Goal: Information Seeking & Learning: Learn about a topic

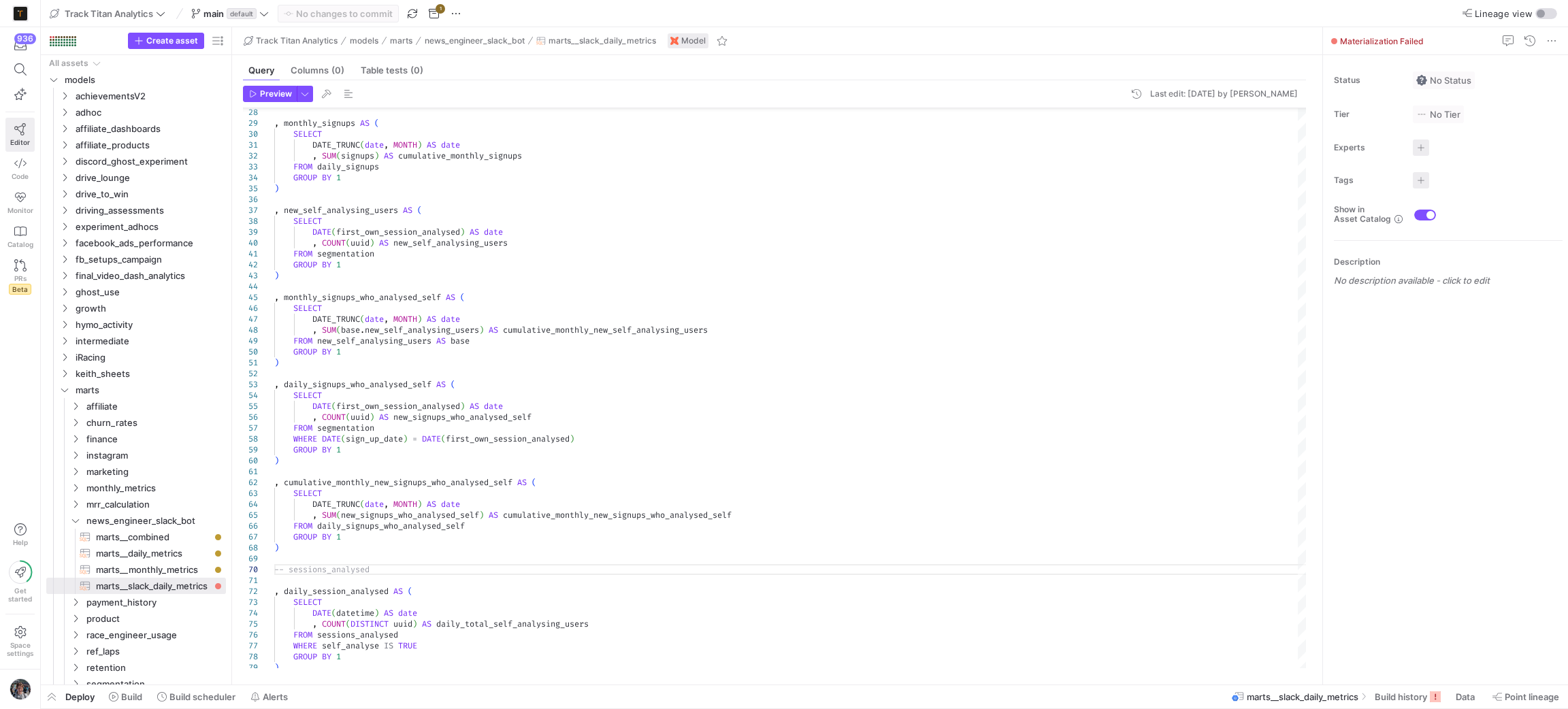
scroll to position [0, 469]
click at [9, 75] on span at bounding box center [20, 70] width 28 height 23
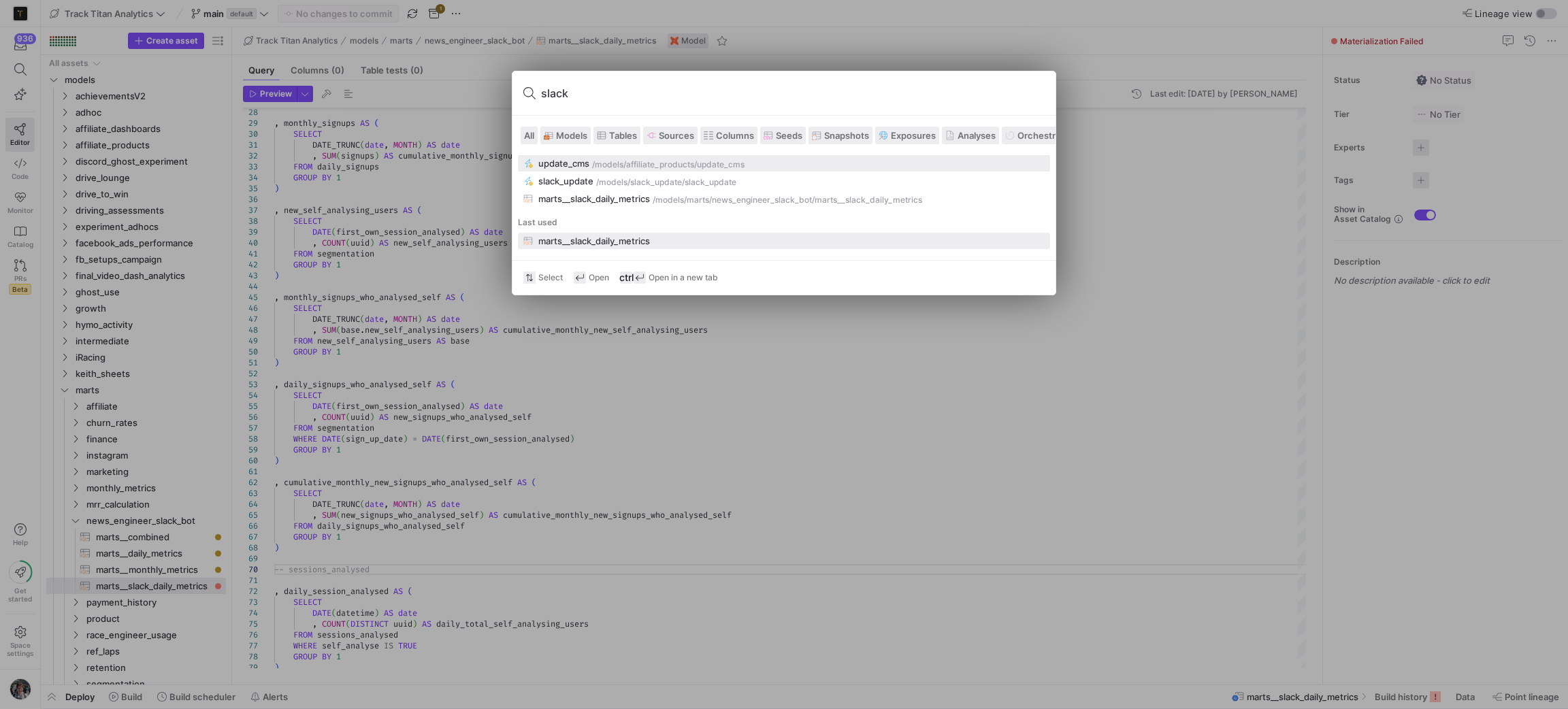
type input "slack"
click at [781, 157] on button "update_cms /models/ affiliate_products /update_cms" at bounding box center [784, 163] width 532 height 17
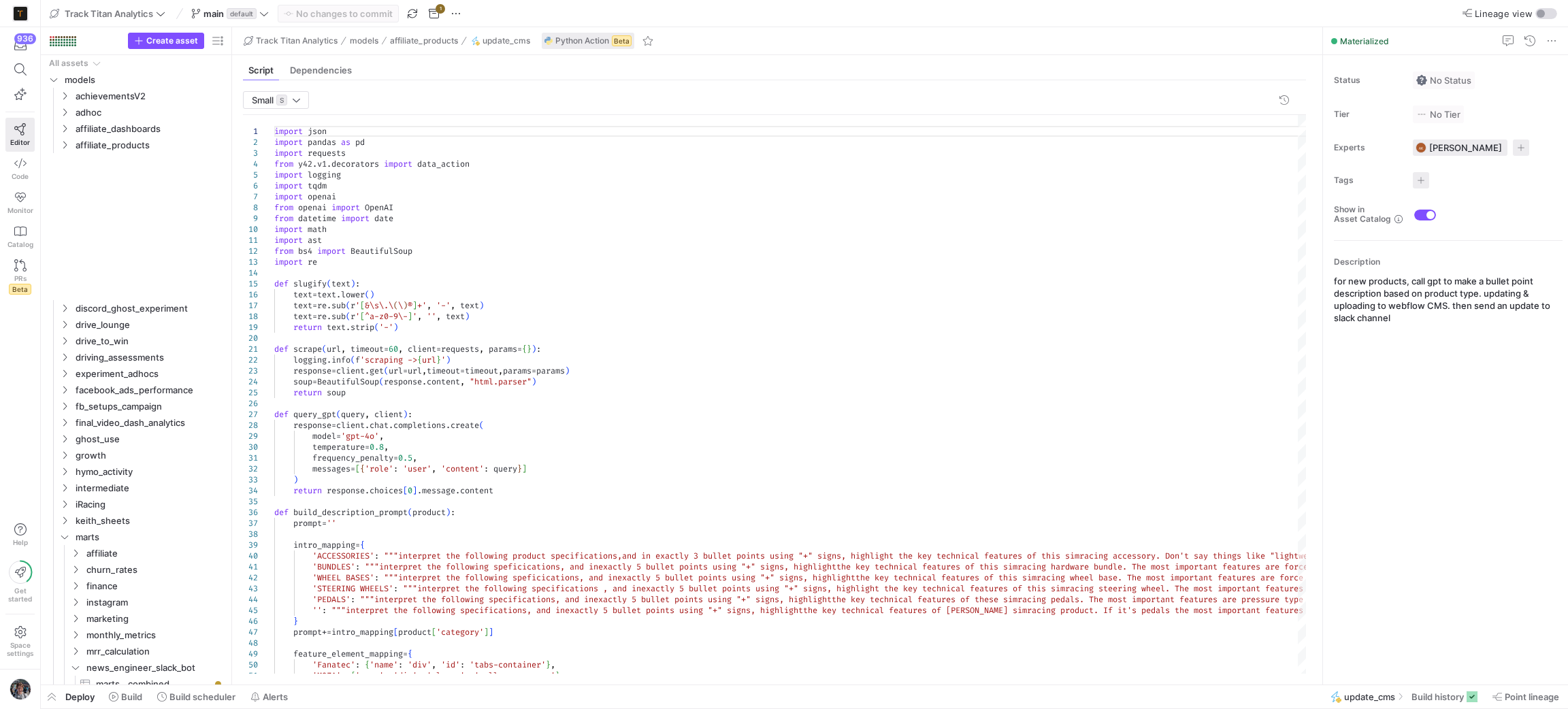
type textarea "import json import pandas as pd import requests from y42.v1.decorators import d…"
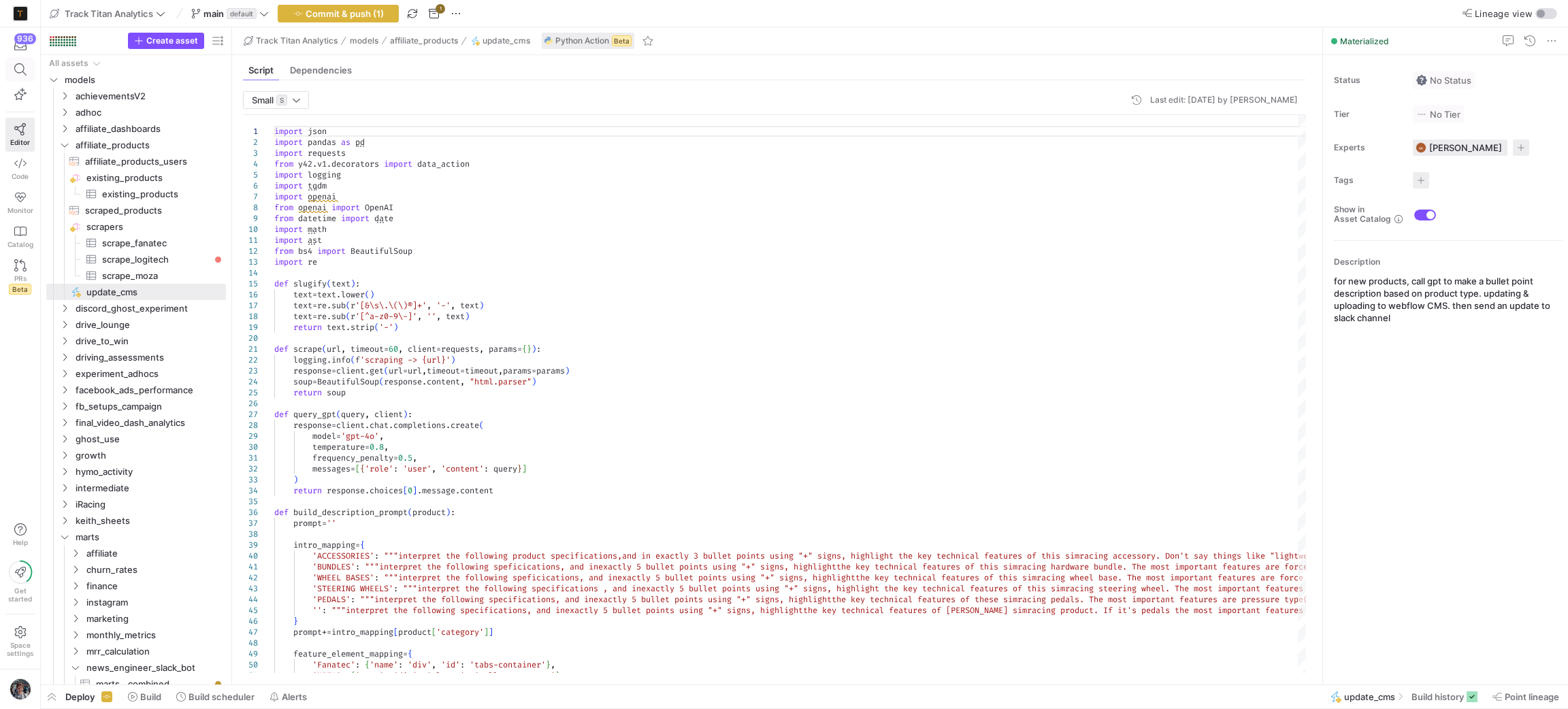
click at [14, 72] on icon at bounding box center [20, 69] width 12 height 12
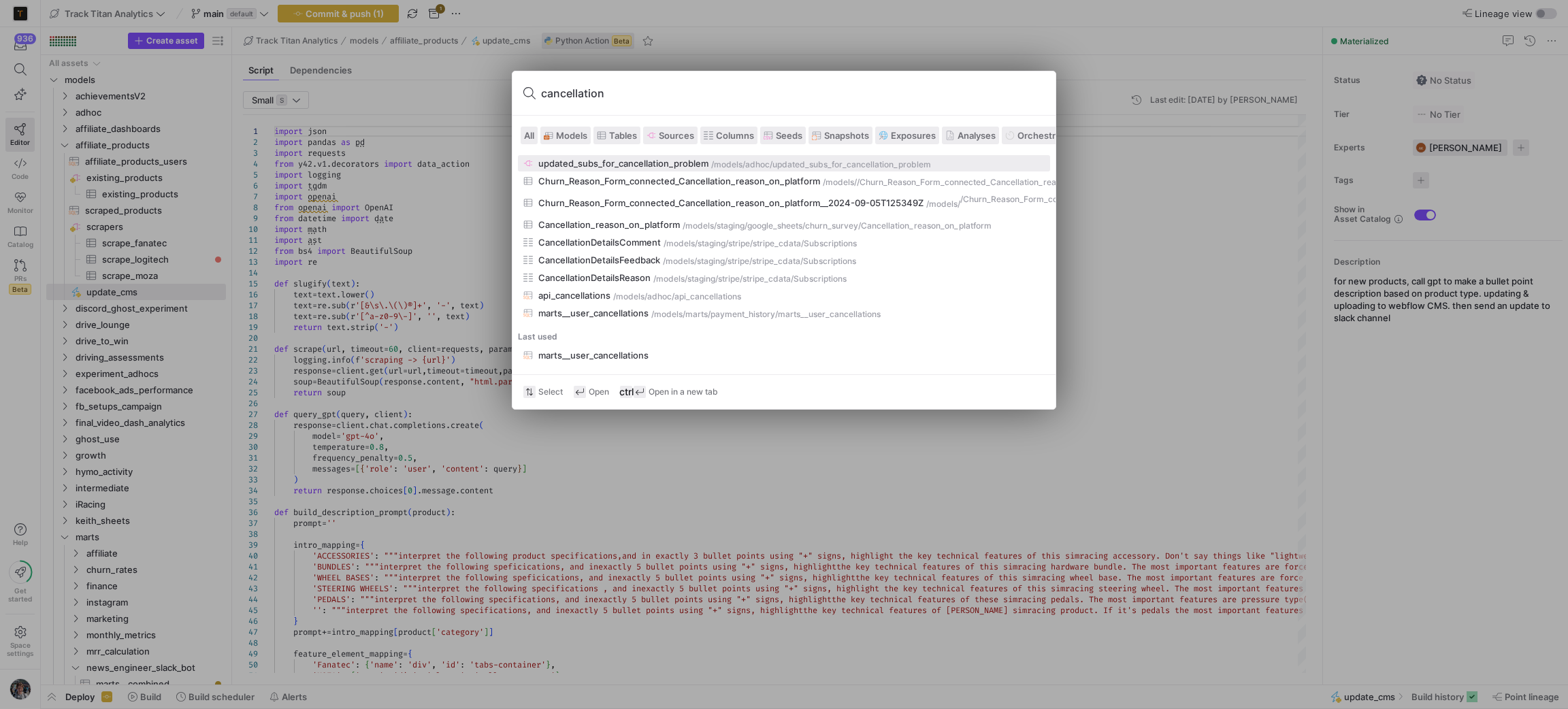
type input "cancellation"
click at [685, 162] on div "updated_subs_for_cancellation_problem" at bounding box center [623, 163] width 170 height 11
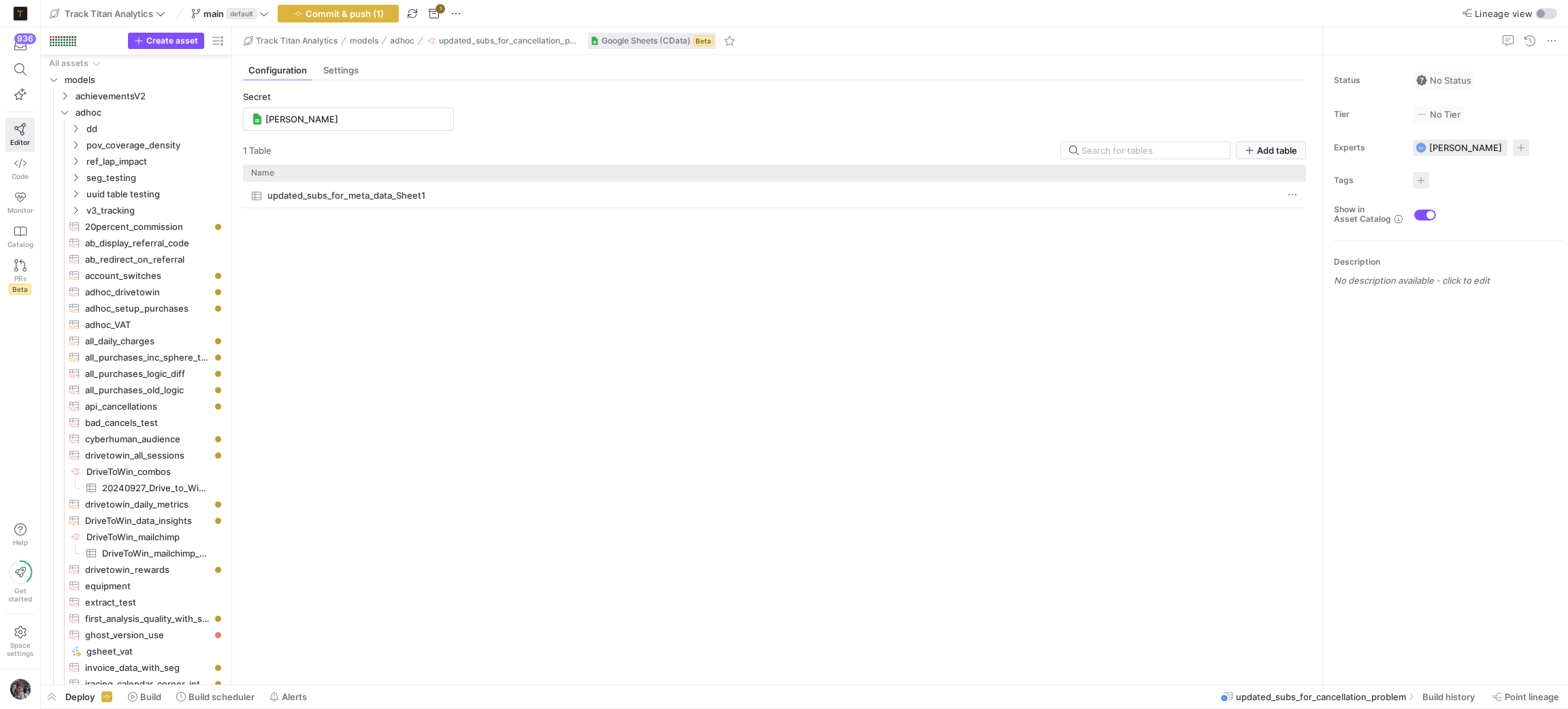
scroll to position [529, 0]
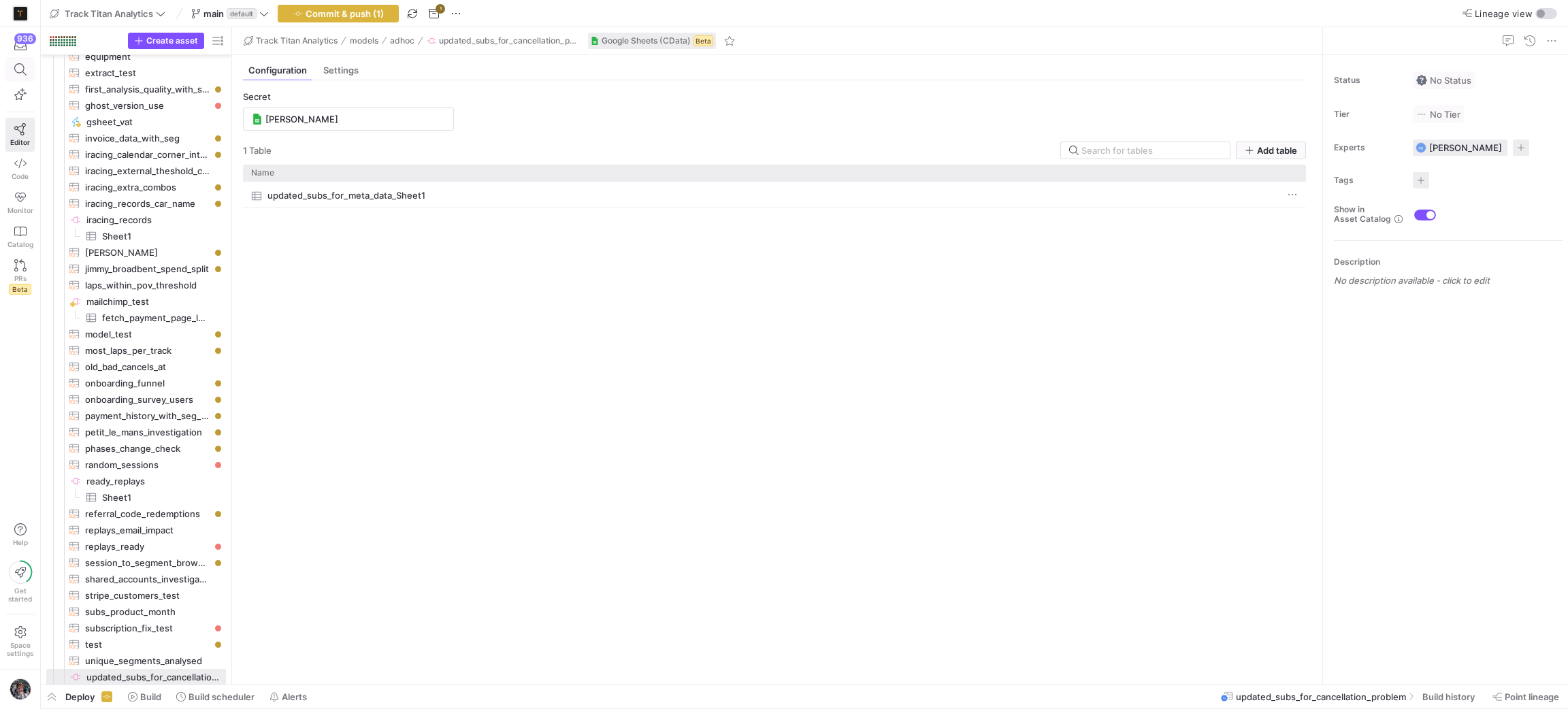
click at [17, 72] on icon at bounding box center [20, 69] width 12 height 12
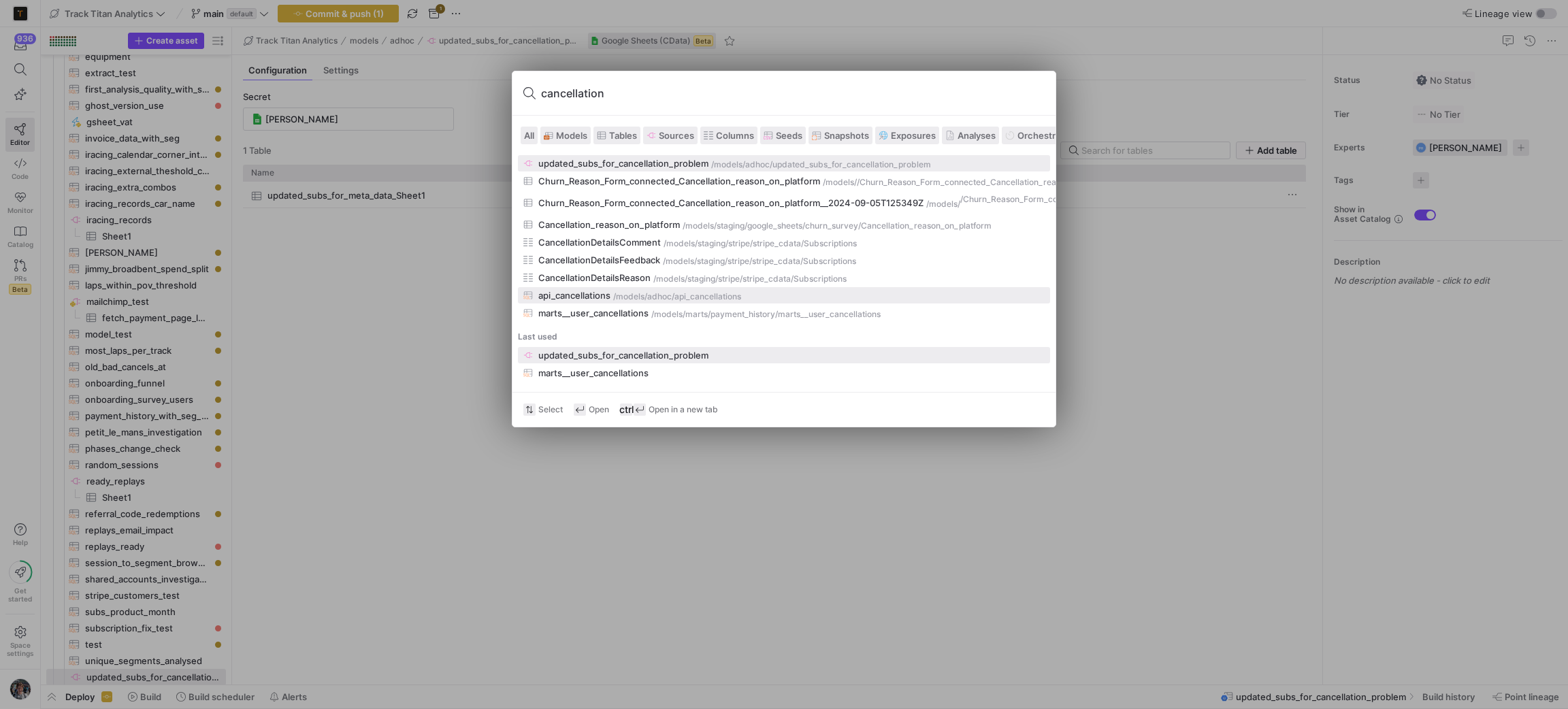
type input "cancellation"
click at [752, 293] on div "/models/ adhoc /api_cancellations" at bounding box center [829, 296] width 432 height 9
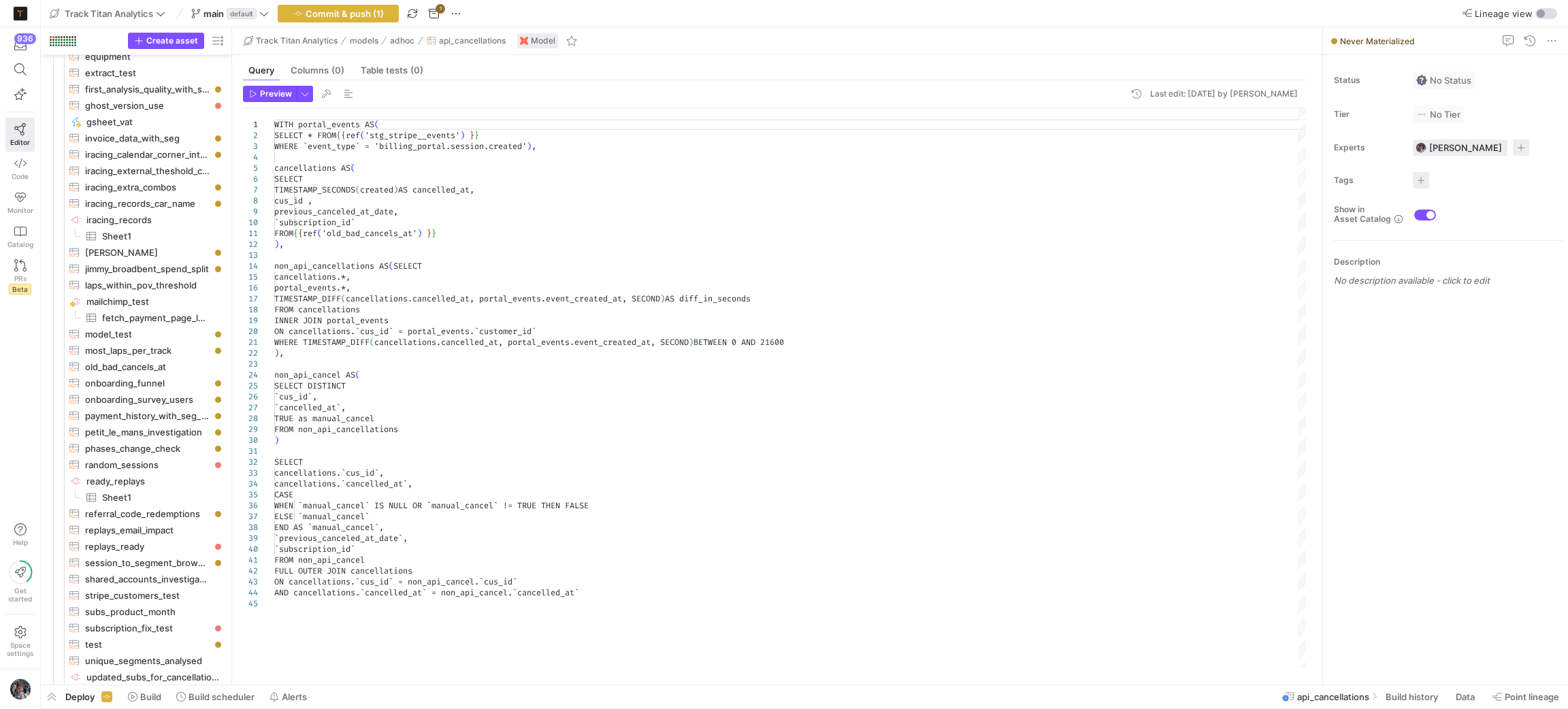
scroll to position [343, 0]
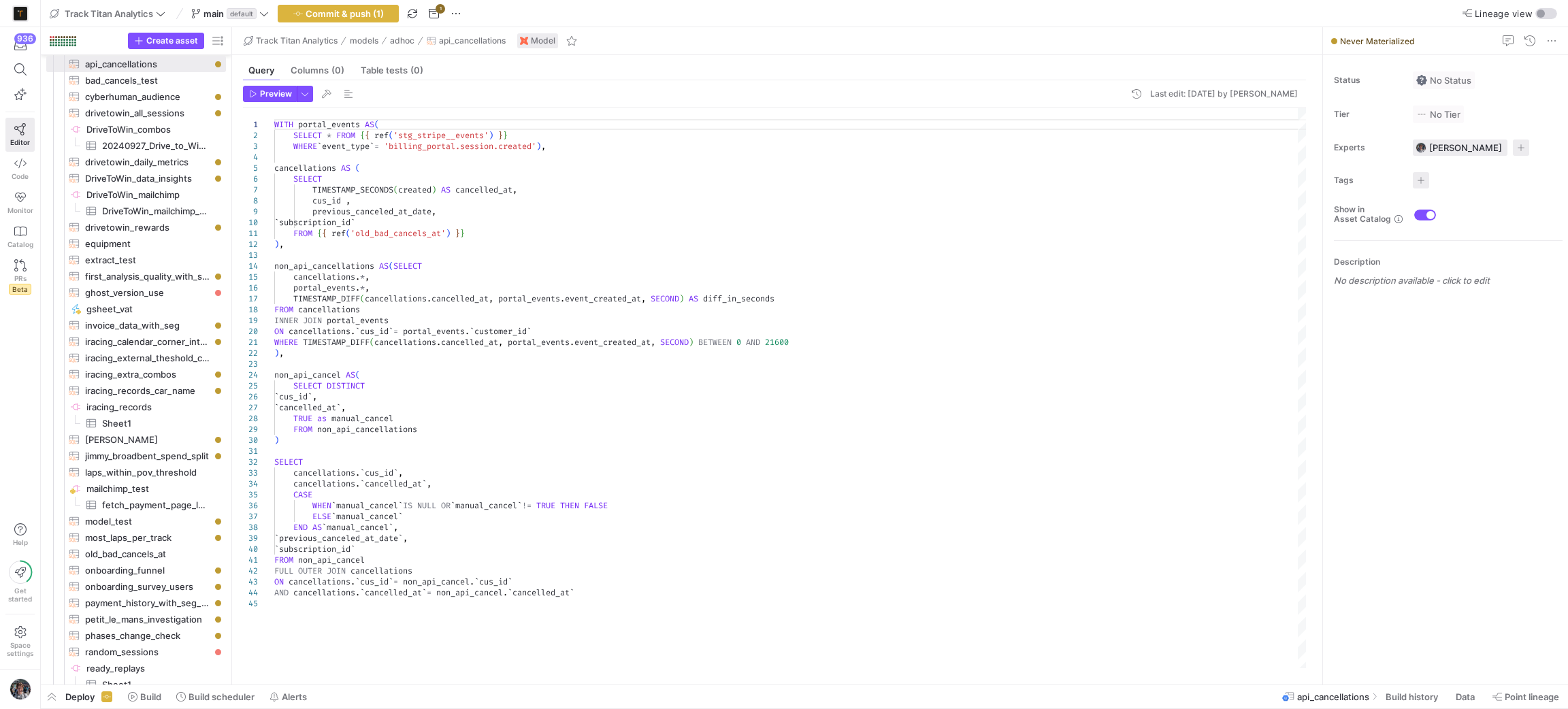
click at [3, 64] on div "936 Editor Code Monitor Catalog PRs Beta" at bounding box center [20, 167] width 40 height 278
click at [15, 72] on icon at bounding box center [20, 69] width 12 height 12
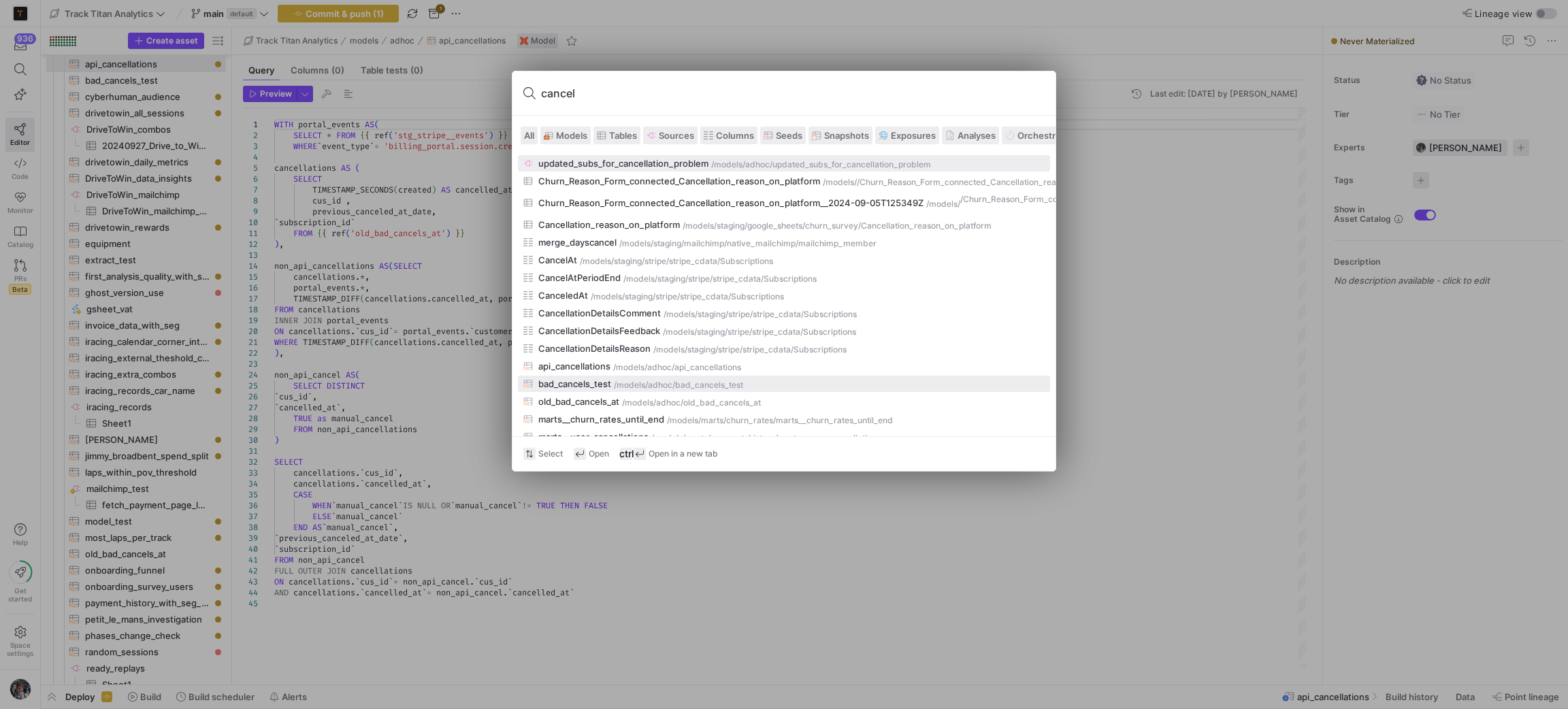
scroll to position [102, 0]
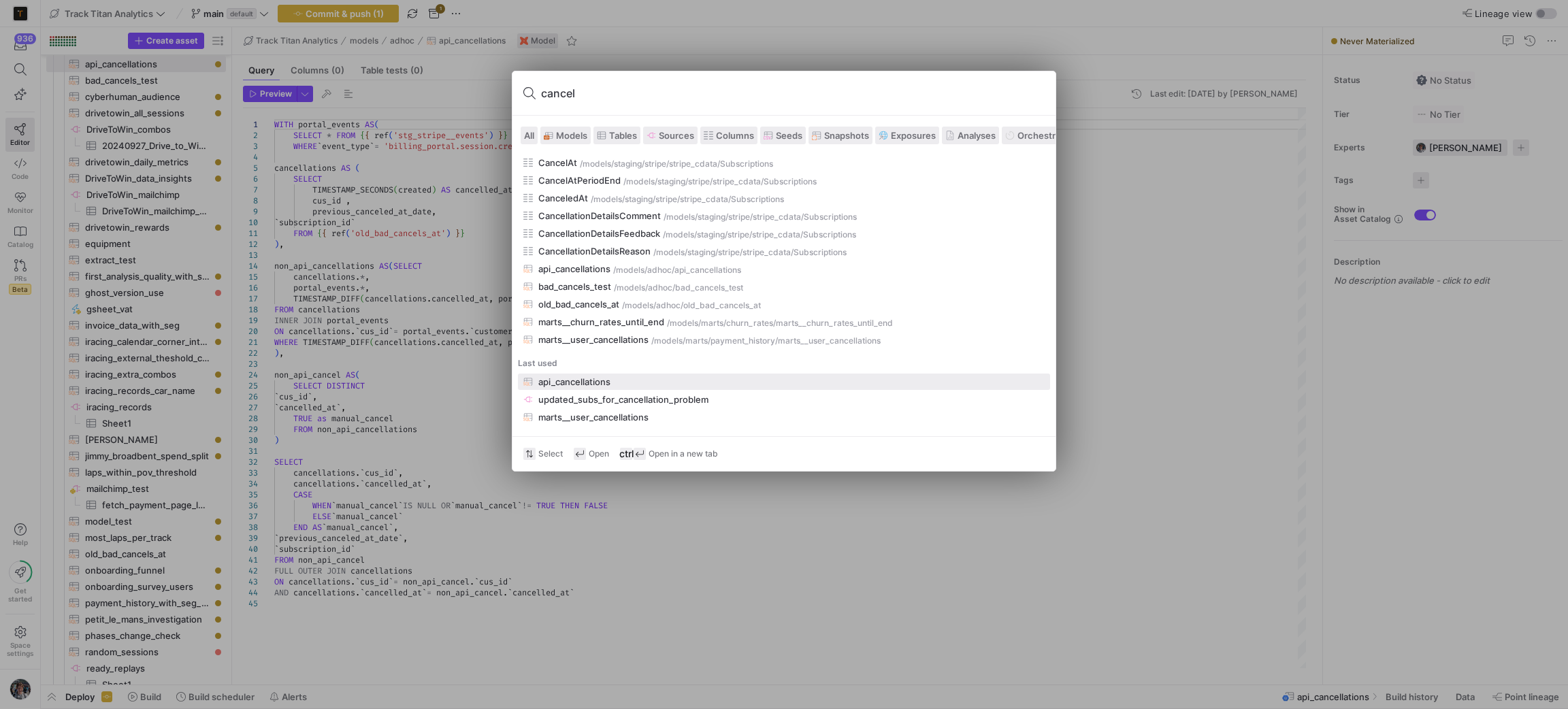
type input "cancel"
click at [996, 136] on span "Analyses" at bounding box center [976, 135] width 38 height 11
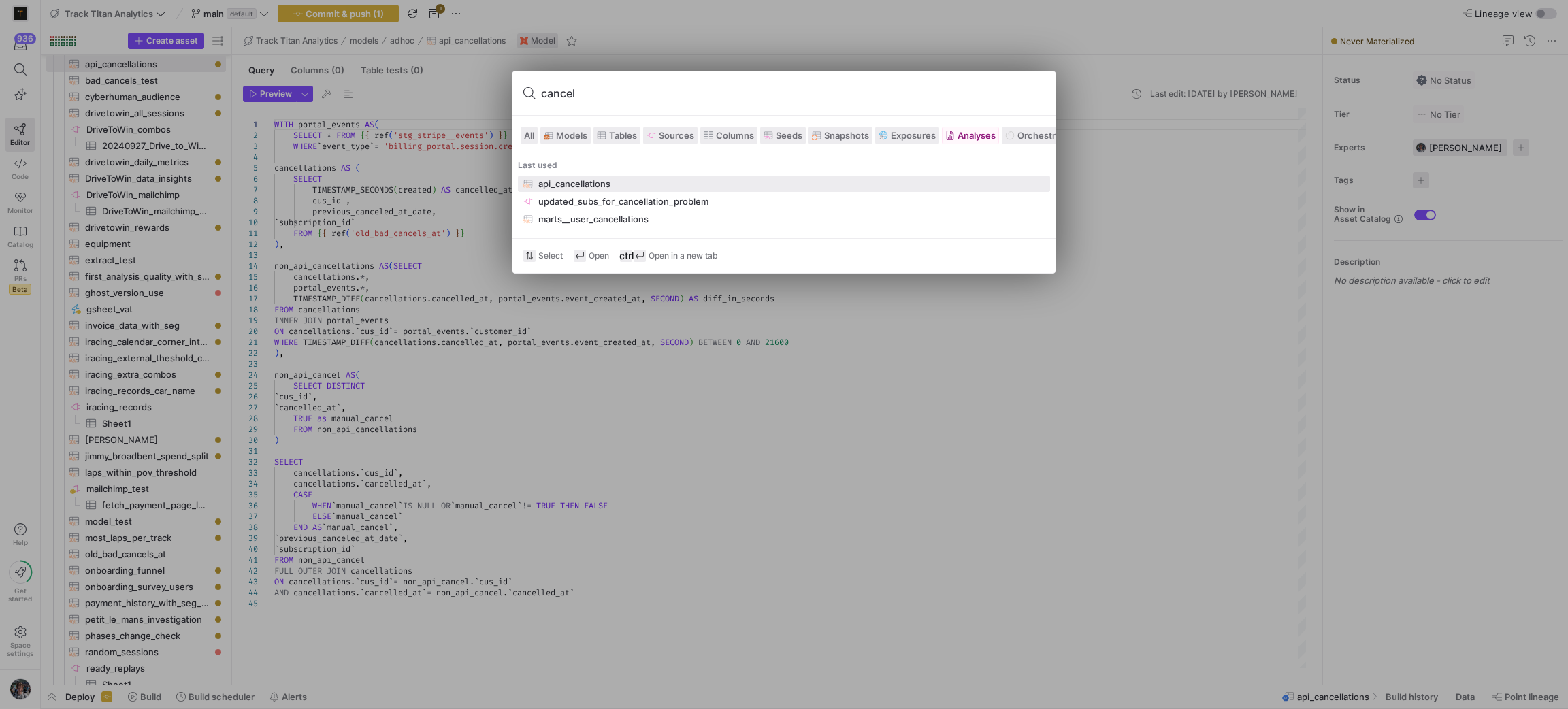
scroll to position [0, 0]
click at [996, 136] on span "Analyses" at bounding box center [976, 135] width 38 height 11
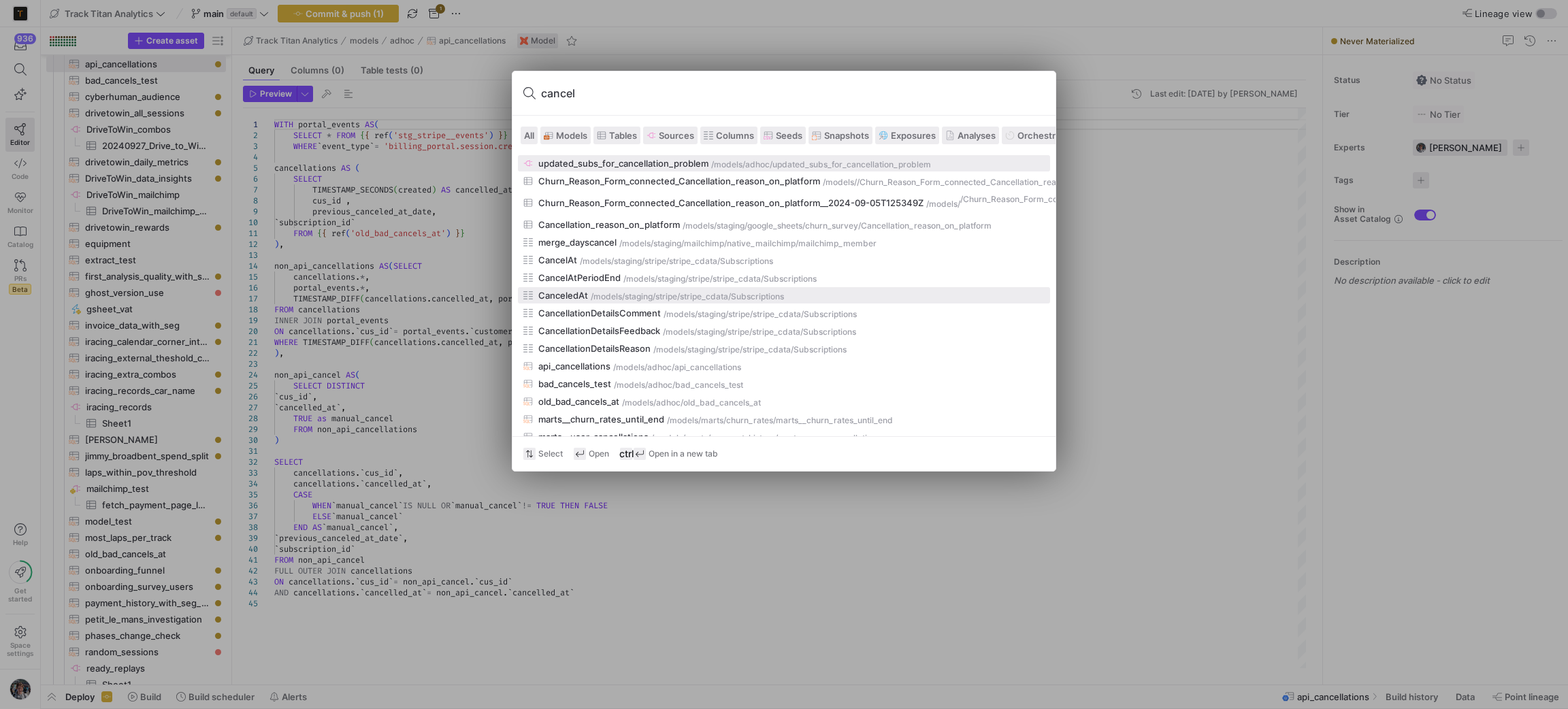
scroll to position [102, 0]
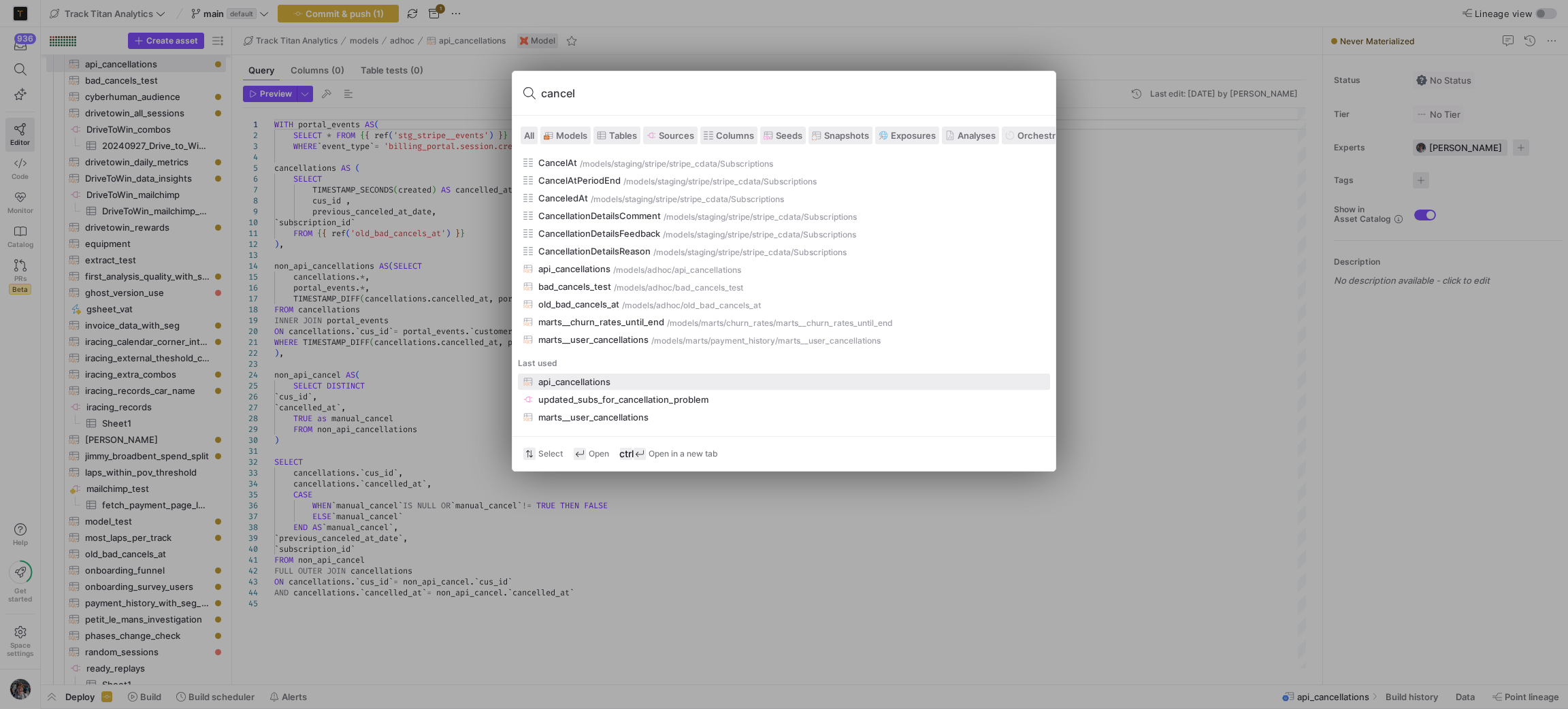
click at [1334, 608] on div at bounding box center [784, 354] width 1568 height 709
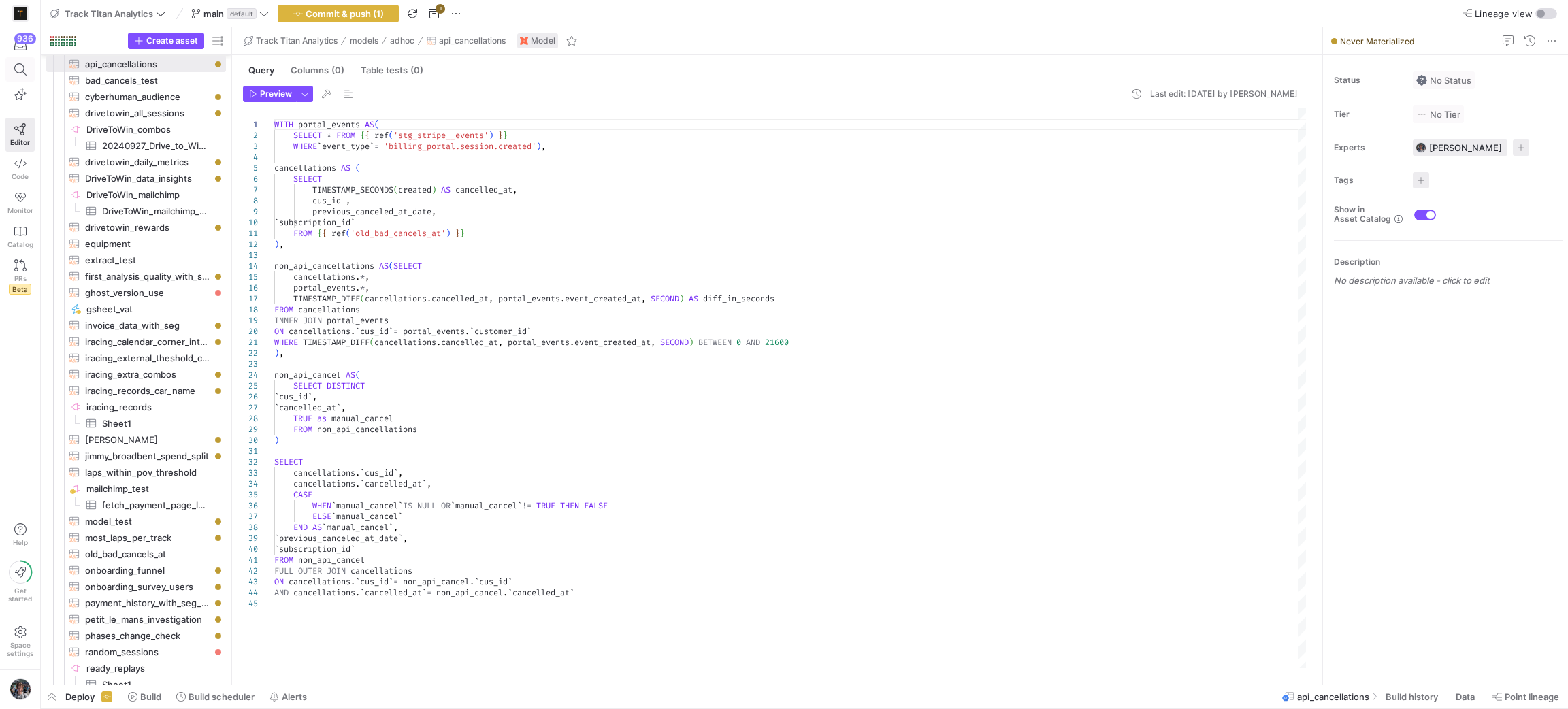
click at [17, 72] on icon at bounding box center [20, 69] width 12 height 12
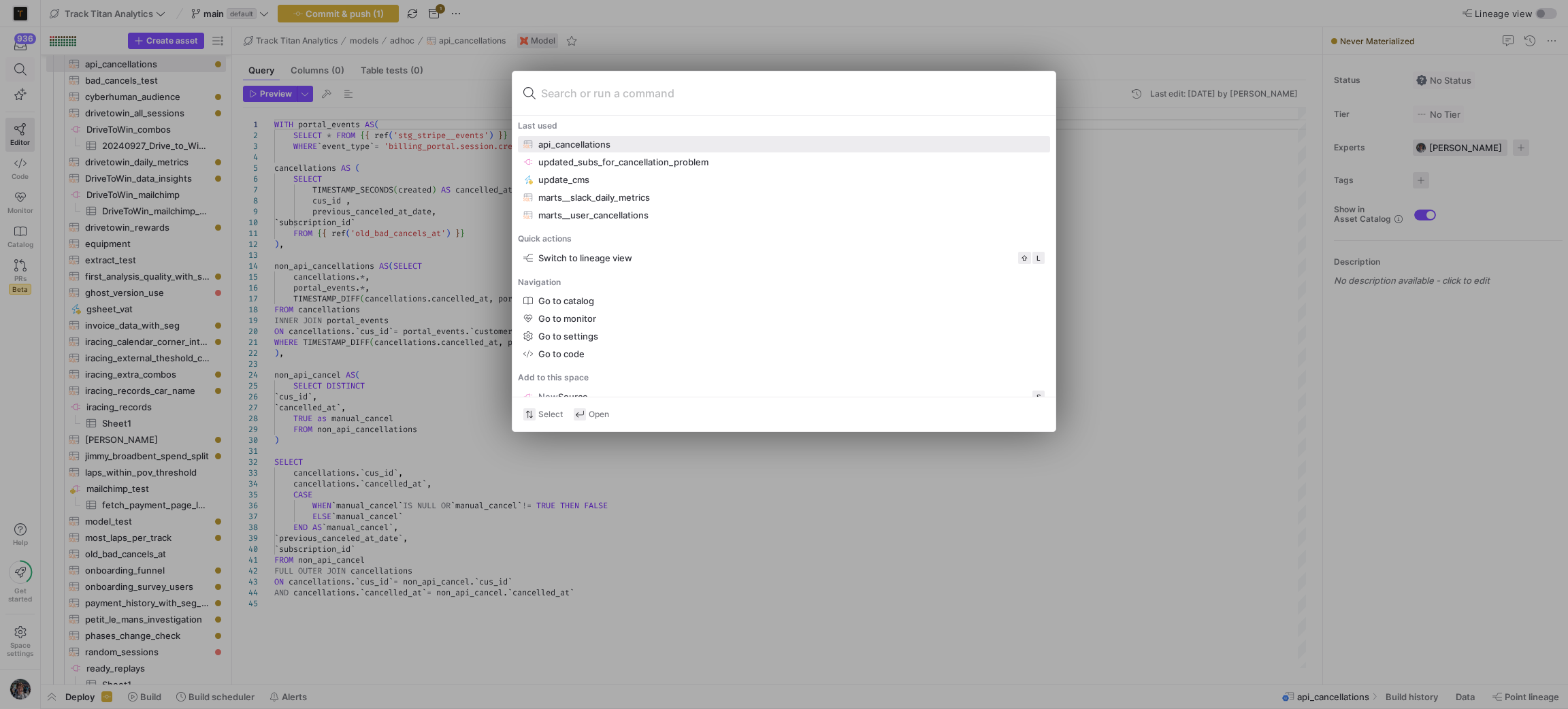
click at [17, 72] on div at bounding box center [784, 354] width 1568 height 709
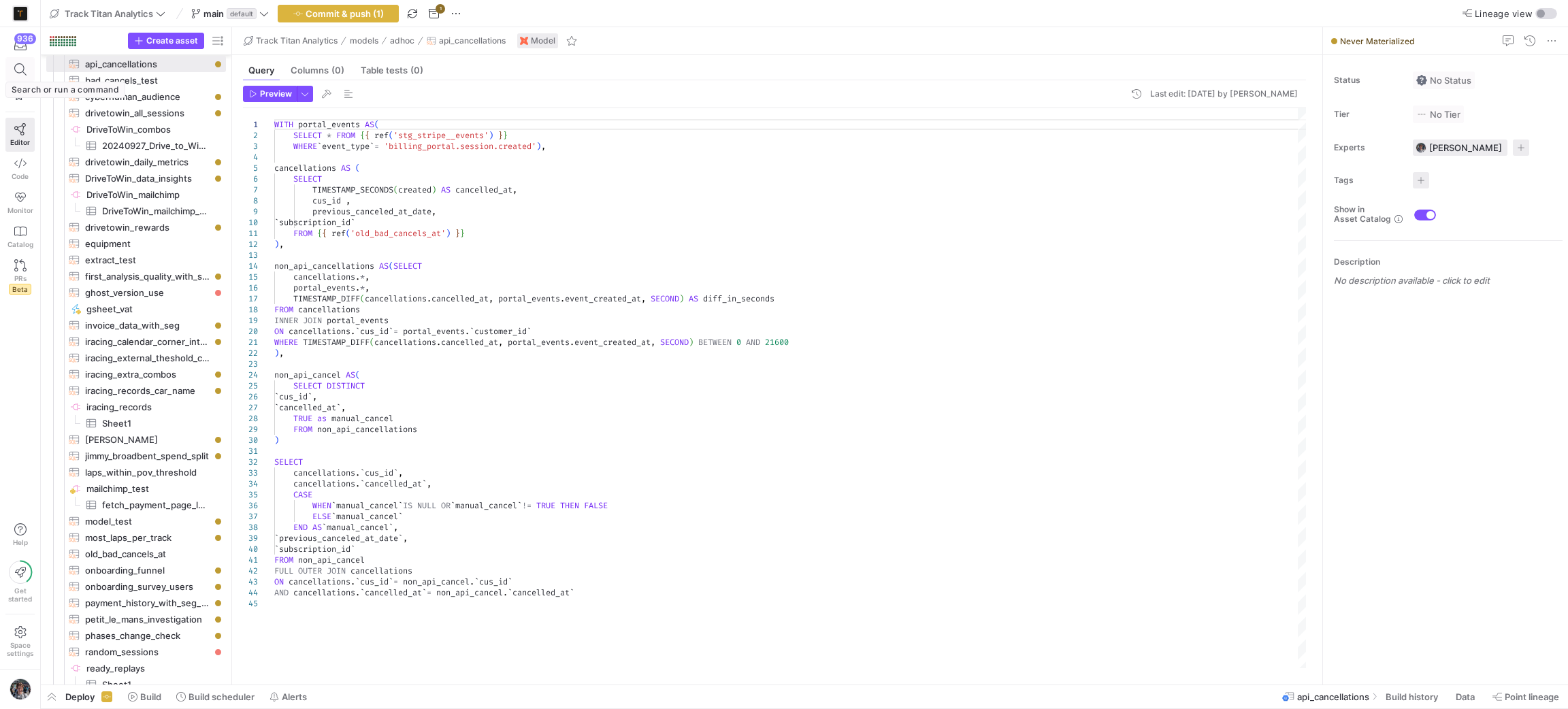
click at [17, 72] on icon at bounding box center [20, 69] width 12 height 12
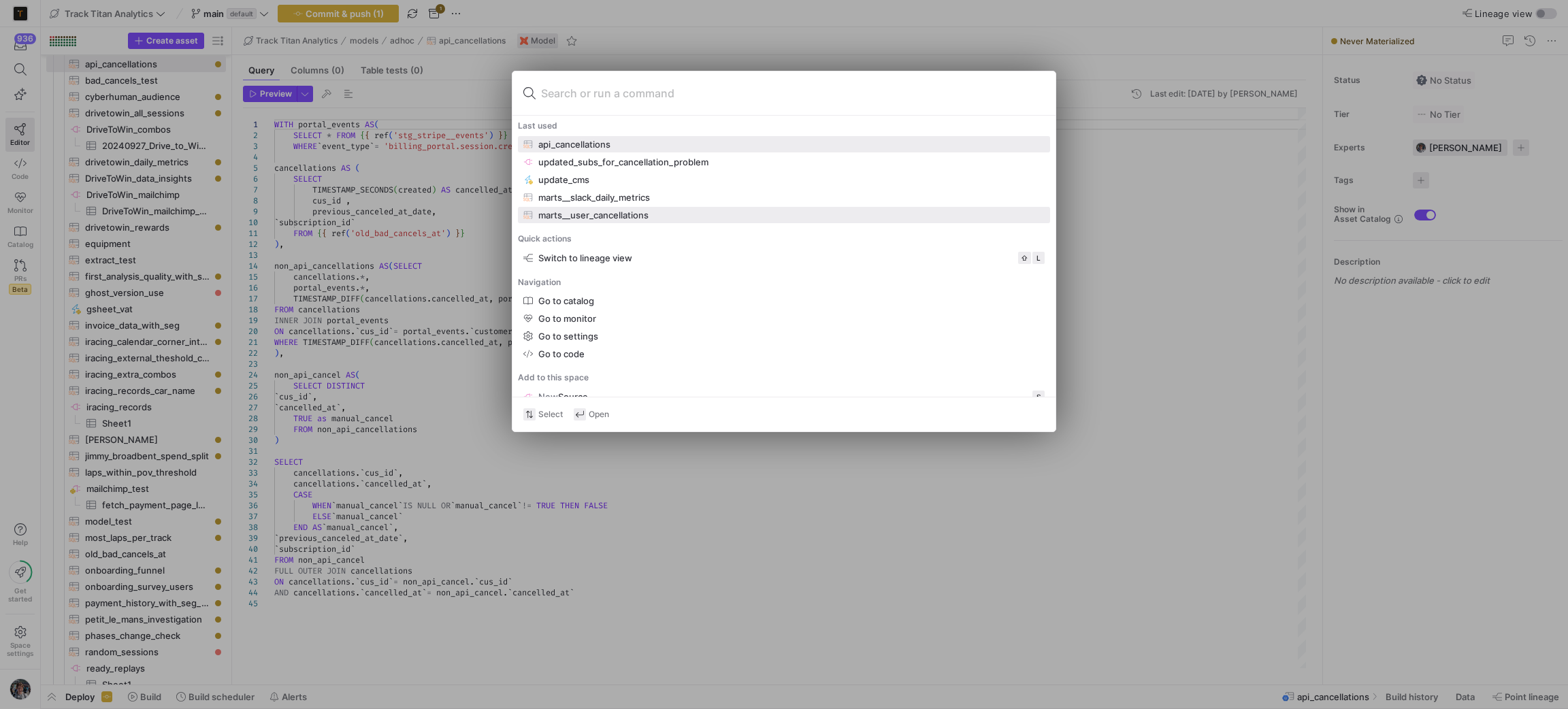
click at [583, 211] on div "marts__user_cancellations" at bounding box center [593, 214] width 110 height 11
type textarea "WITH coupons AS ( SELECT coupon_id, percent_off, coupon_name FROM {{ ref('stg_s…"
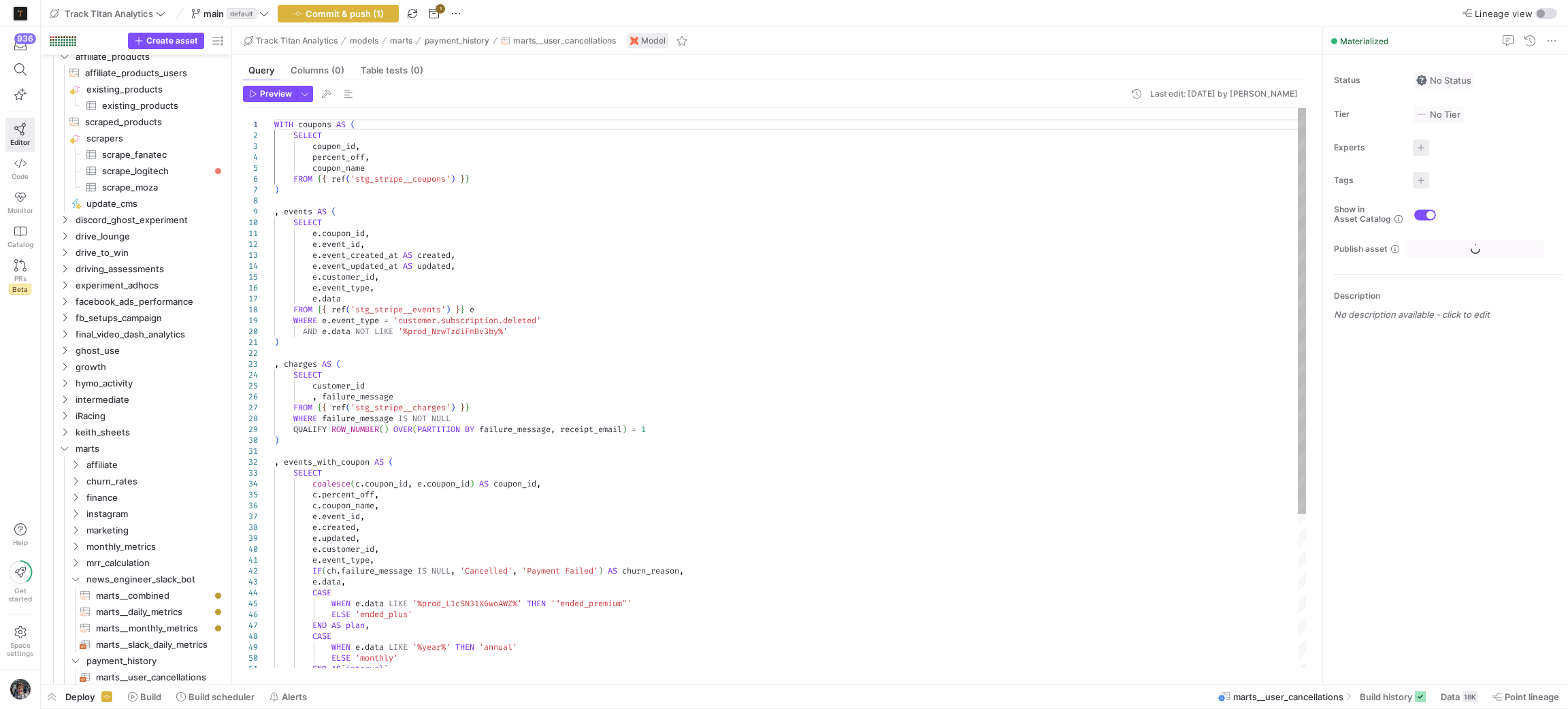
scroll to position [1215, 0]
click at [1475, 701] on div "18K" at bounding box center [1470, 697] width 15 height 11
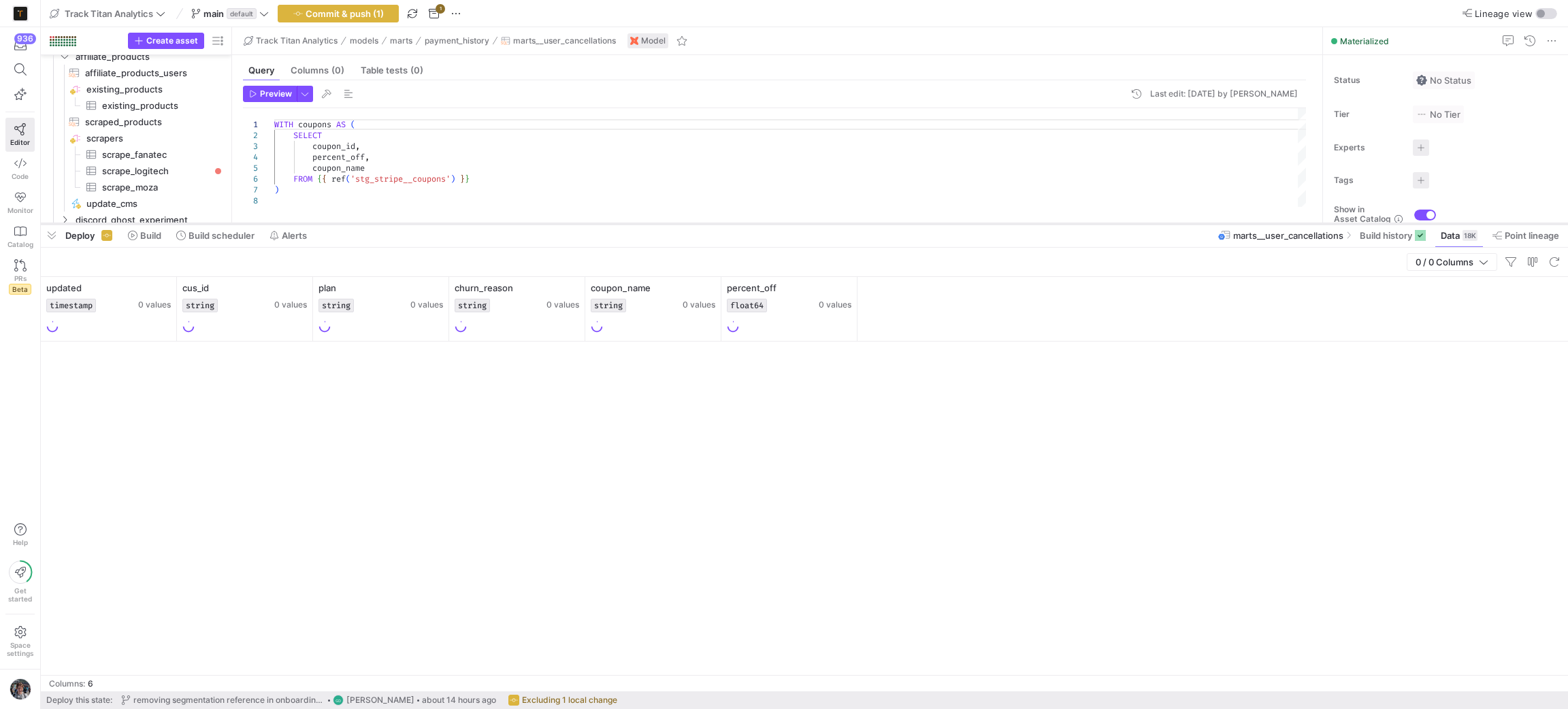
drag, startPoint x: 1156, startPoint y: 461, endPoint x: 1132, endPoint y: 223, distance: 239.2
click at [1132, 223] on div at bounding box center [804, 224] width 1527 height 6
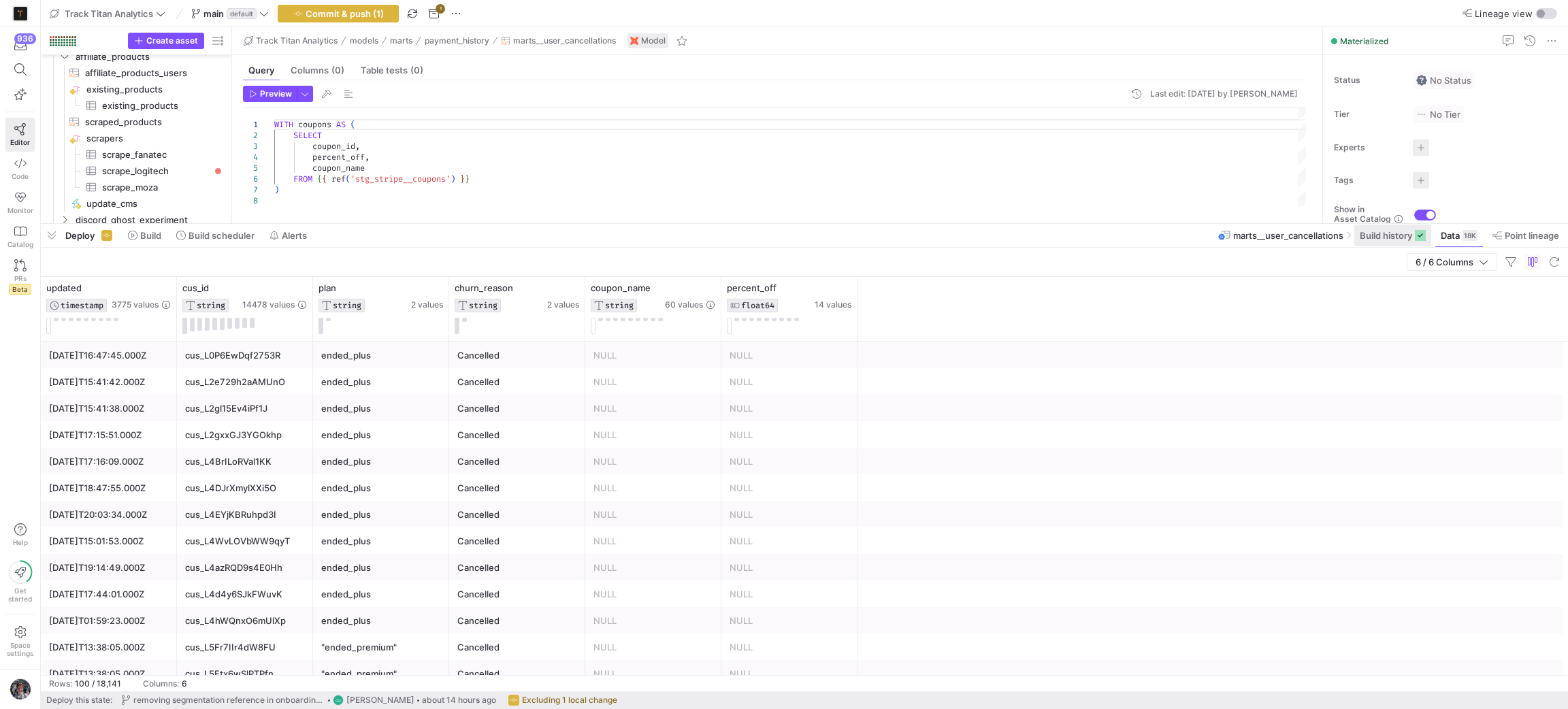
click at [1406, 240] on span "Build history" at bounding box center [1385, 235] width 52 height 11
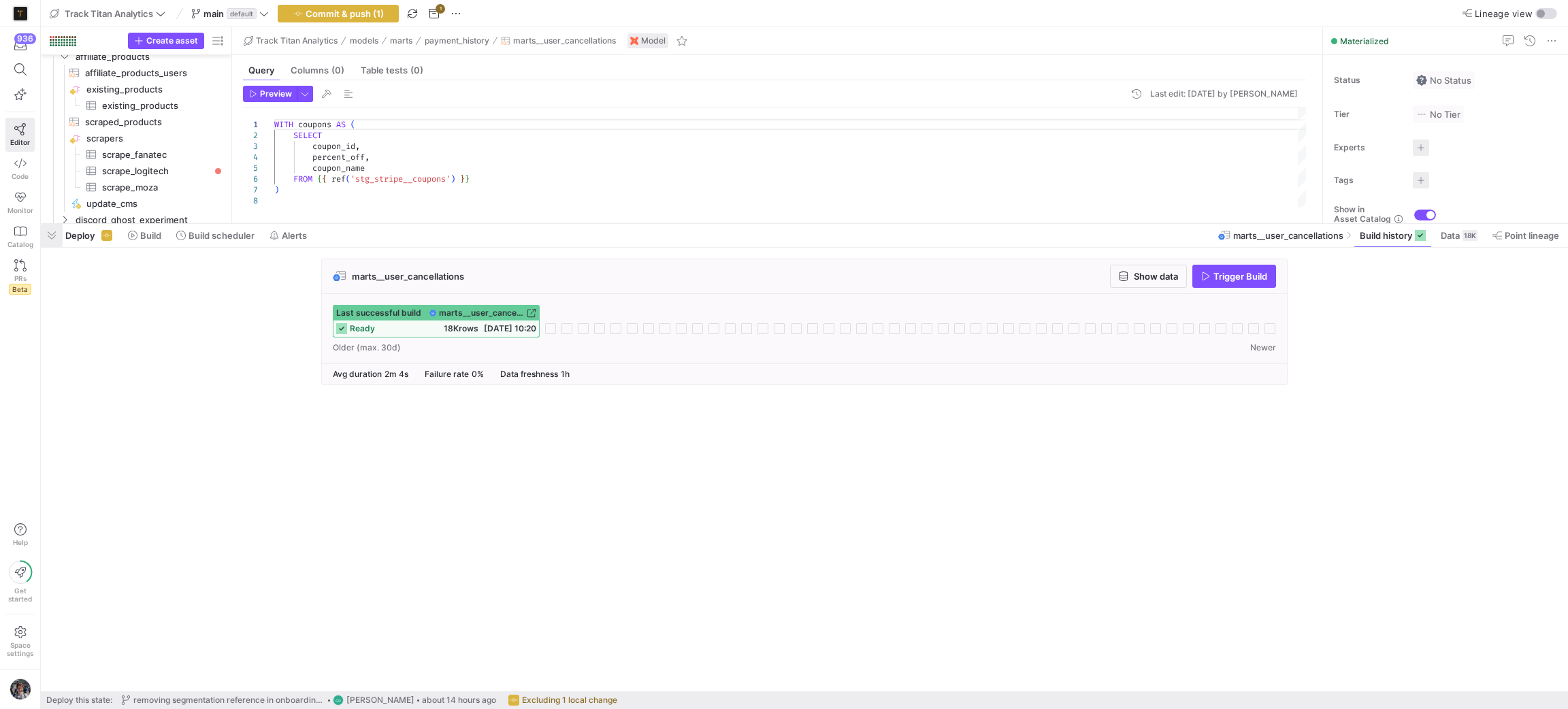
click at [51, 229] on span "button" at bounding box center [51, 235] width 22 height 23
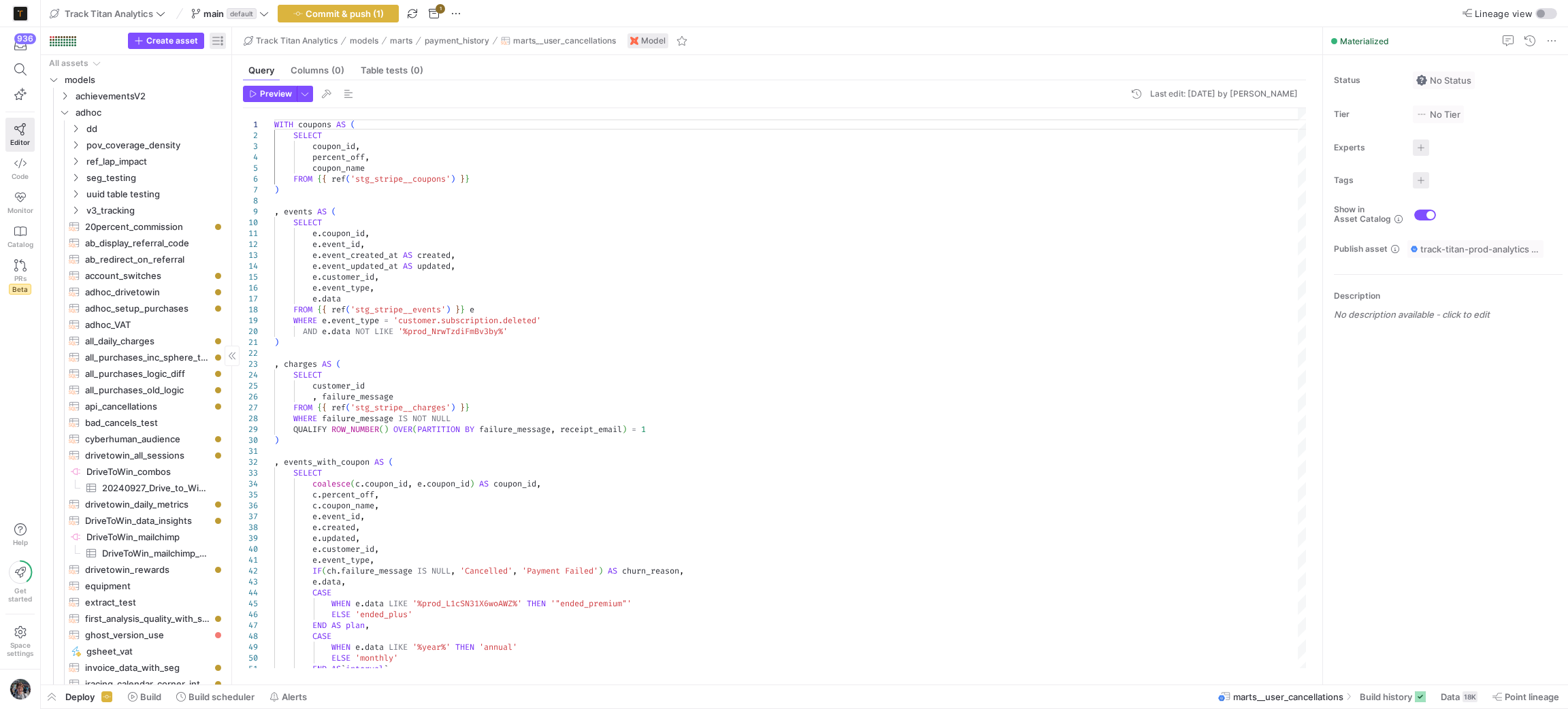
click at [215, 33] on span "button" at bounding box center [217, 41] width 17 height 17
click at [215, 35] on div at bounding box center [784, 354] width 1568 height 709
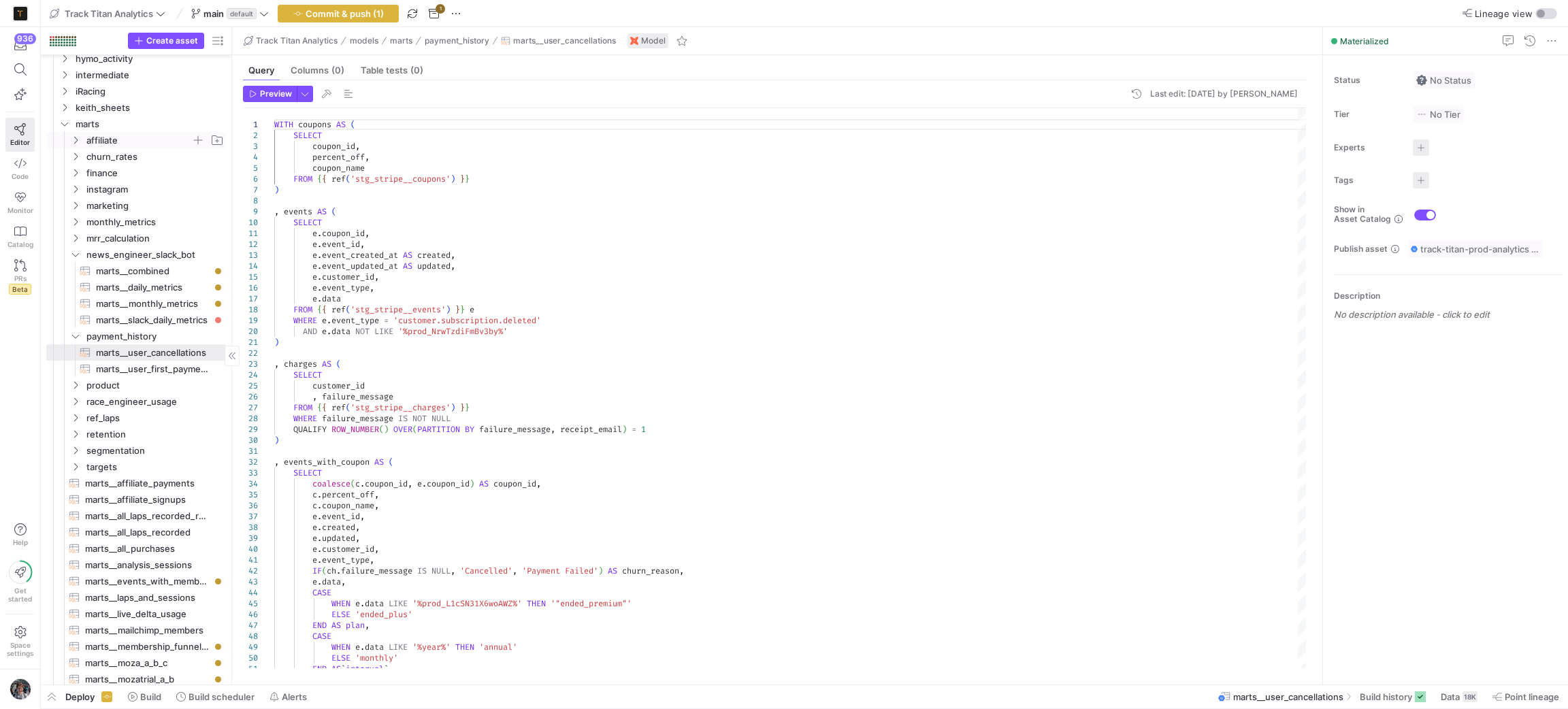
scroll to position [1531, 0]
click at [91, 126] on span "marts" at bounding box center [133, 133] width 116 height 16
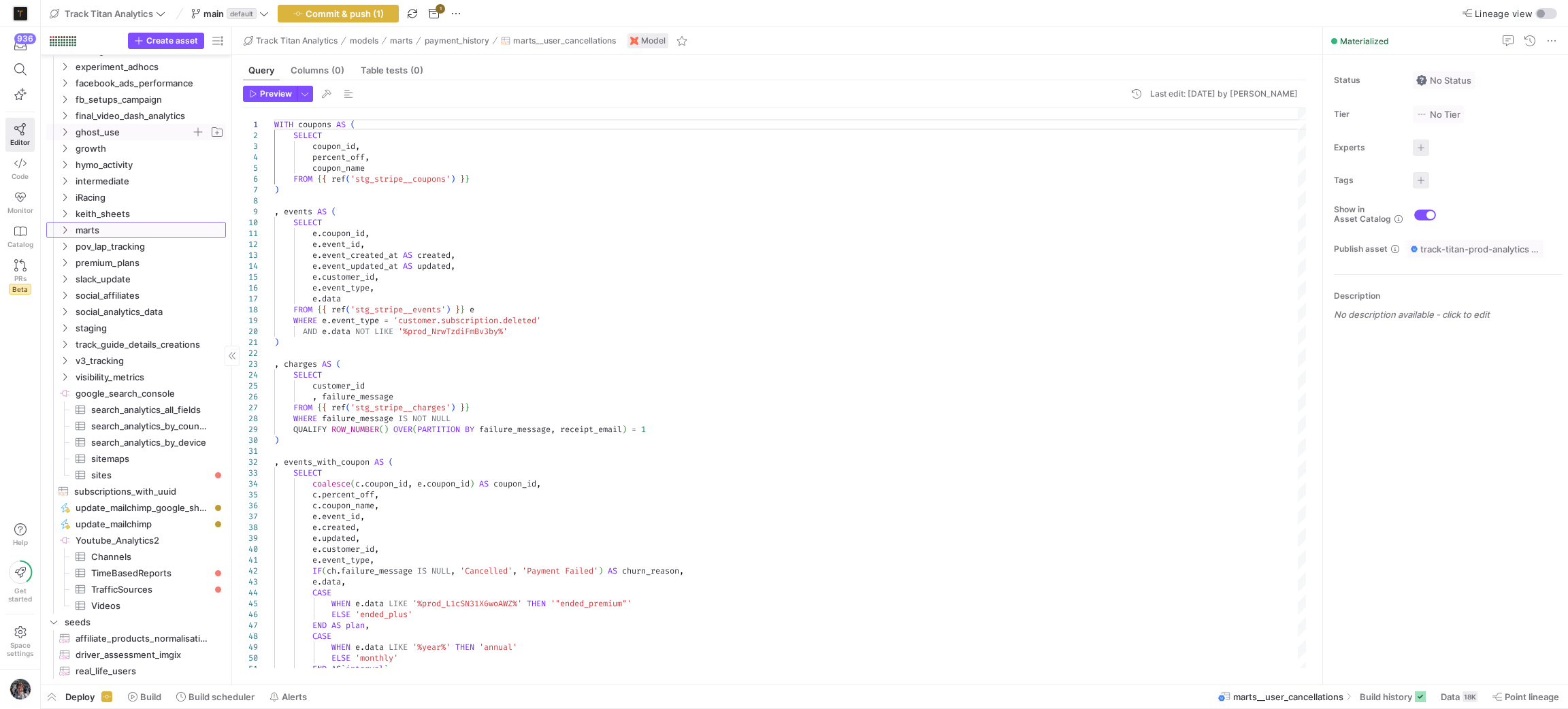
scroll to position [1427, 0]
click at [138, 505] on span "update_mailchimp_google_sheet​​​​​" at bounding box center [143, 508] width 135 height 16
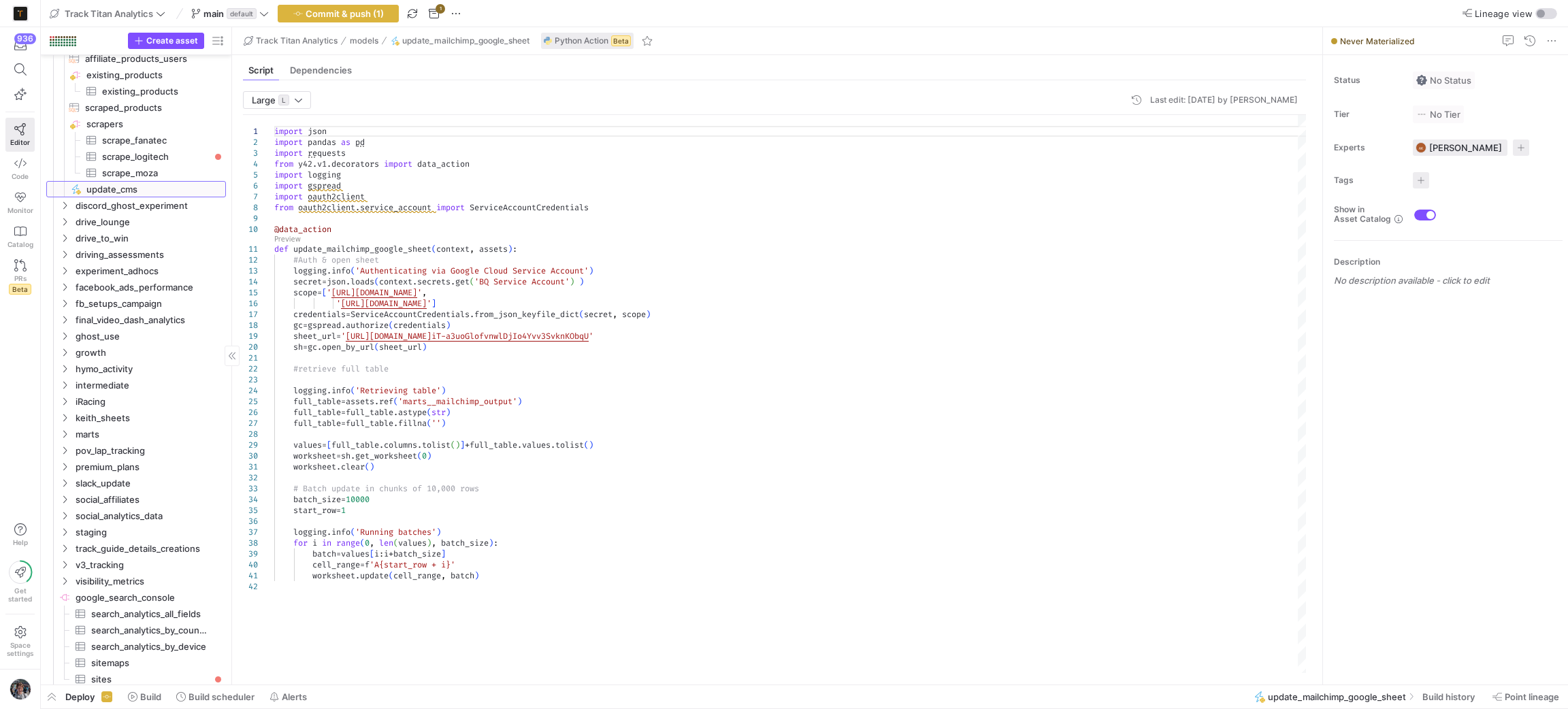
click at [140, 195] on span "update_cms​​​​​" at bounding box center [148, 190] width 124 height 16
type textarea "import json import pandas as pd import requests from y42.v1.decorators import d…"
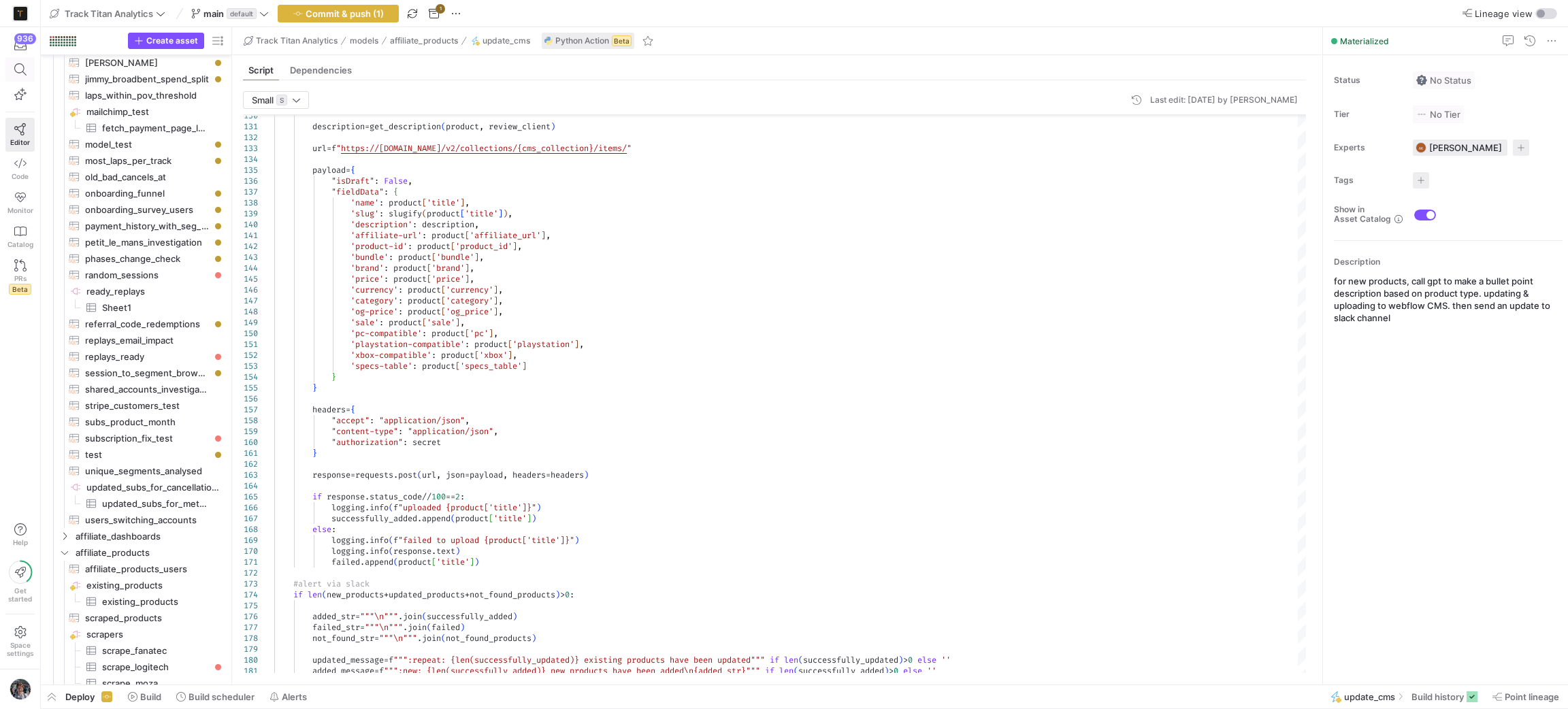
click at [27, 69] on span at bounding box center [20, 69] width 17 height 12
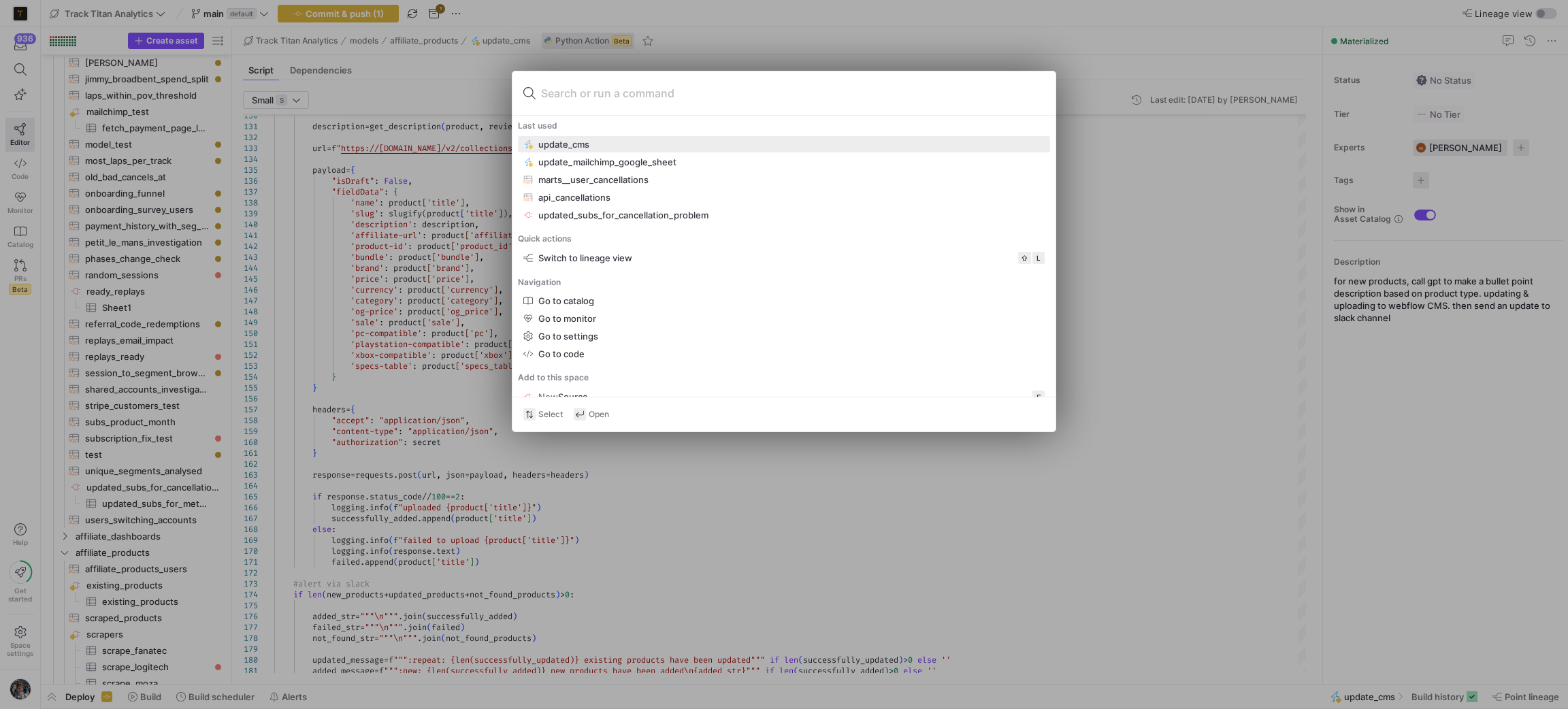
click at [88, 199] on div at bounding box center [784, 354] width 1568 height 709
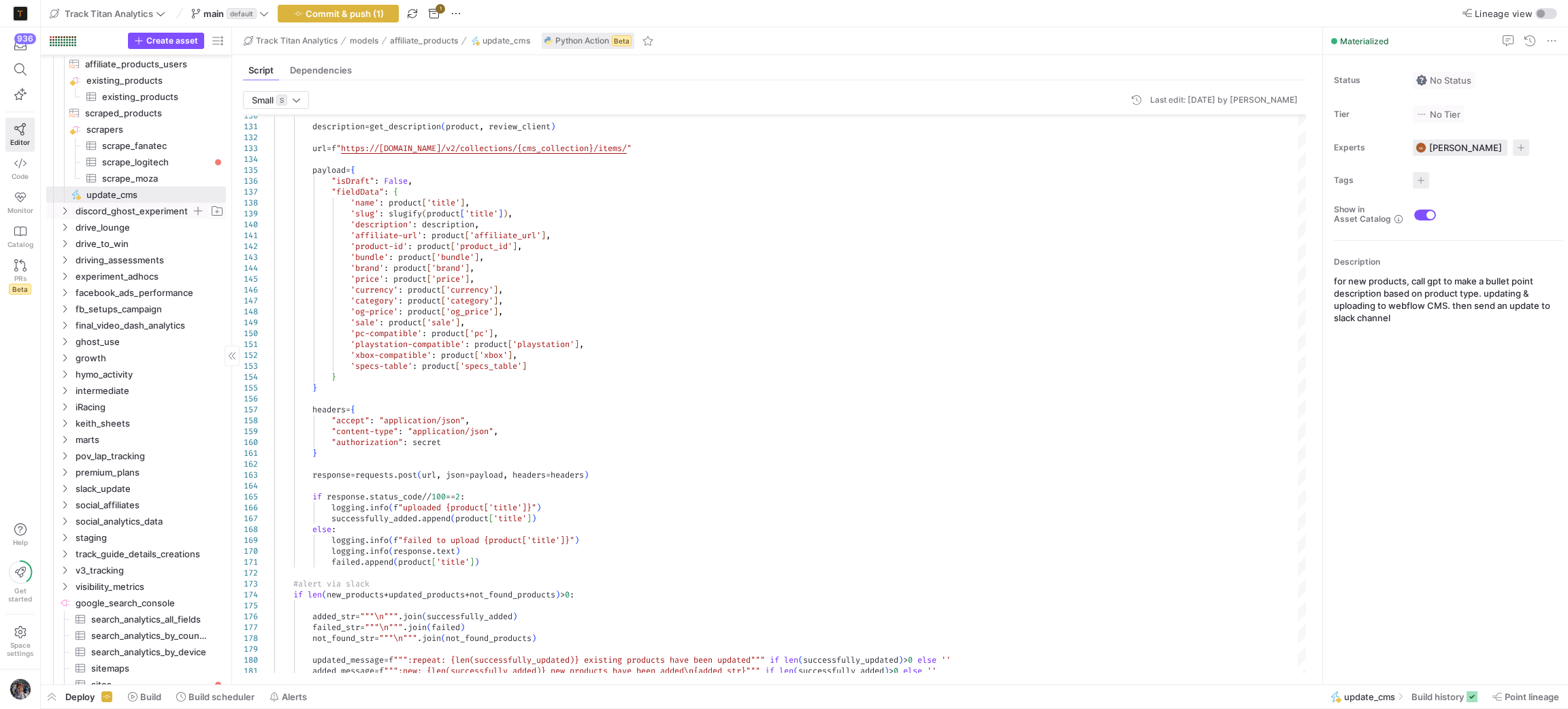
click at [70, 209] on span "discord_ghost_experiment" at bounding box center [141, 211] width 167 height 15
click at [72, 208] on span "discord_ghost_experiment" at bounding box center [141, 211] width 167 height 15
click at [81, 219] on span "drive_lounge" at bounding box center [149, 227] width 148 height 16
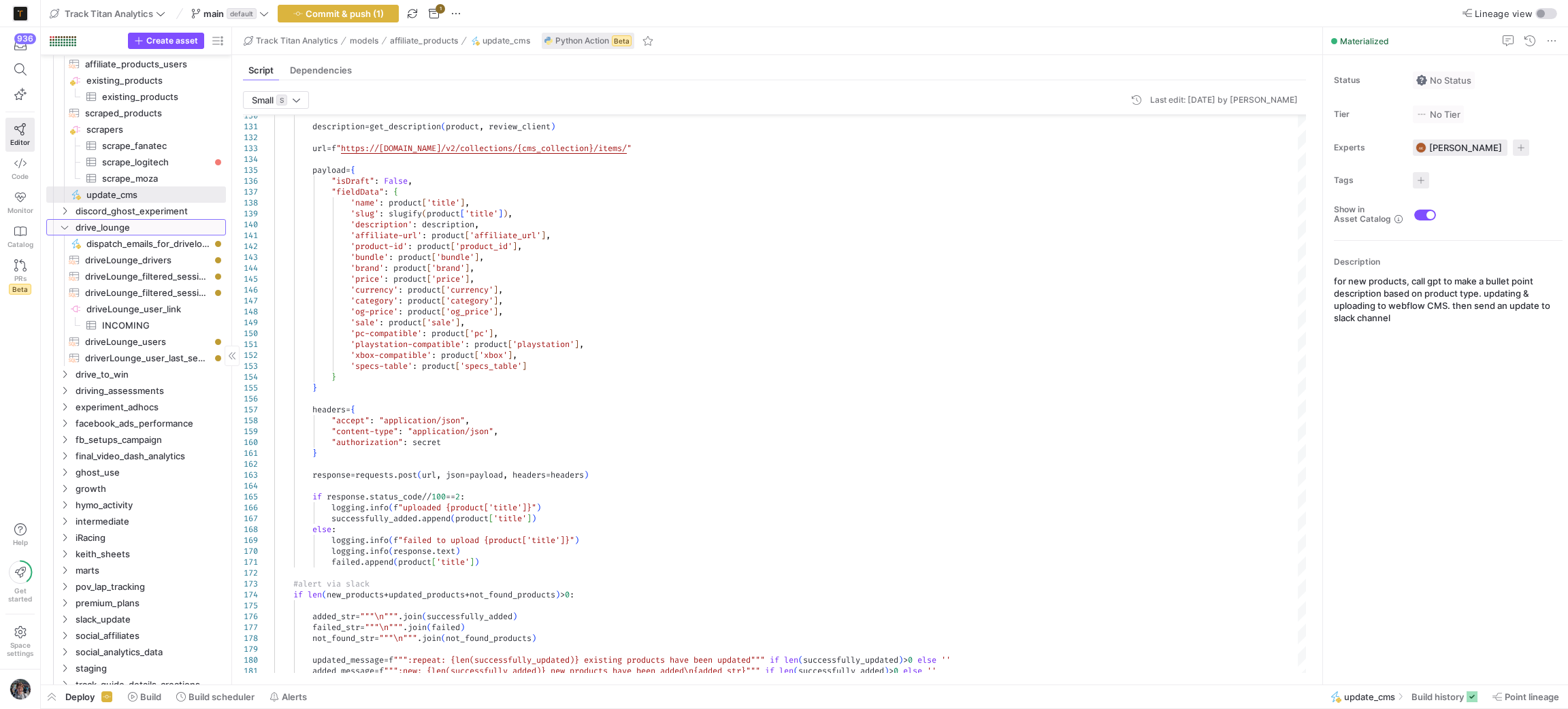
click at [81, 219] on span "drive_lounge" at bounding box center [149, 227] width 148 height 16
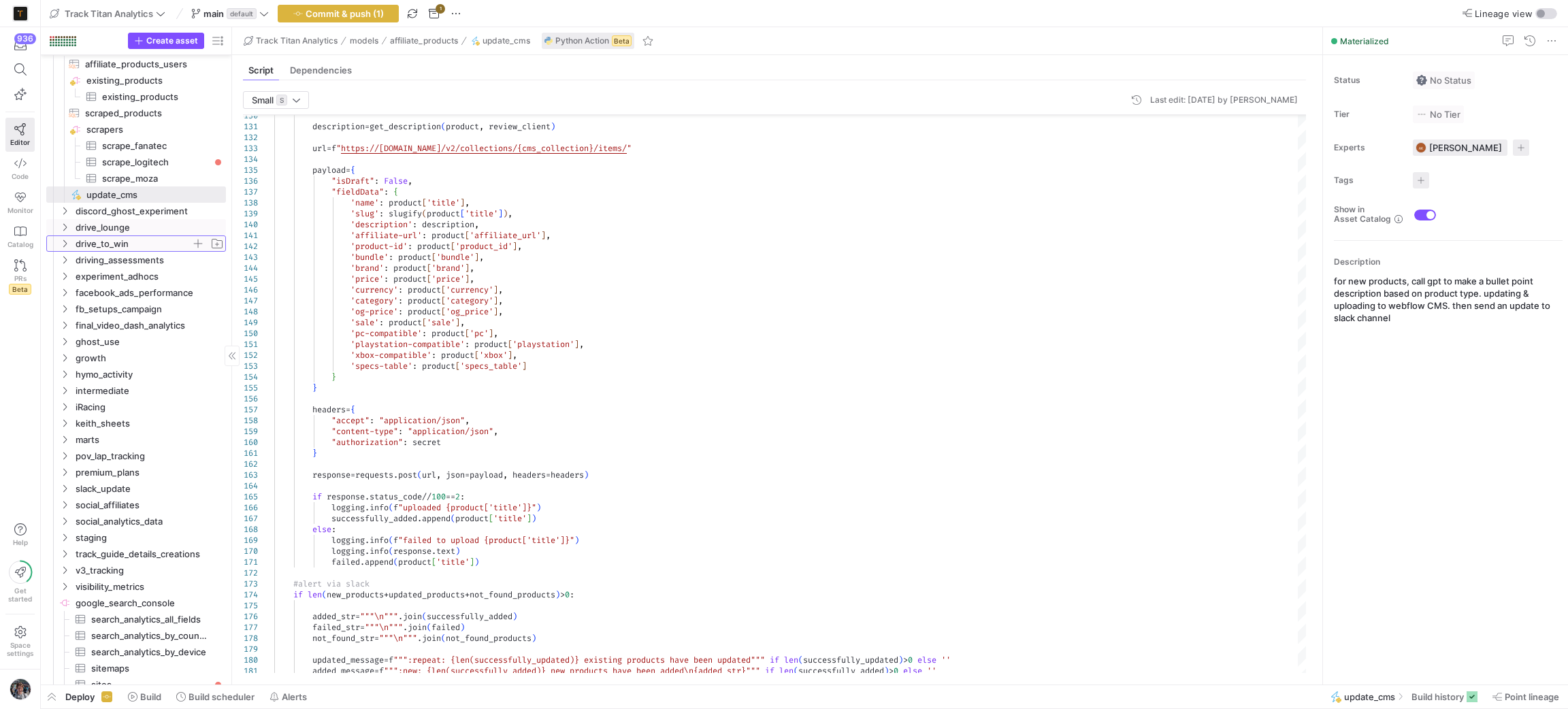
click at [72, 246] on span "drive_to_win" at bounding box center [141, 243] width 167 height 15
click at [72, 245] on span "drive_to_win" at bounding box center [141, 243] width 167 height 15
click at [127, 276] on span "experiment_adhocs" at bounding box center [133, 277] width 116 height 16
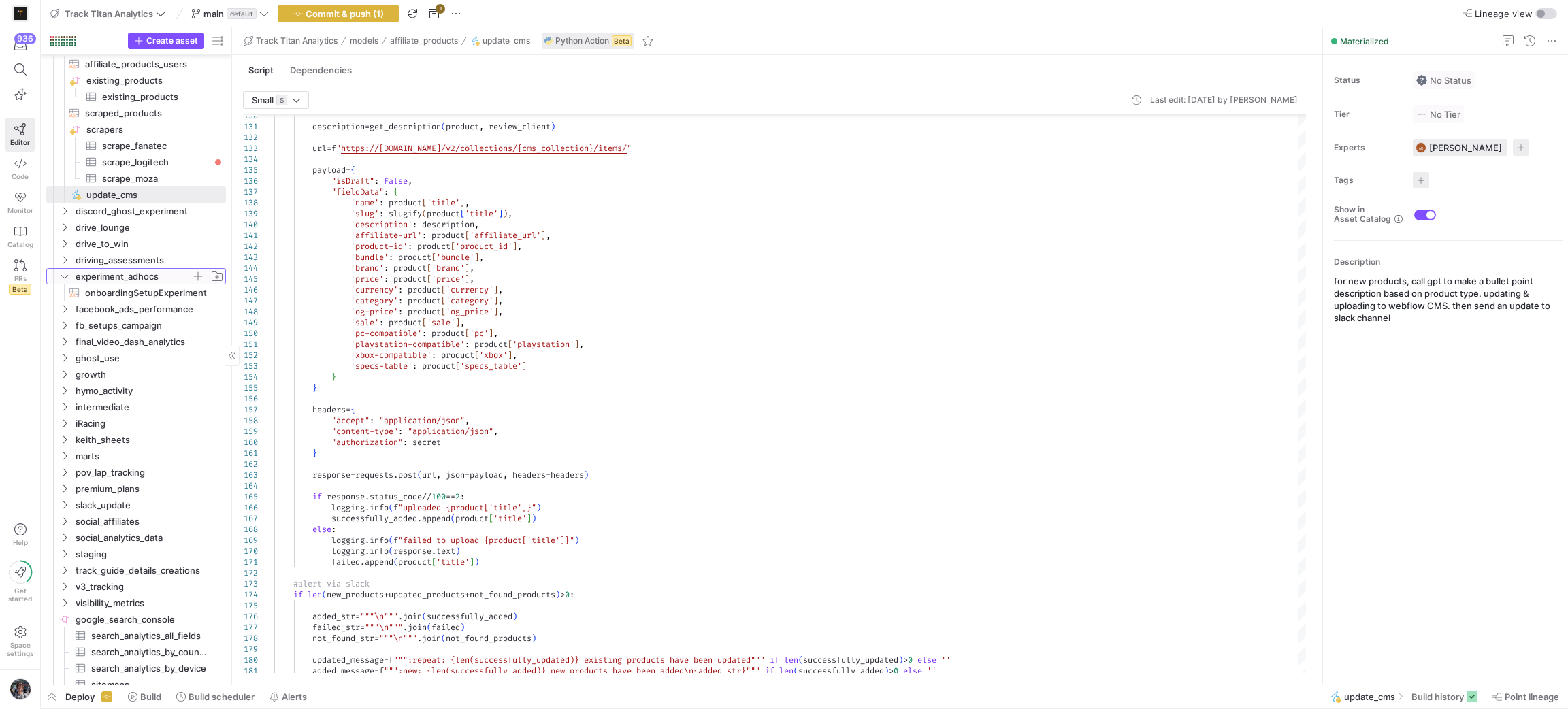
click at [126, 276] on span "experiment_adhocs" at bounding box center [133, 277] width 116 height 16
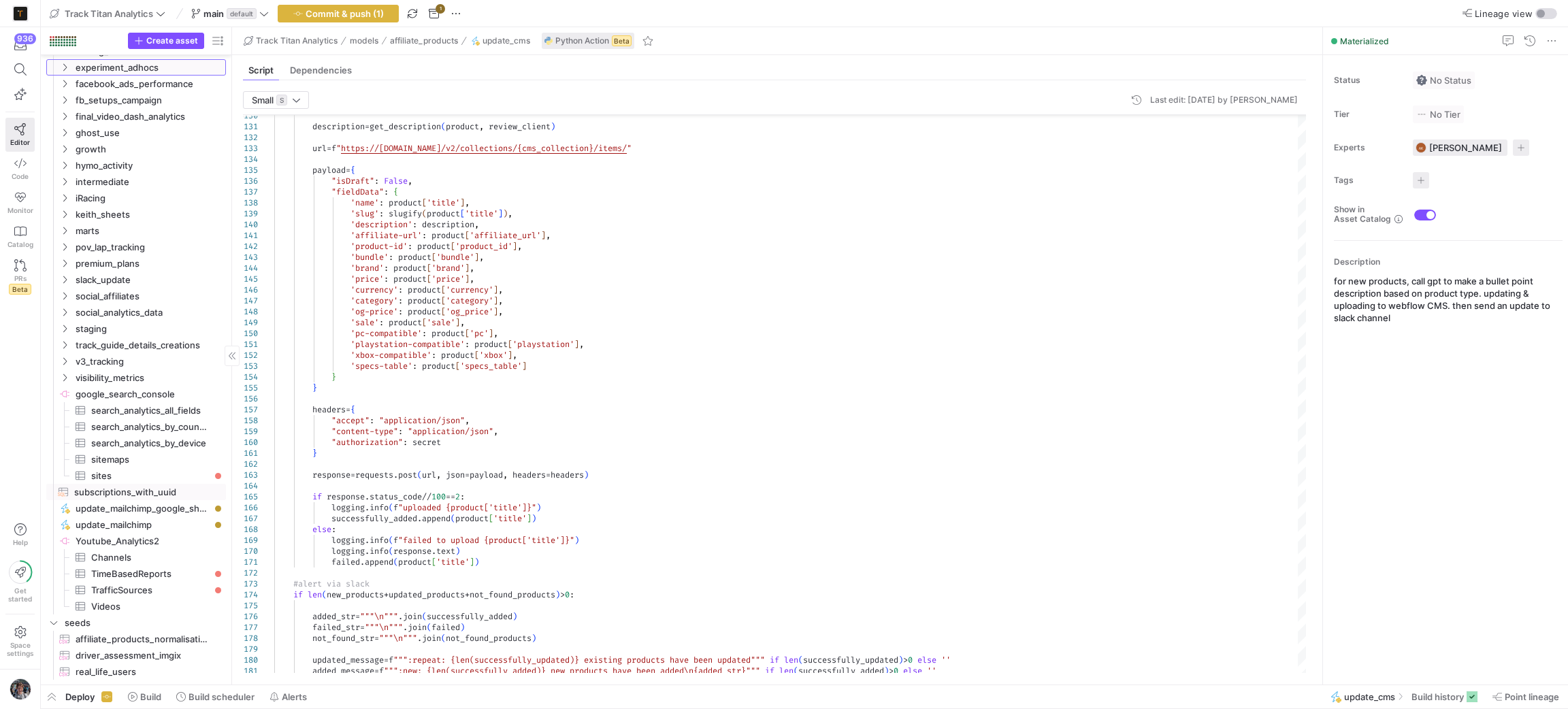
scroll to position [1434, 0]
click at [12, 68] on span at bounding box center [20, 69] width 17 height 12
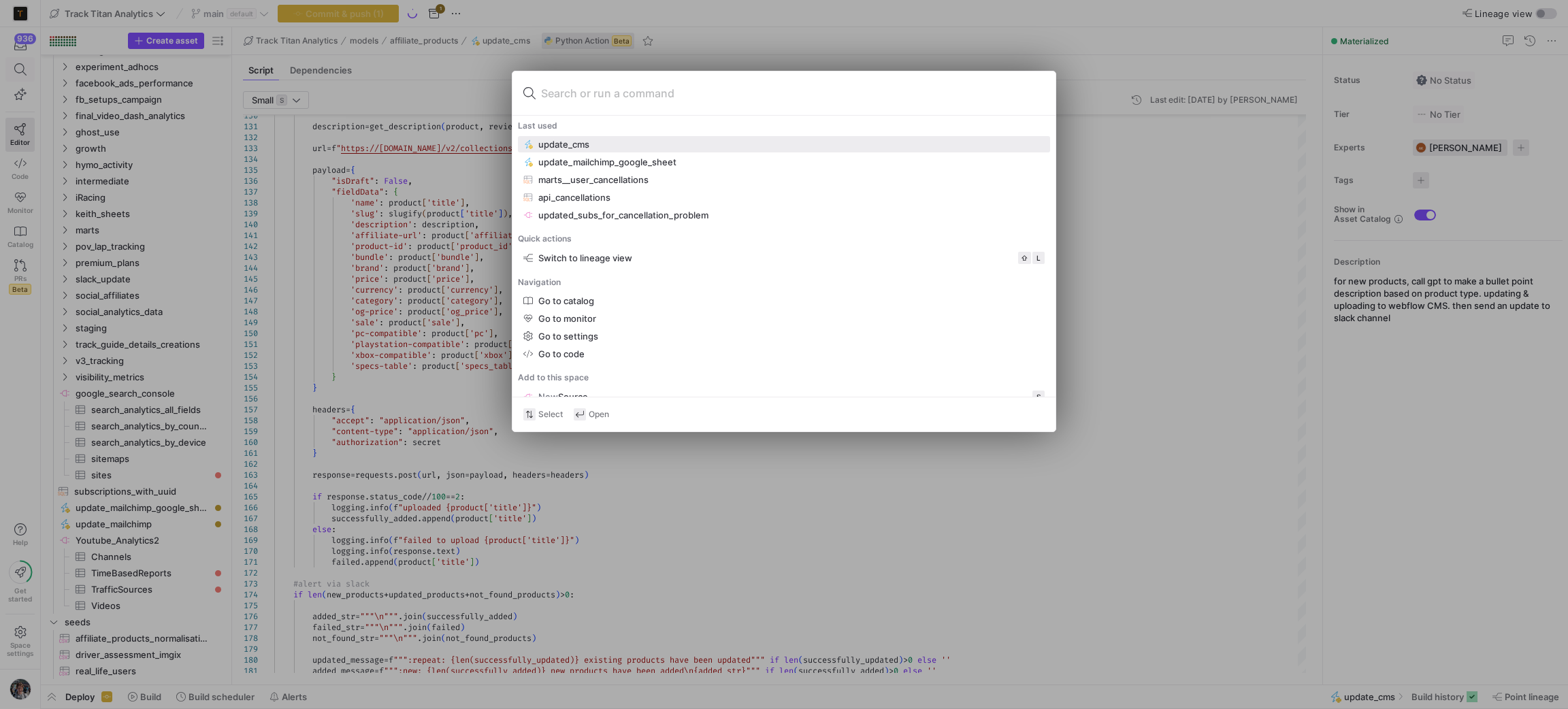
click at [11, 68] on div at bounding box center [784, 354] width 1568 height 709
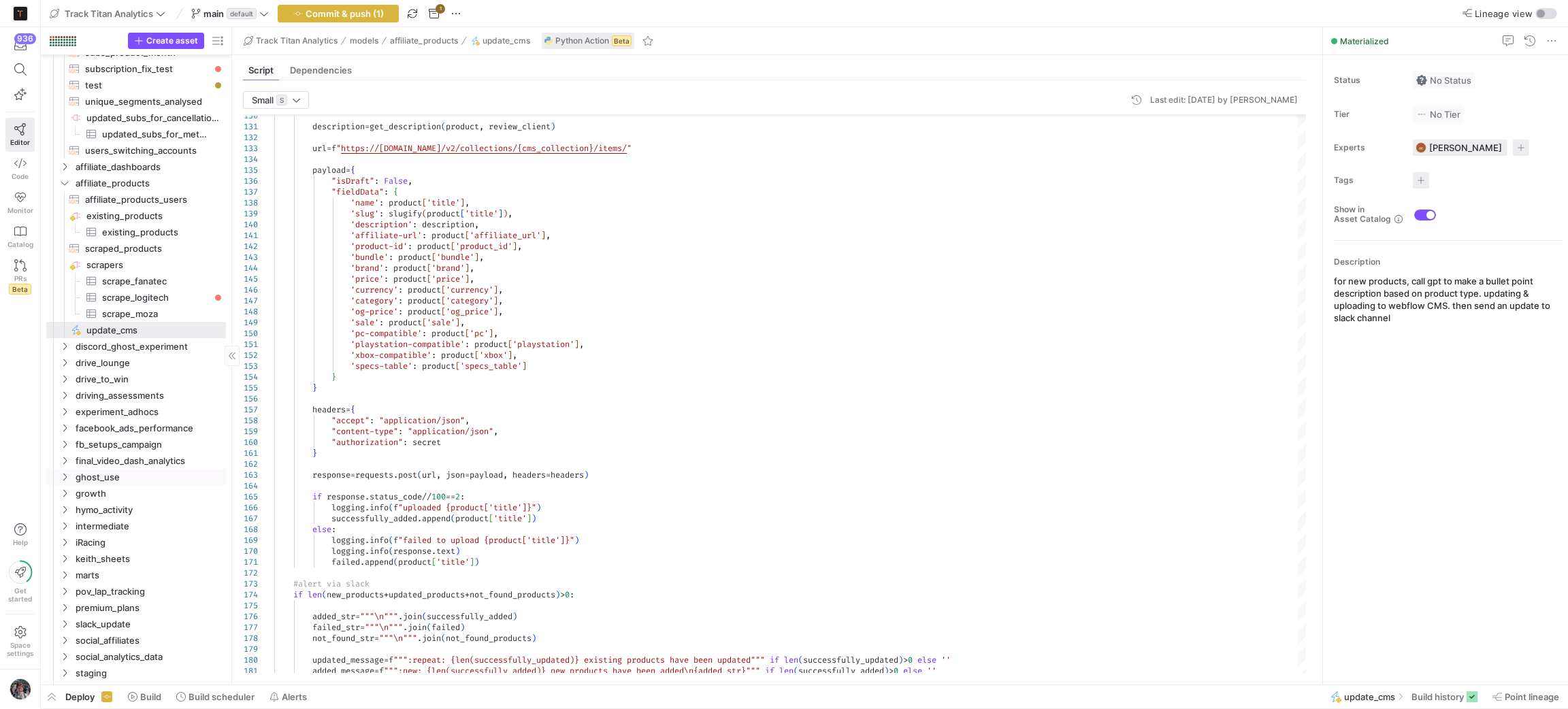
scroll to position [1122, 0]
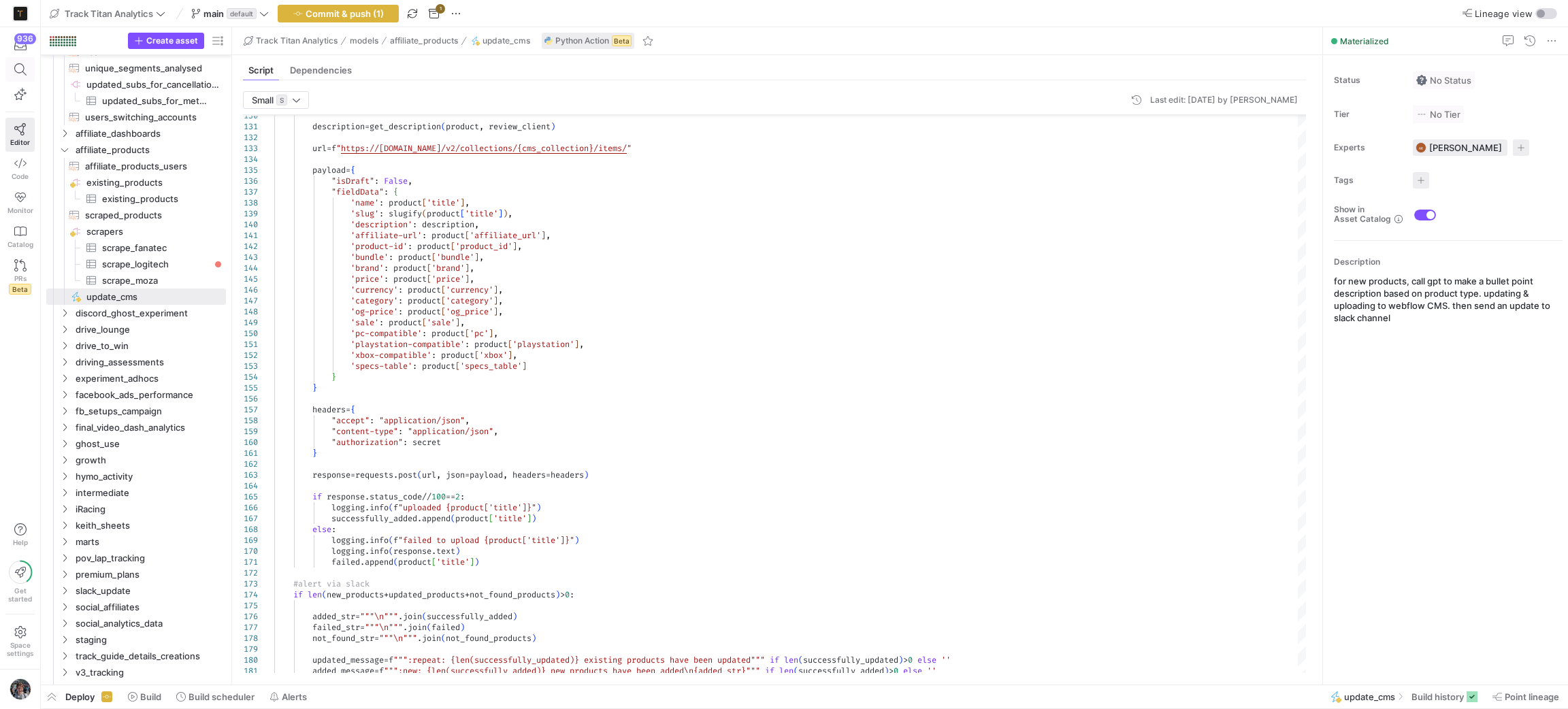
click at [10, 65] on span at bounding box center [20, 70] width 28 height 23
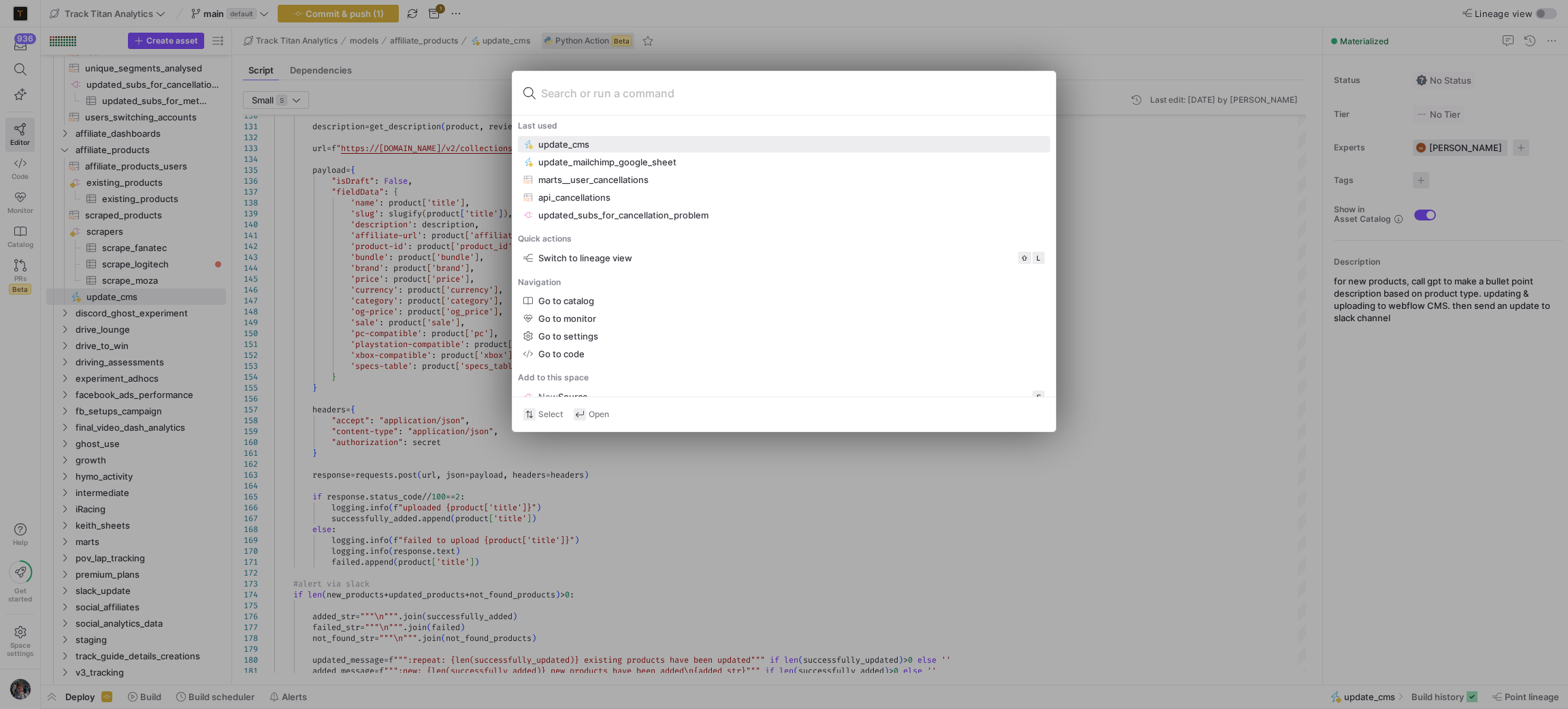
click at [673, 93] on input at bounding box center [792, 93] width 503 height 22
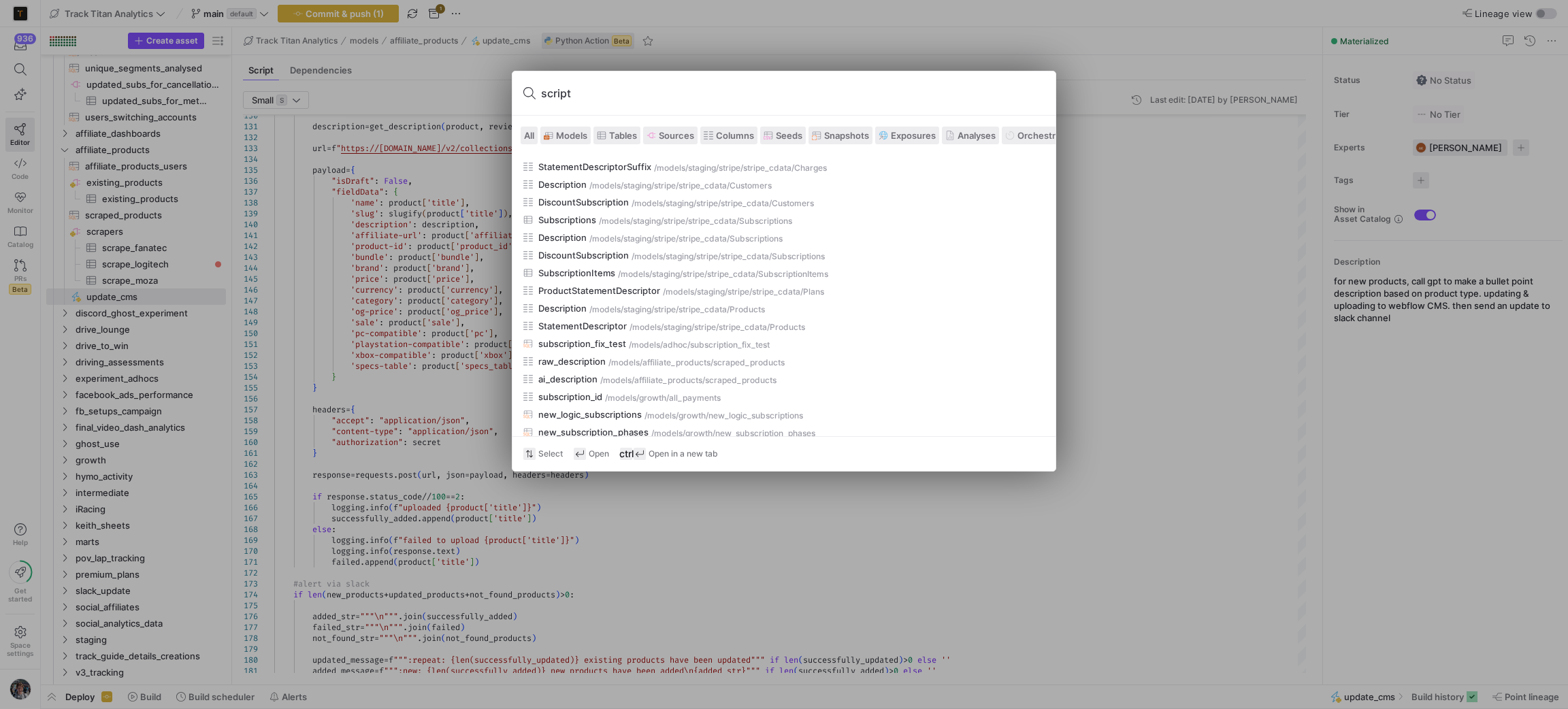
scroll to position [0, 0]
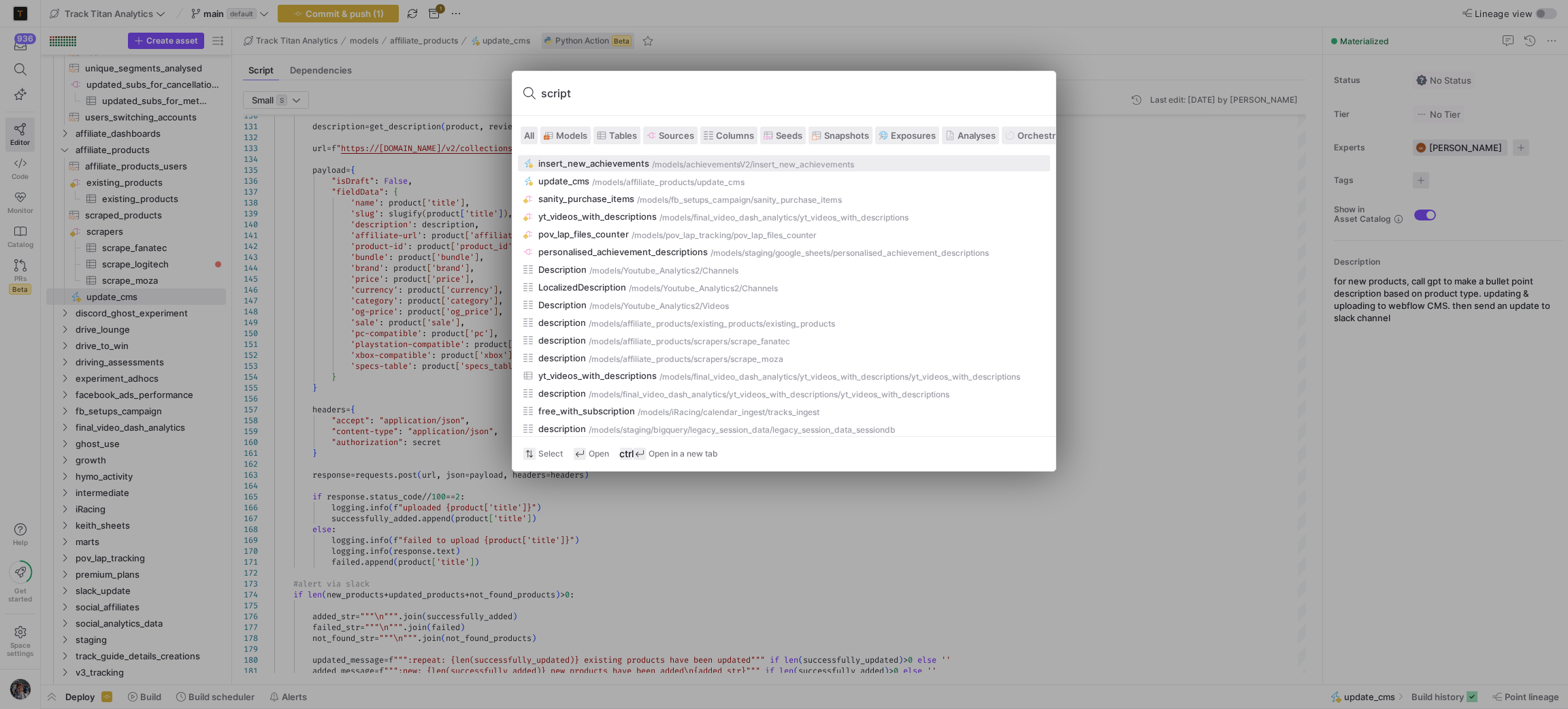
type input "script"
drag, startPoint x: 949, startPoint y: 148, endPoint x: 655, endPoint y: 240, distance: 308.1
click at [662, 224] on div "All Models Tables Sources Columns Seeds Snapshots Exposures Analyses Orchestrat…" at bounding box center [784, 276] width 543 height 321
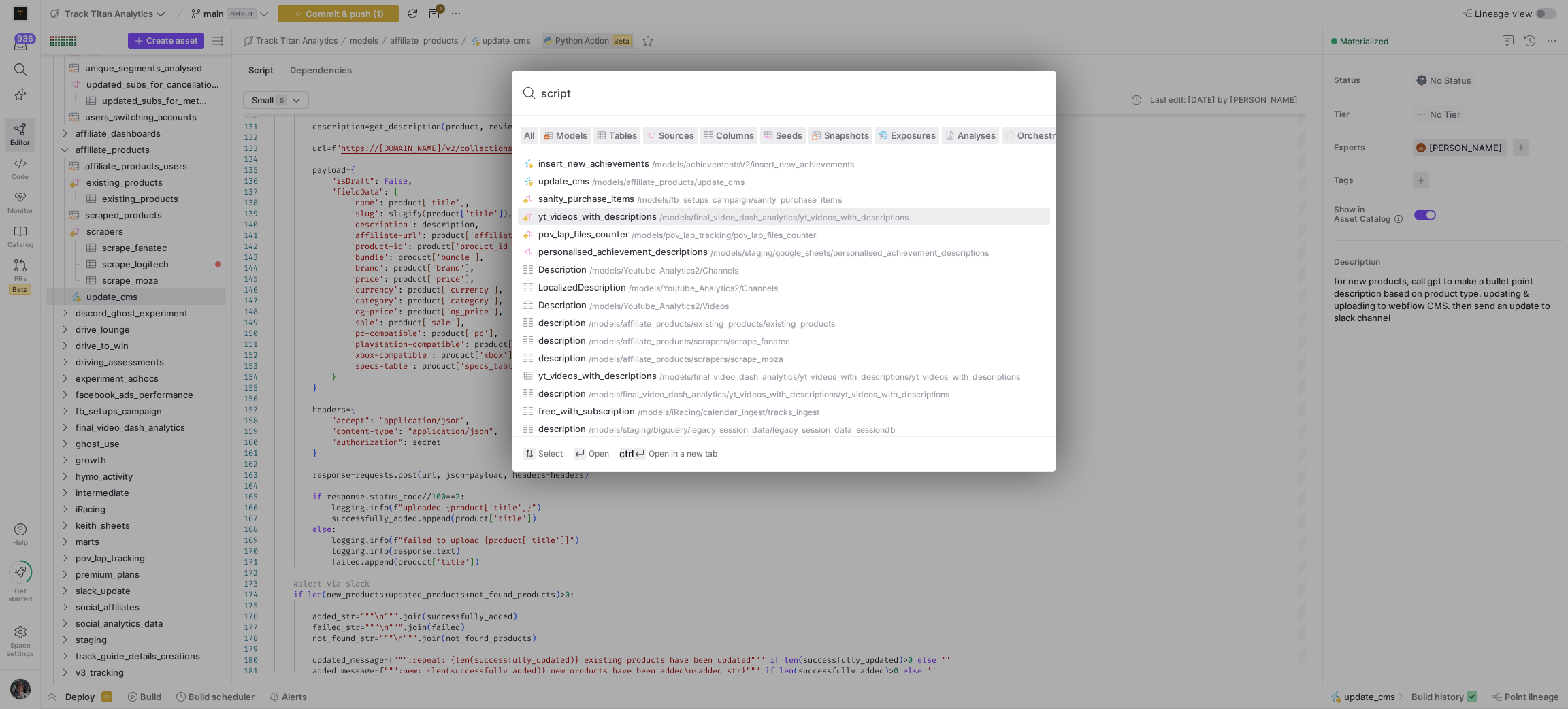
click at [522, 139] on span at bounding box center [529, 135] width 16 height 17
click at [524, 139] on span "All" at bounding box center [529, 135] width 10 height 11
click at [1157, 324] on div at bounding box center [784, 354] width 1568 height 709
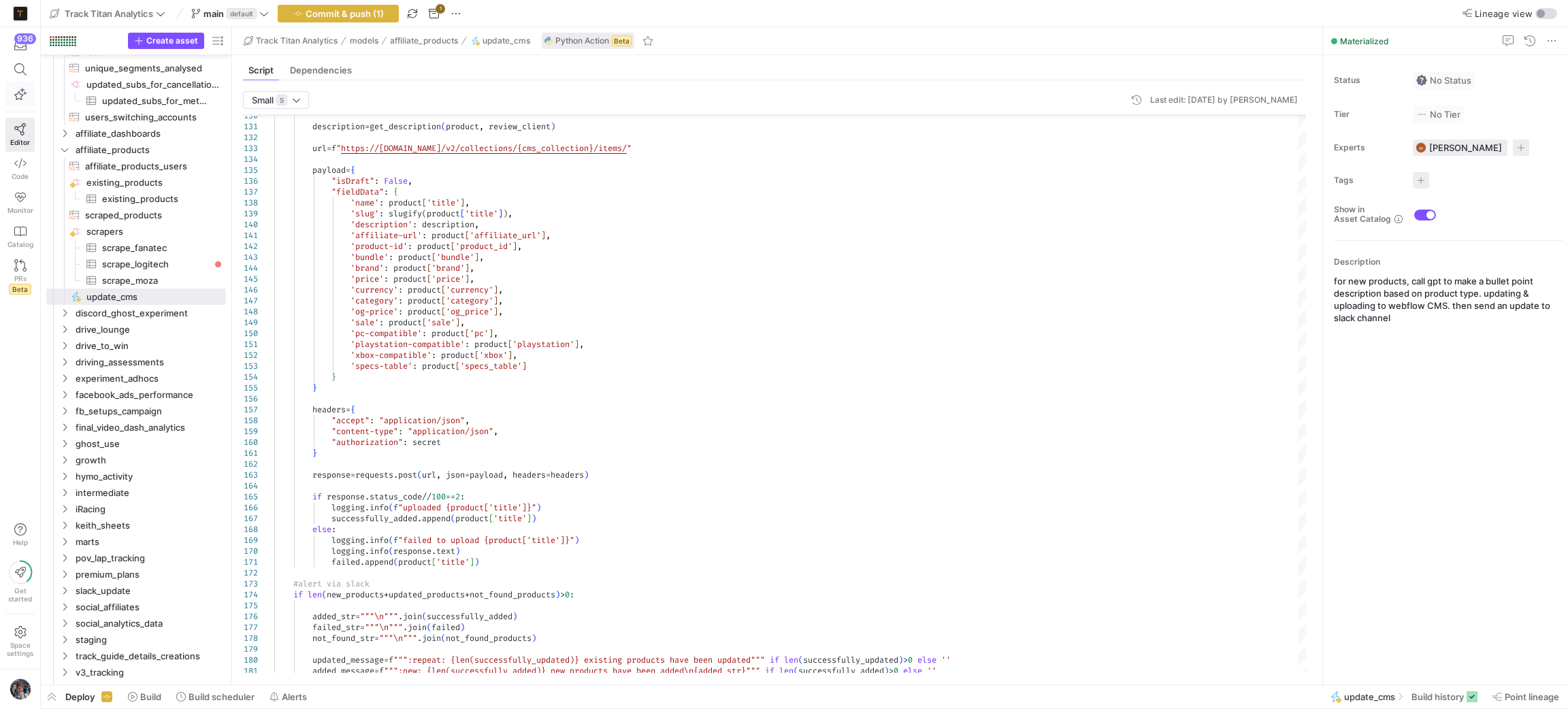
click at [23, 87] on span "button" at bounding box center [20, 94] width 28 height 23
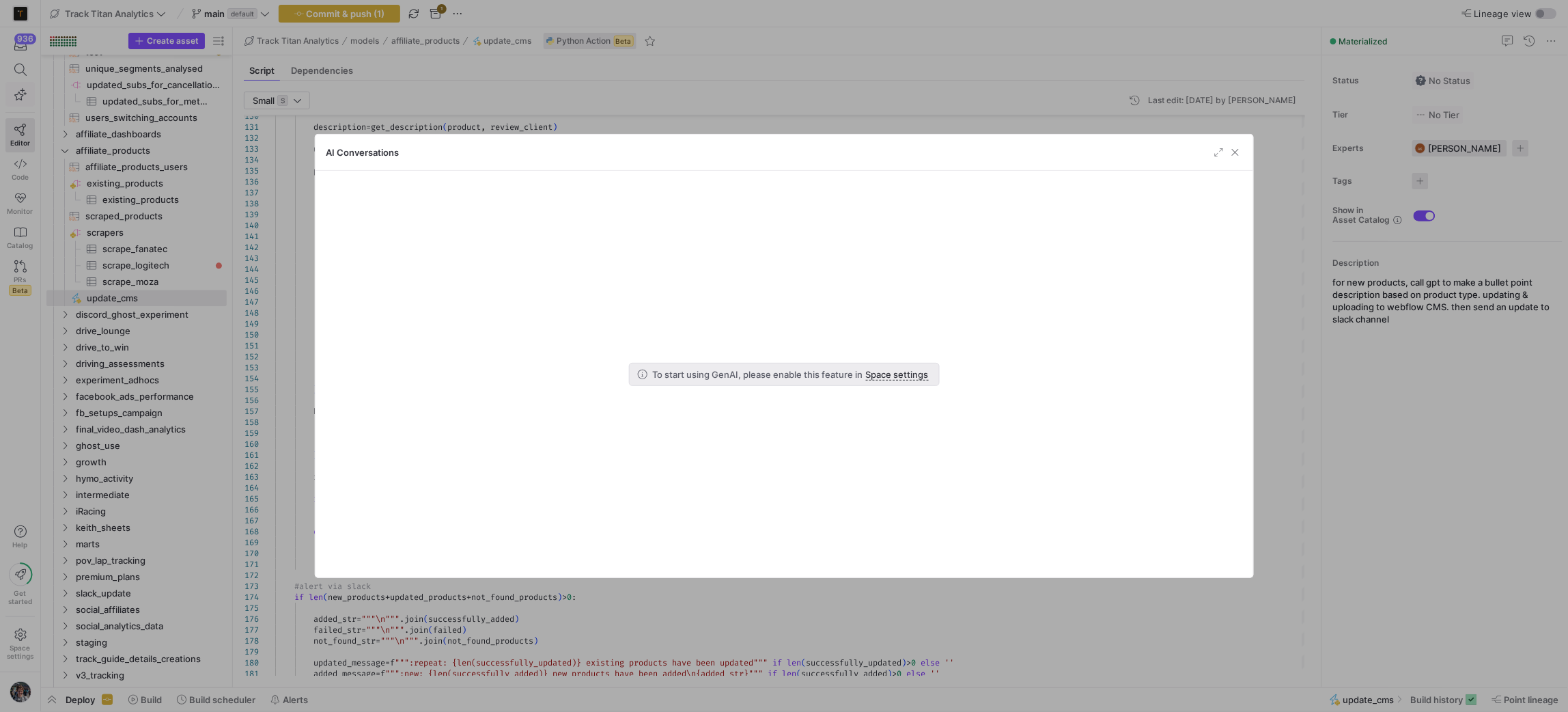
click at [25, 88] on div at bounding box center [784, 356] width 1568 height 712
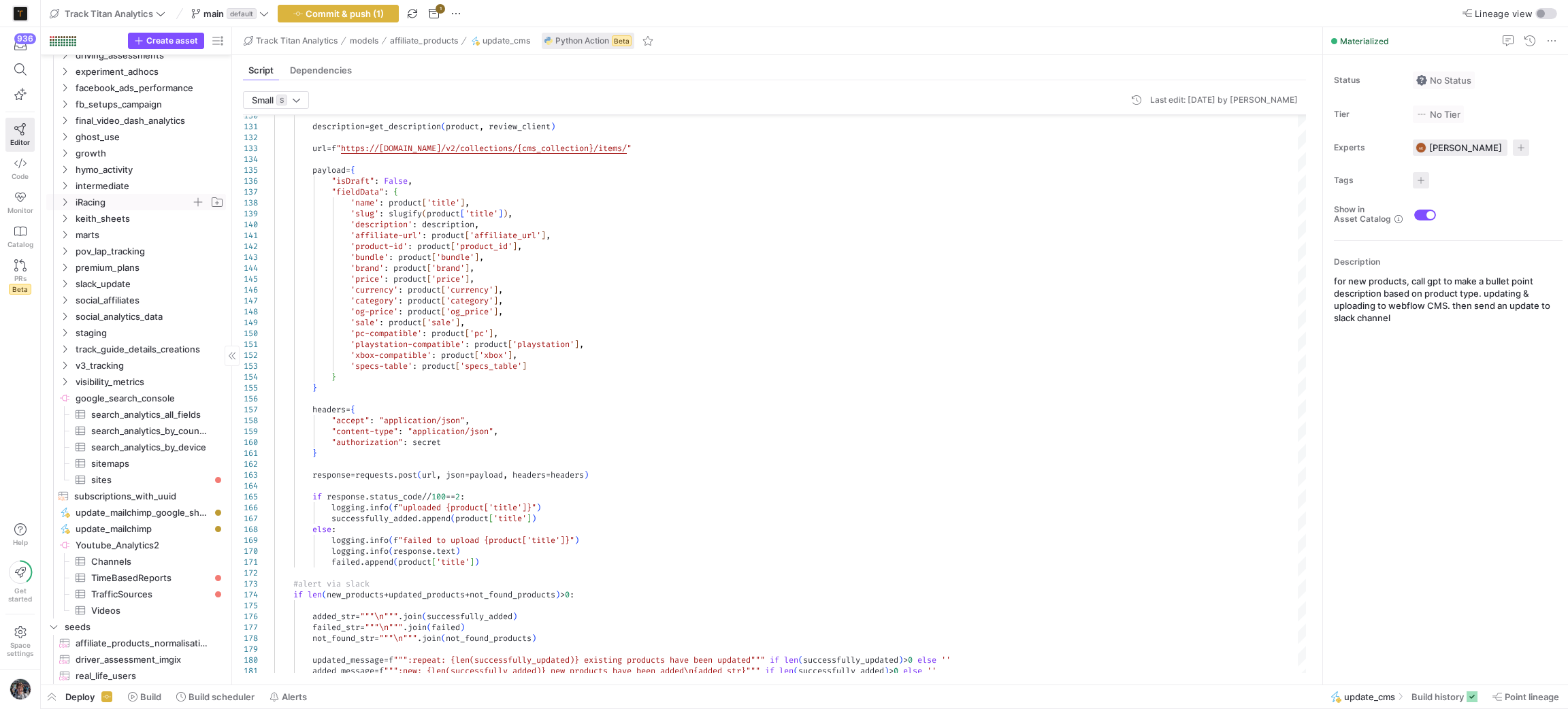
scroll to position [1434, 0]
click at [89, 378] on span "visibility_metrics" at bounding box center [133, 377] width 116 height 16
click at [96, 359] on span "v3_tracking" at bounding box center [133, 361] width 116 height 16
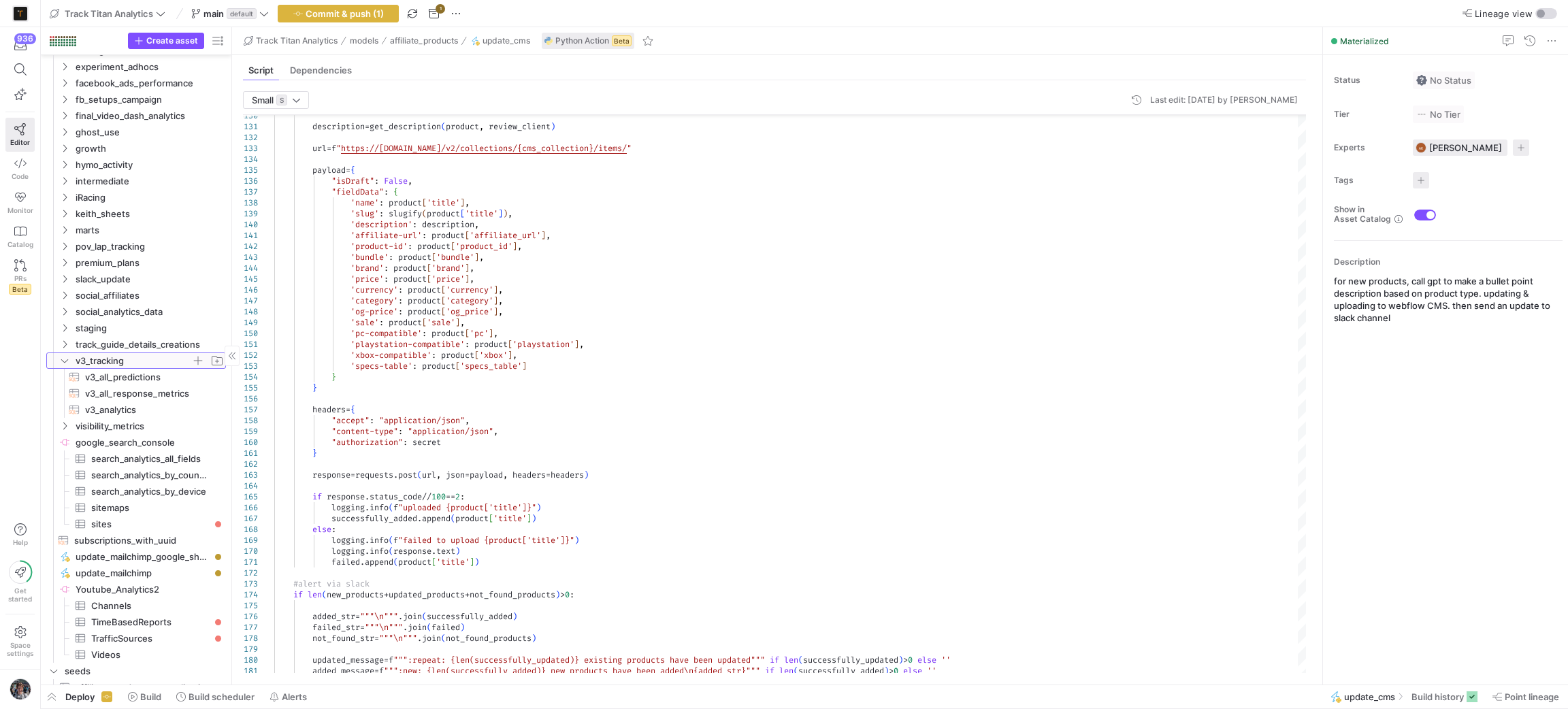
click at [96, 359] on span "v3_tracking" at bounding box center [133, 361] width 116 height 16
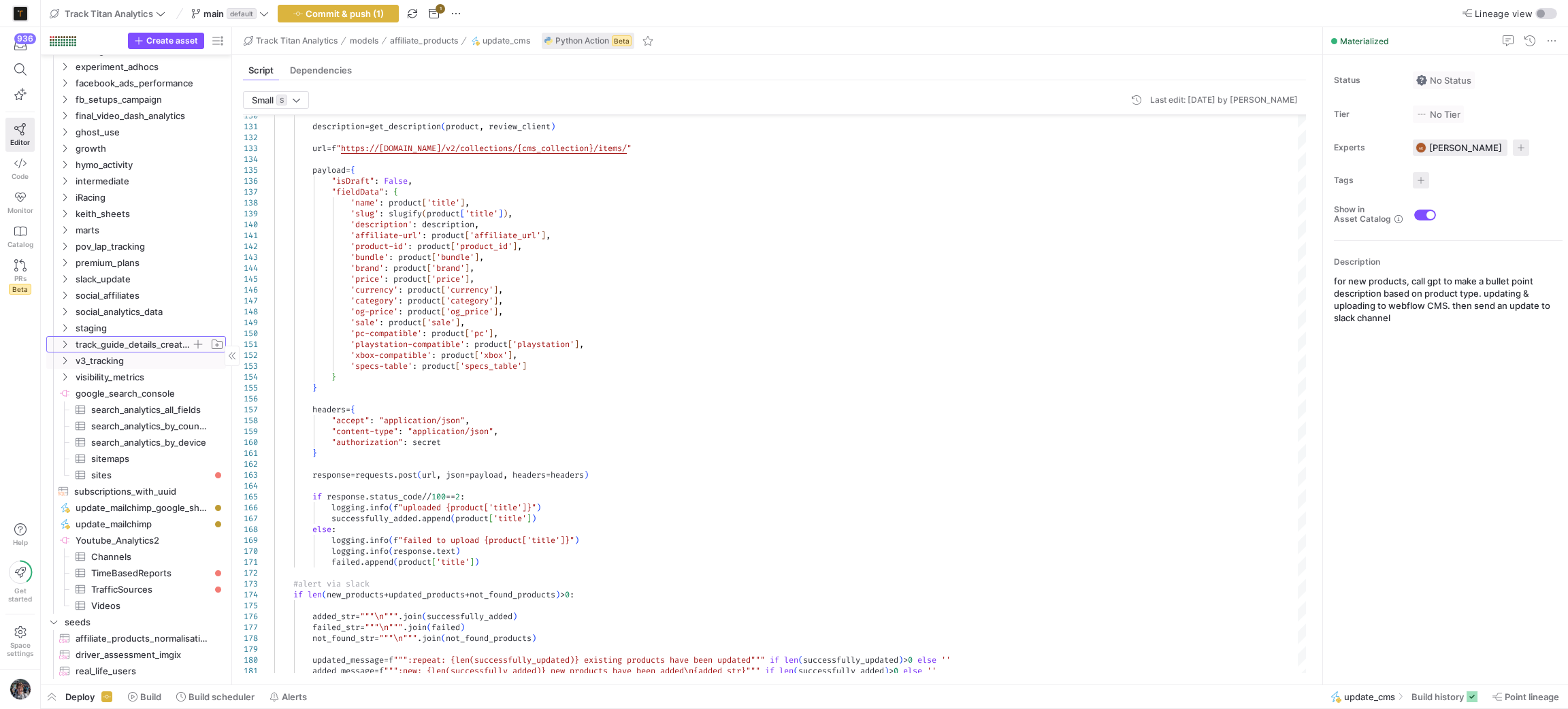
click at [96, 345] on span "track_guide_details_creations" at bounding box center [133, 345] width 116 height 16
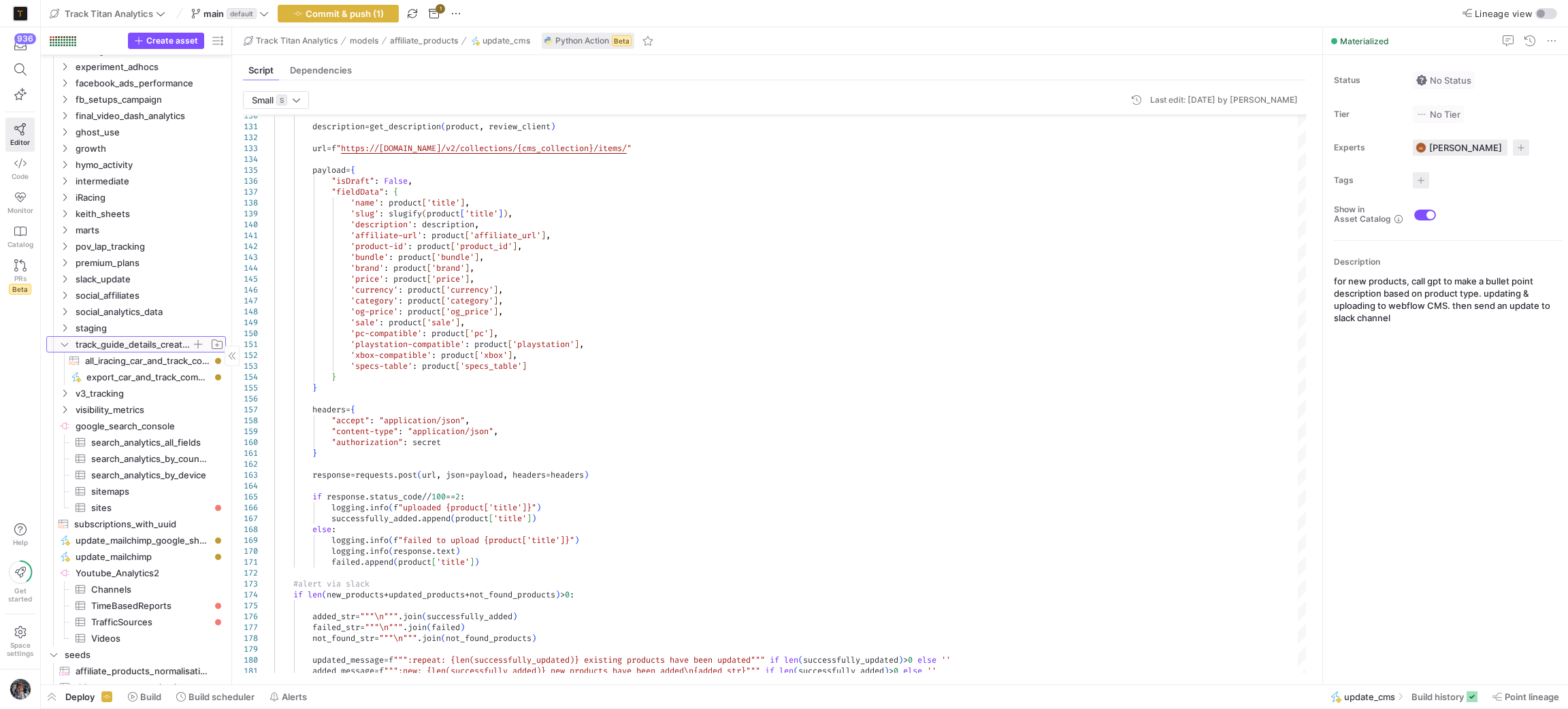
click at [96, 345] on span "track_guide_details_creations" at bounding box center [133, 345] width 116 height 16
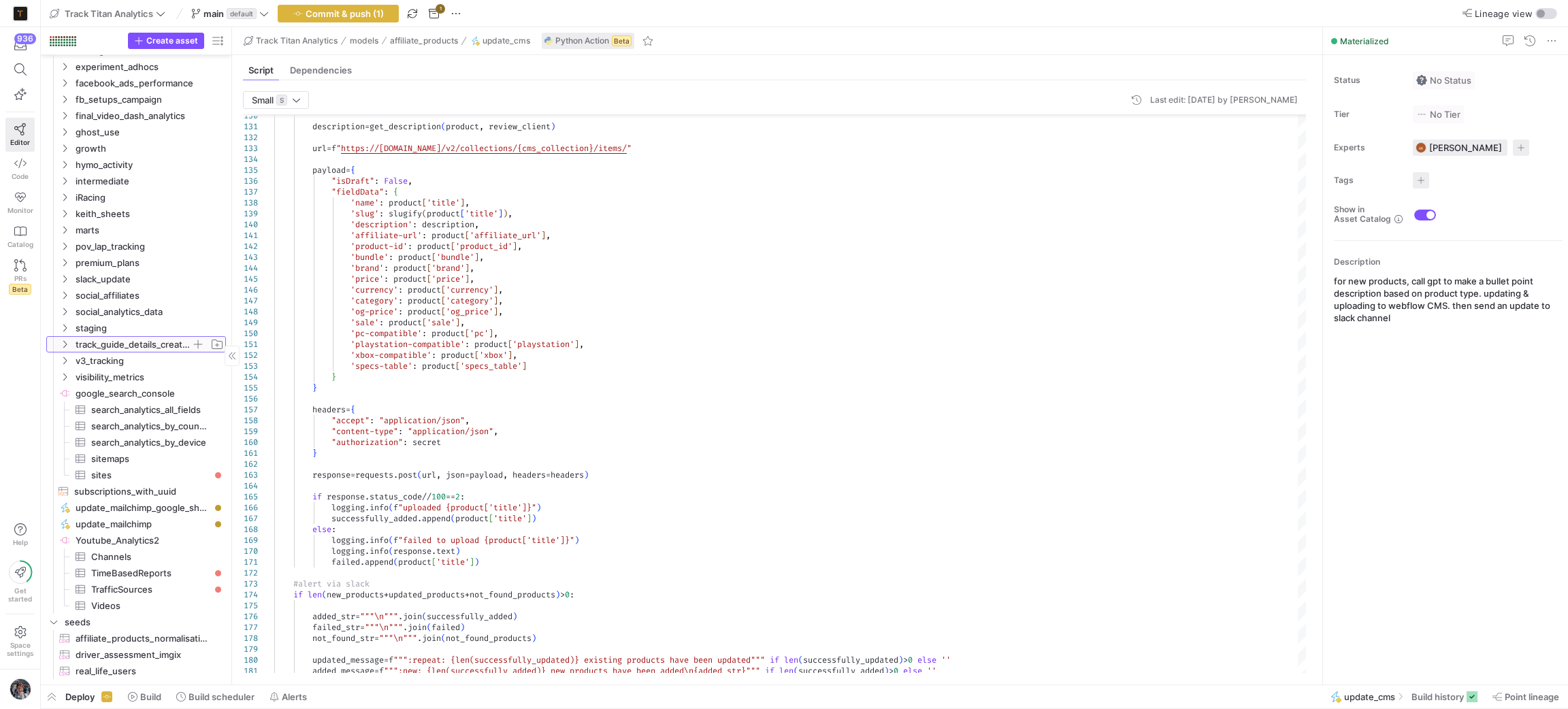
click at [96, 345] on span "track_guide_details_creations" at bounding box center [133, 345] width 116 height 16
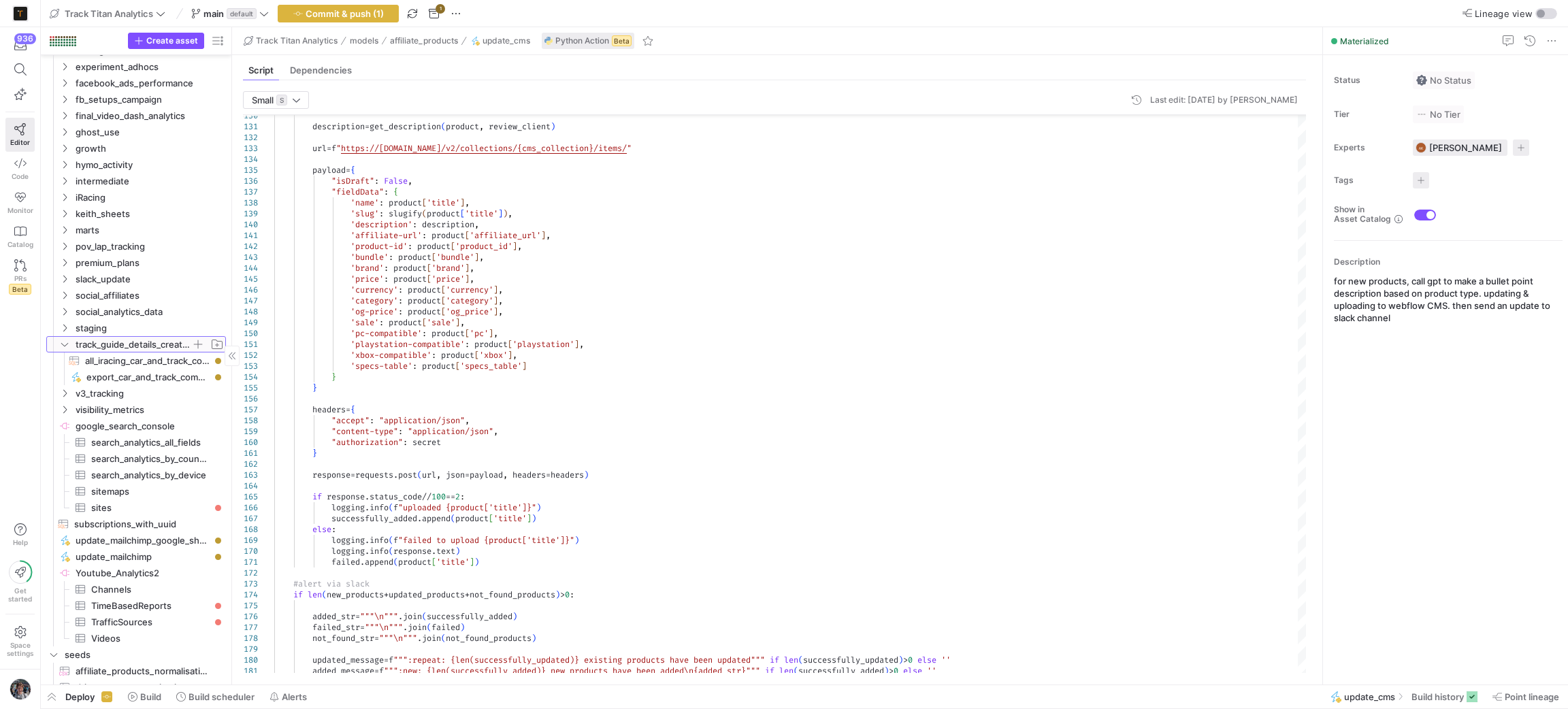
click at [96, 345] on span "track_guide_details_creations" at bounding box center [133, 345] width 116 height 16
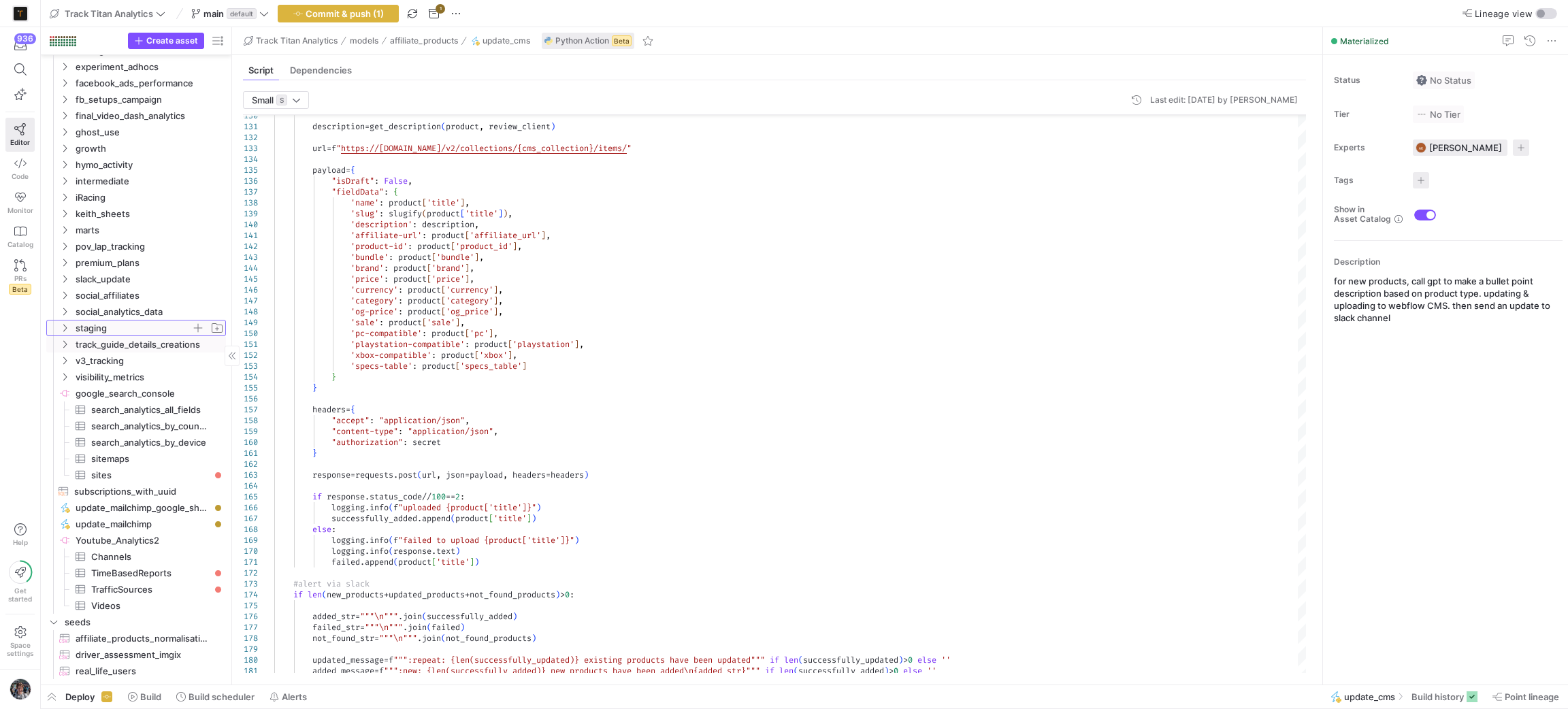
click at [103, 321] on span "staging" at bounding box center [133, 329] width 116 height 16
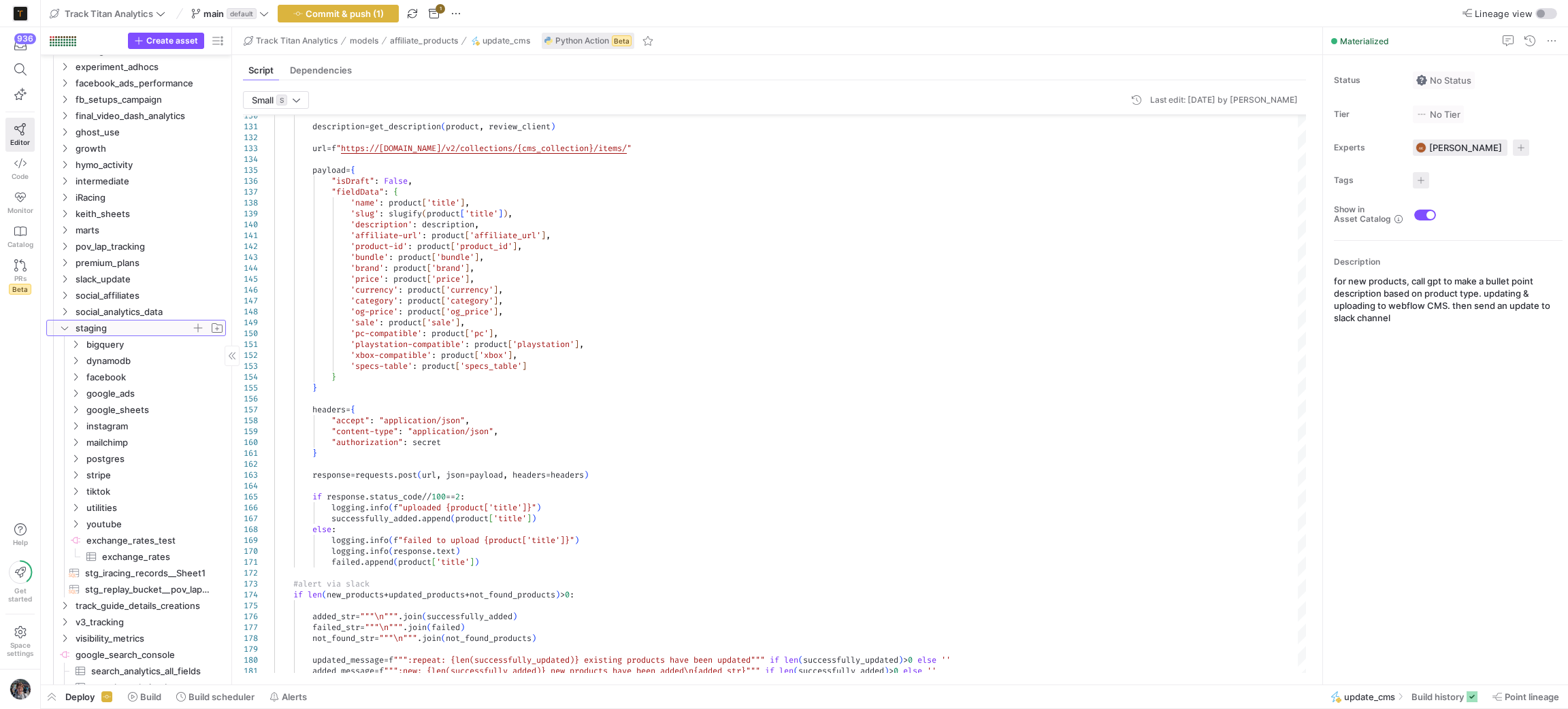
click at [103, 321] on span "staging" at bounding box center [133, 329] width 116 height 16
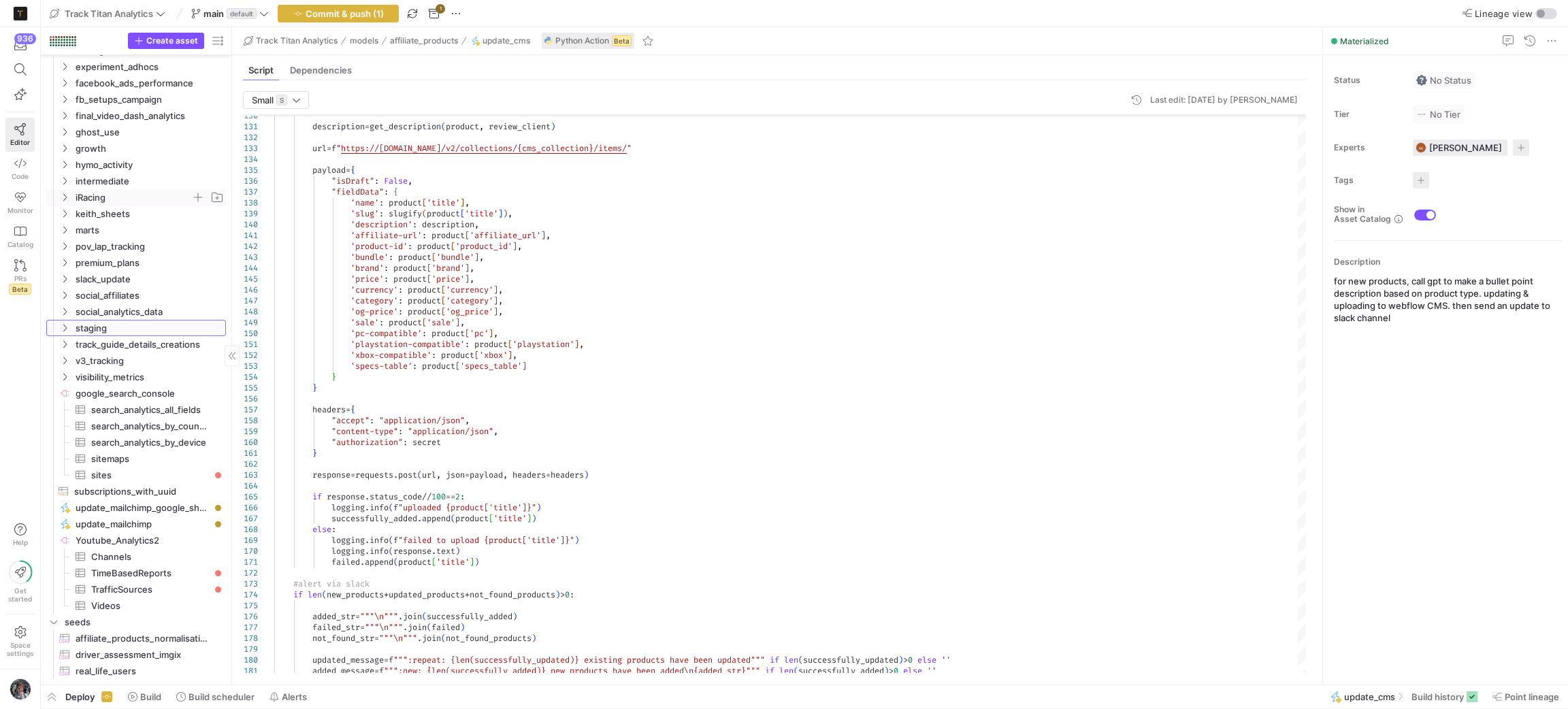
scroll to position [1364, 0]
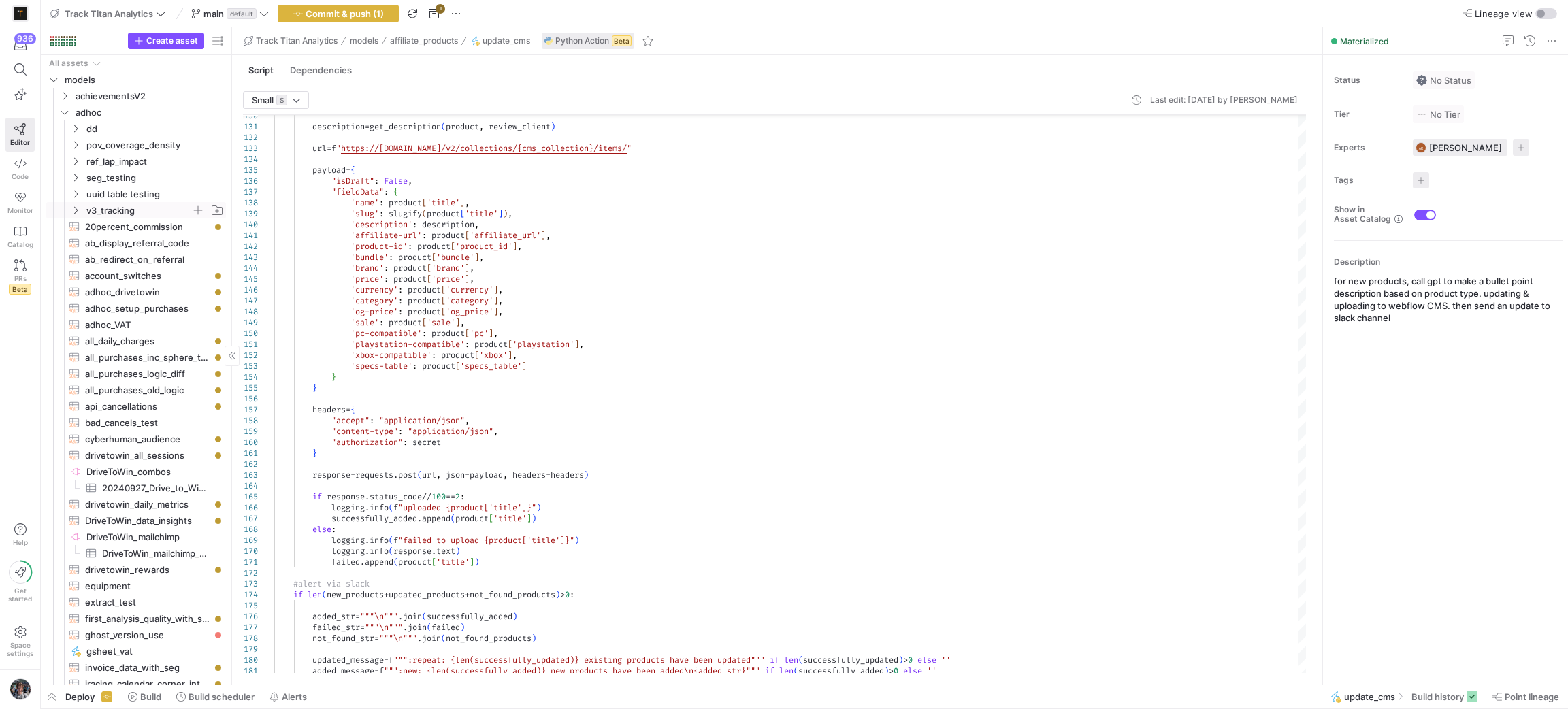
click at [87, 211] on span "v3_tracking" at bounding box center [138, 211] width 105 height 16
click at [88, 209] on span "v3_tracking" at bounding box center [138, 211] width 105 height 16
click at [91, 196] on span "uuid table testing" at bounding box center [138, 194] width 105 height 16
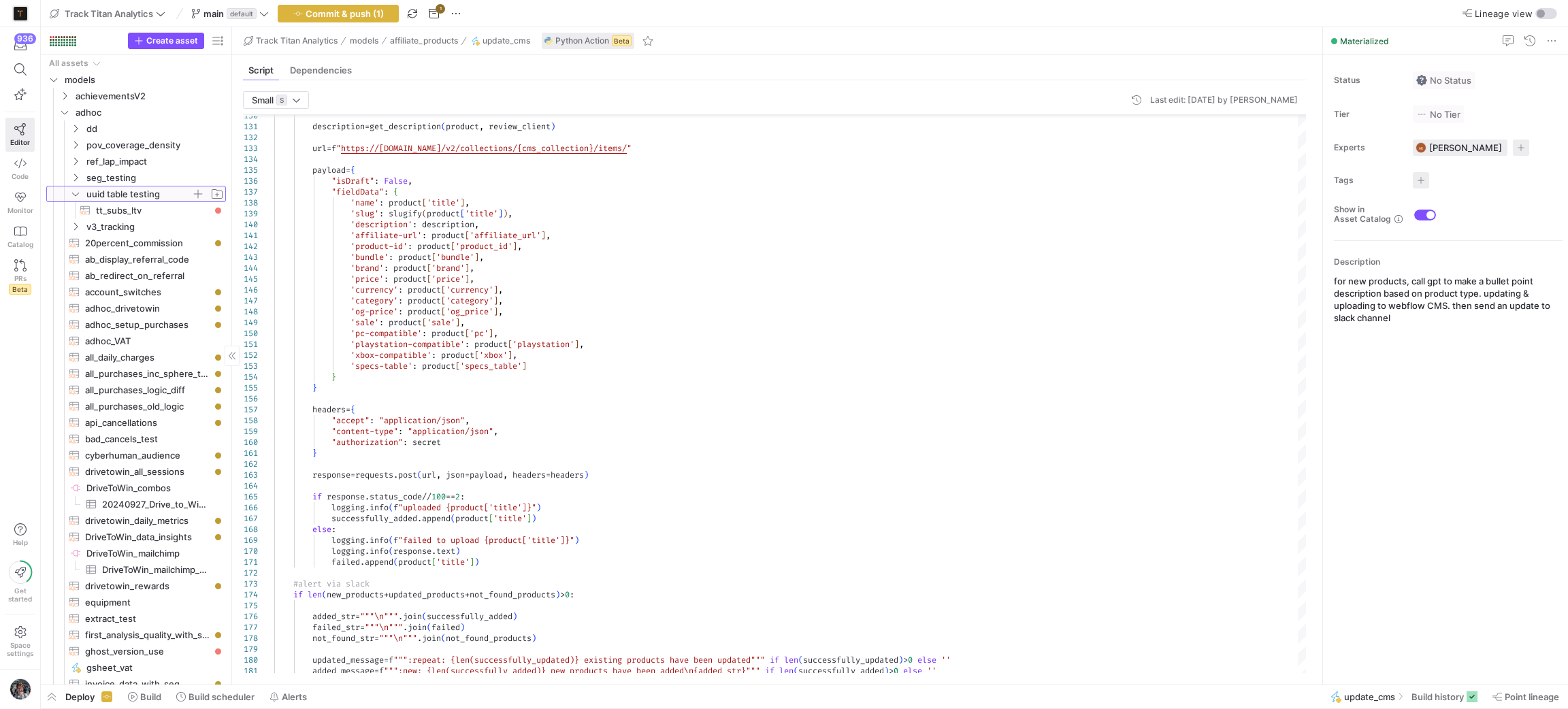
click at [91, 195] on span "uuid table testing" at bounding box center [138, 194] width 105 height 16
click at [119, 173] on span "seg_testing" at bounding box center [138, 178] width 105 height 16
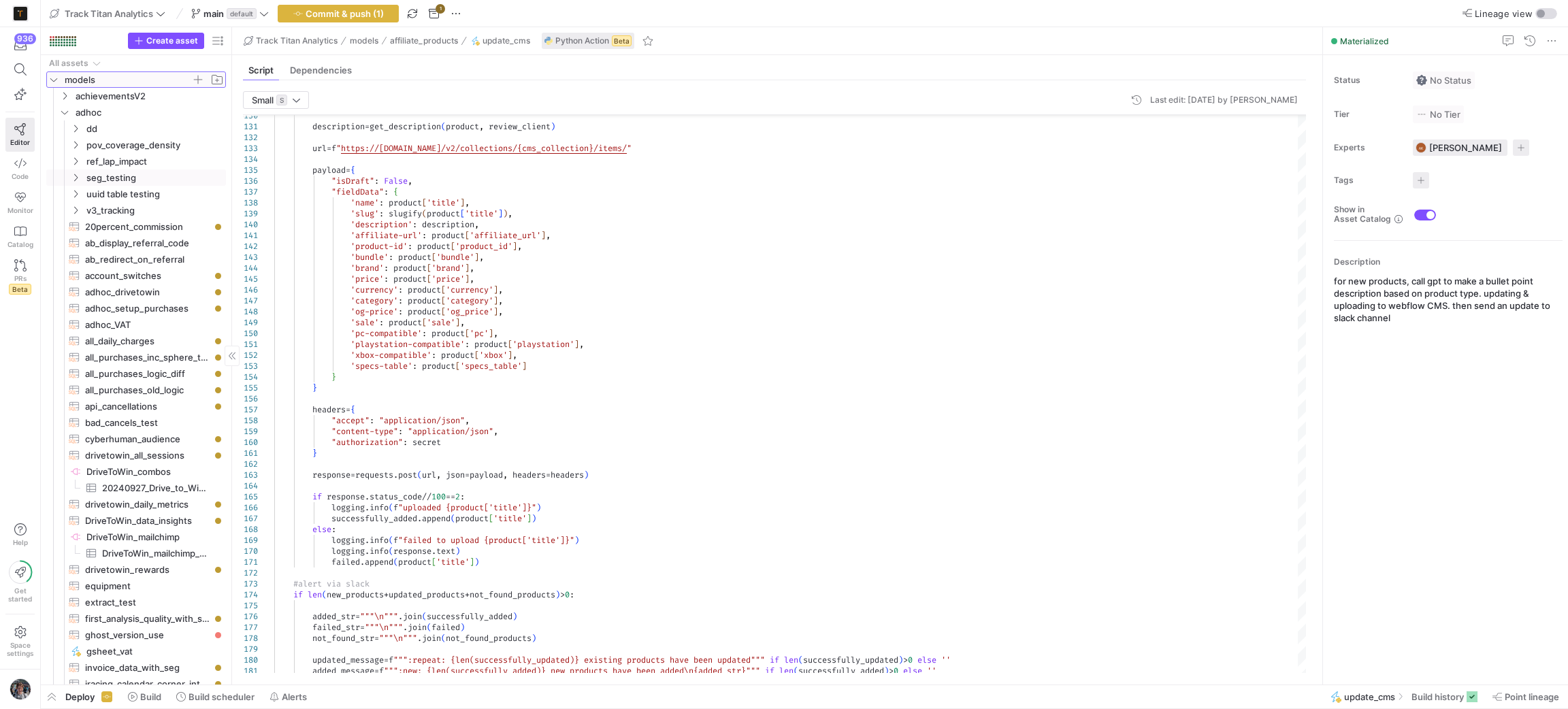
click at [86, 77] on span "models" at bounding box center [127, 80] width 127 height 16
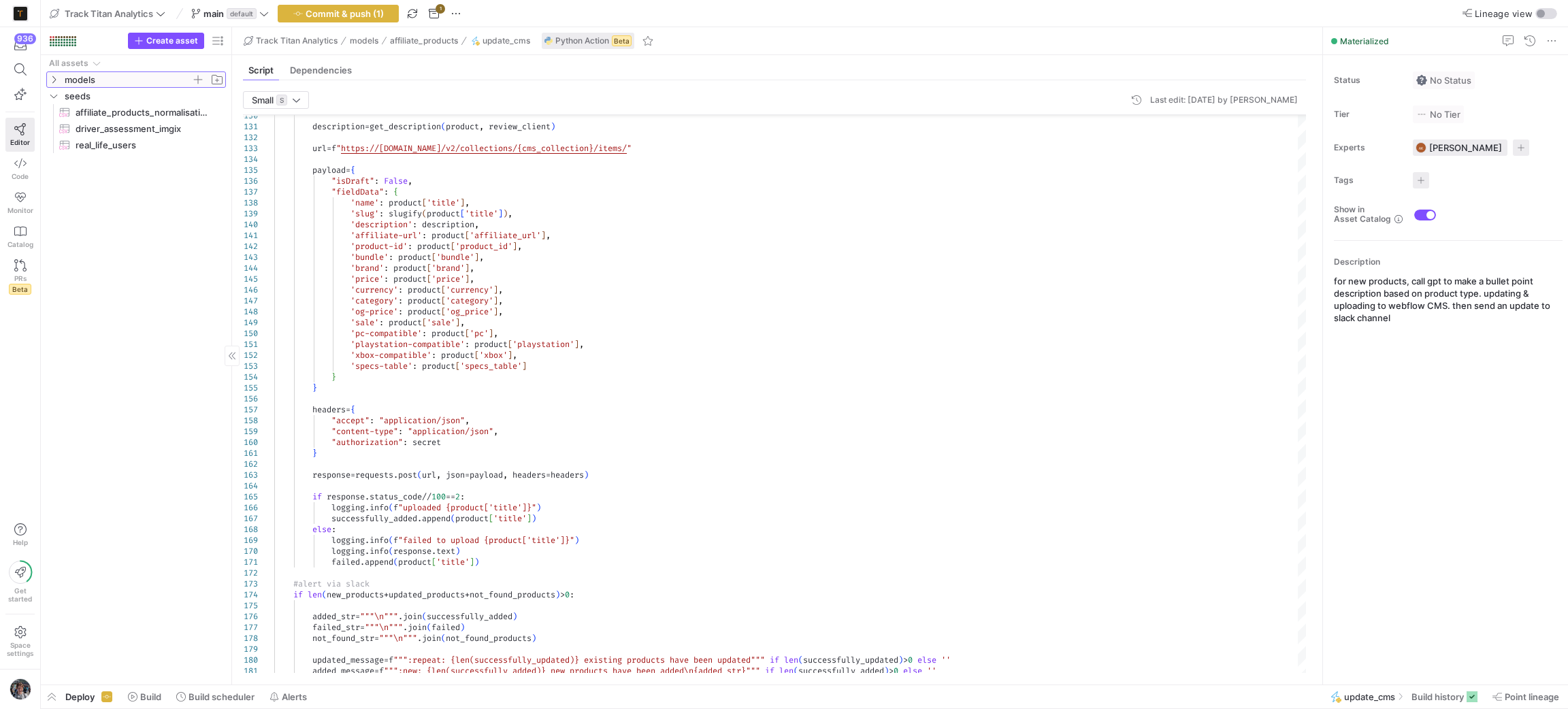
click at [84, 77] on span "models" at bounding box center [127, 80] width 127 height 16
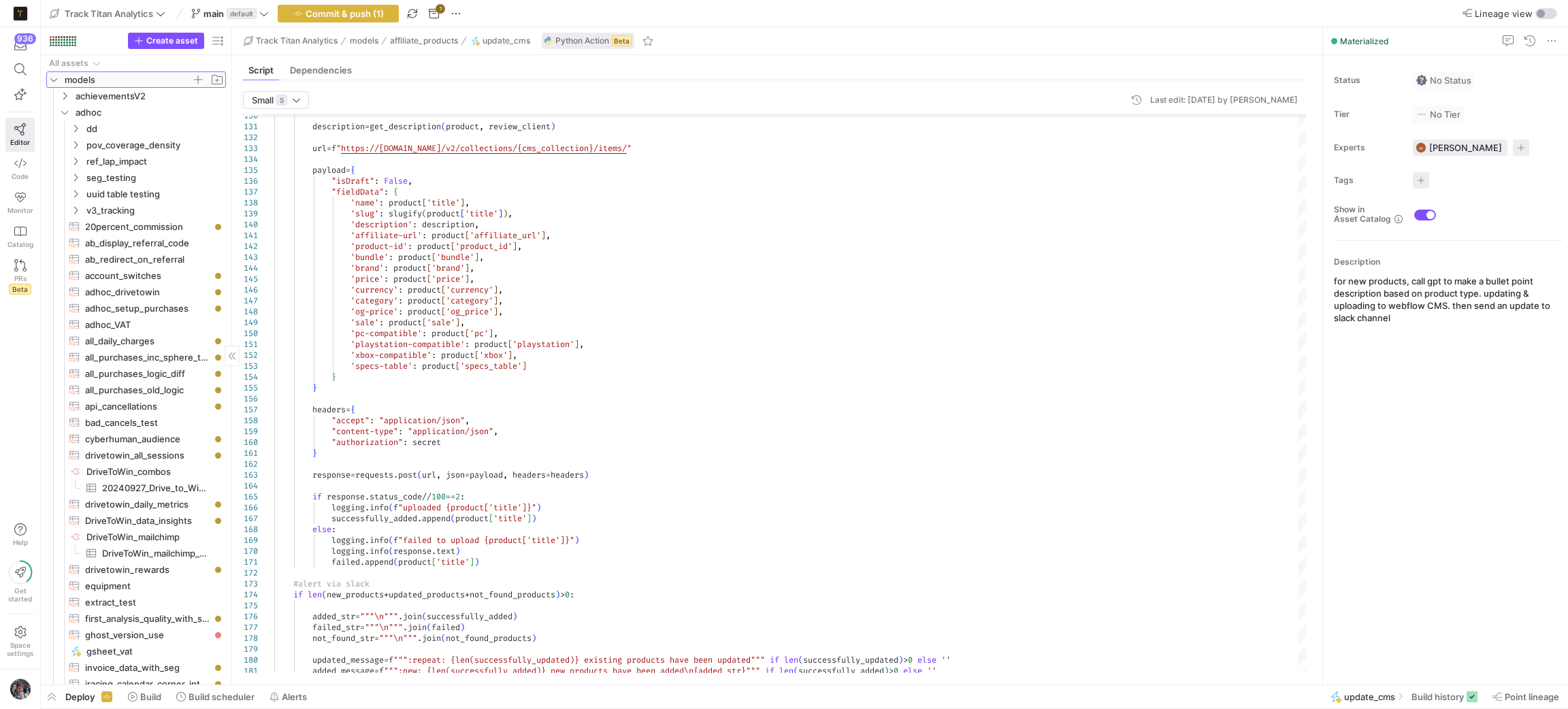
click at [84, 77] on span "models" at bounding box center [127, 80] width 127 height 16
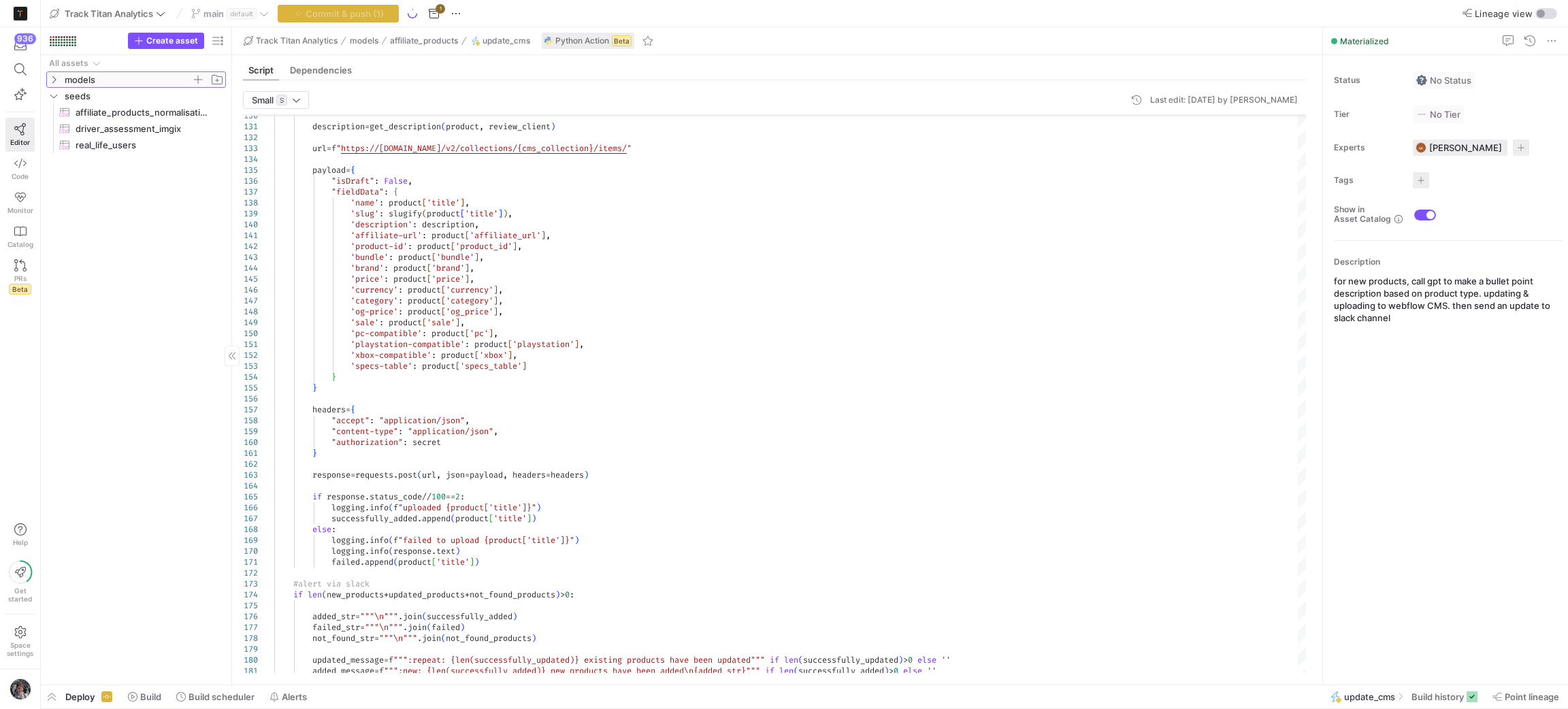
click at [84, 77] on span "models" at bounding box center [127, 80] width 127 height 16
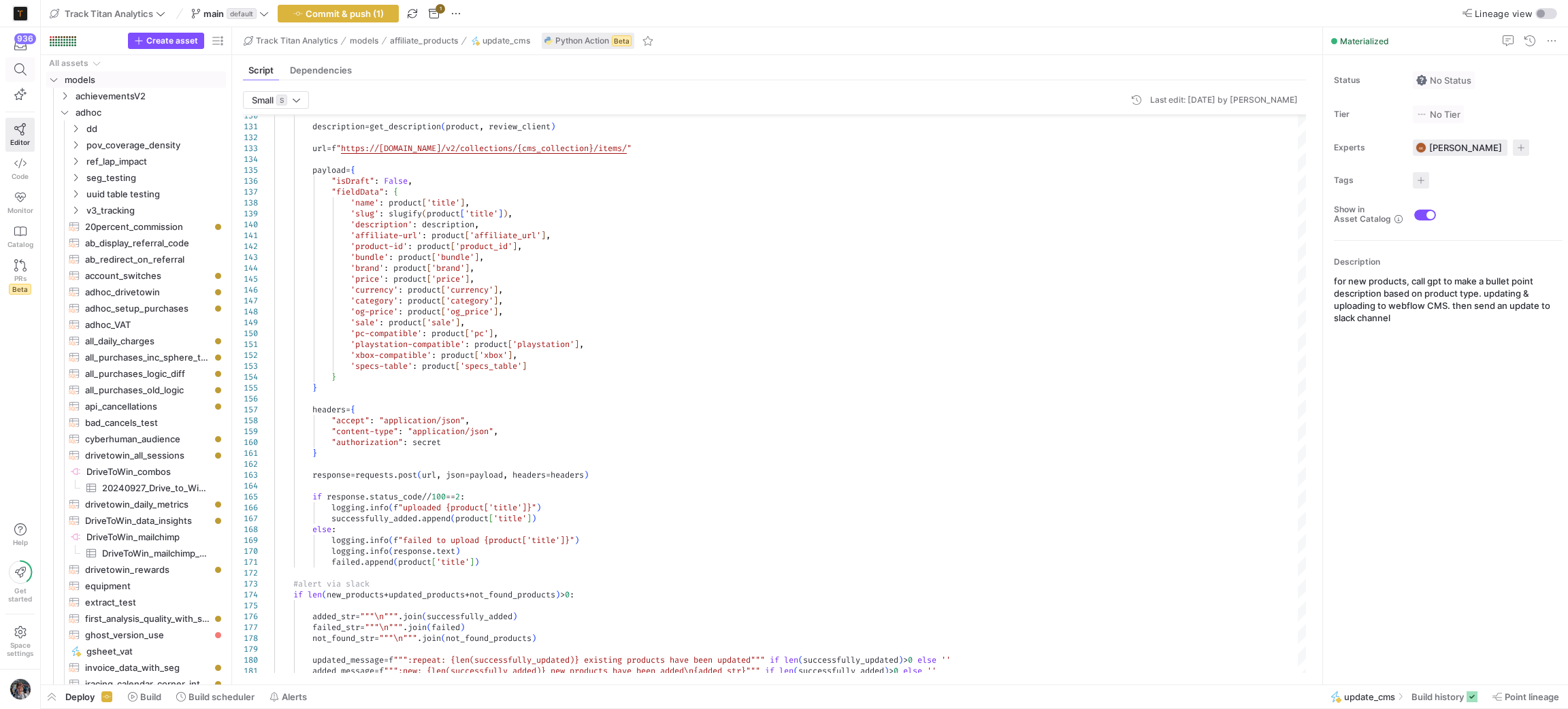
click at [30, 72] on span at bounding box center [20, 70] width 28 height 23
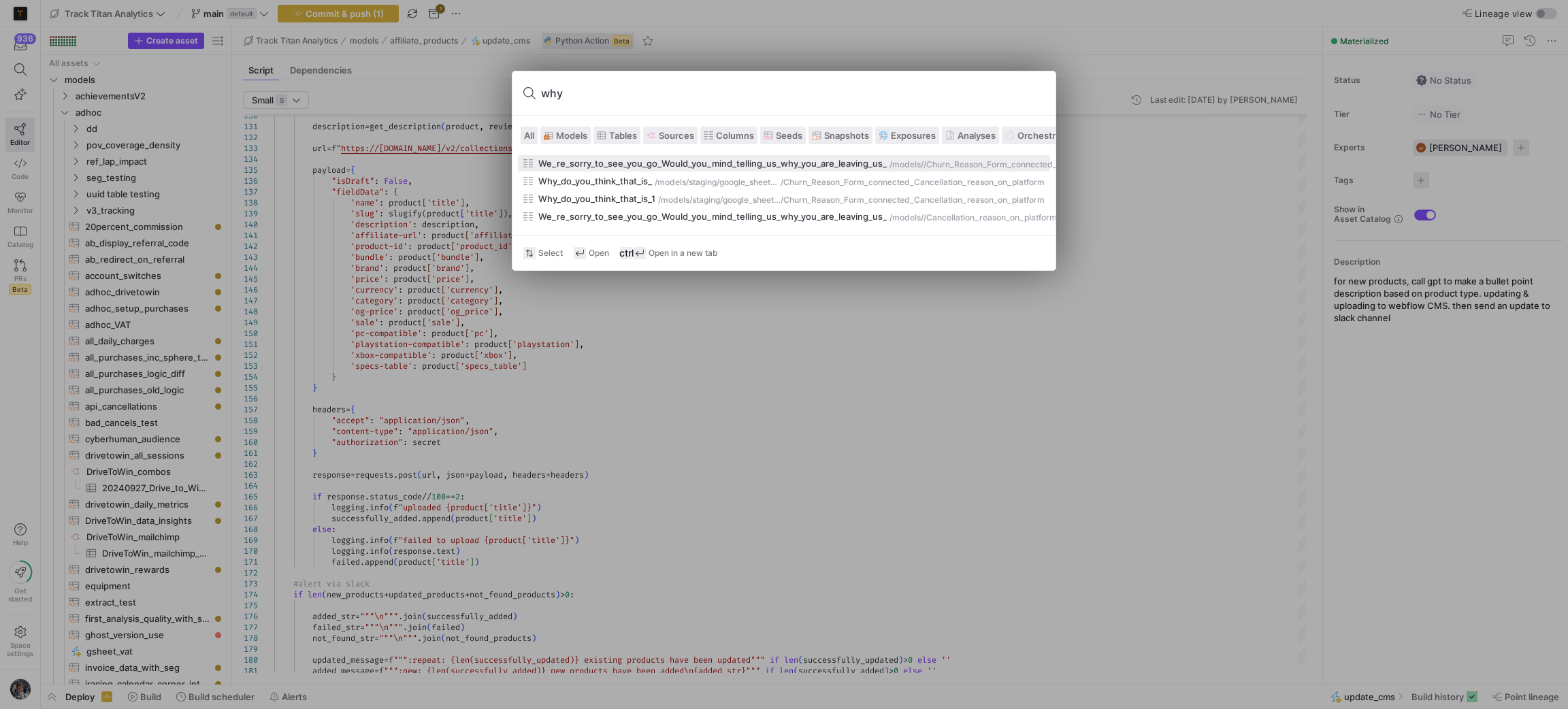
type input "why"
click at [662, 167] on div "We_re_sorry_to_see_you_go_Would_you_mind_telling_us_why_you_are_leaving_us_" at bounding box center [712, 163] width 348 height 11
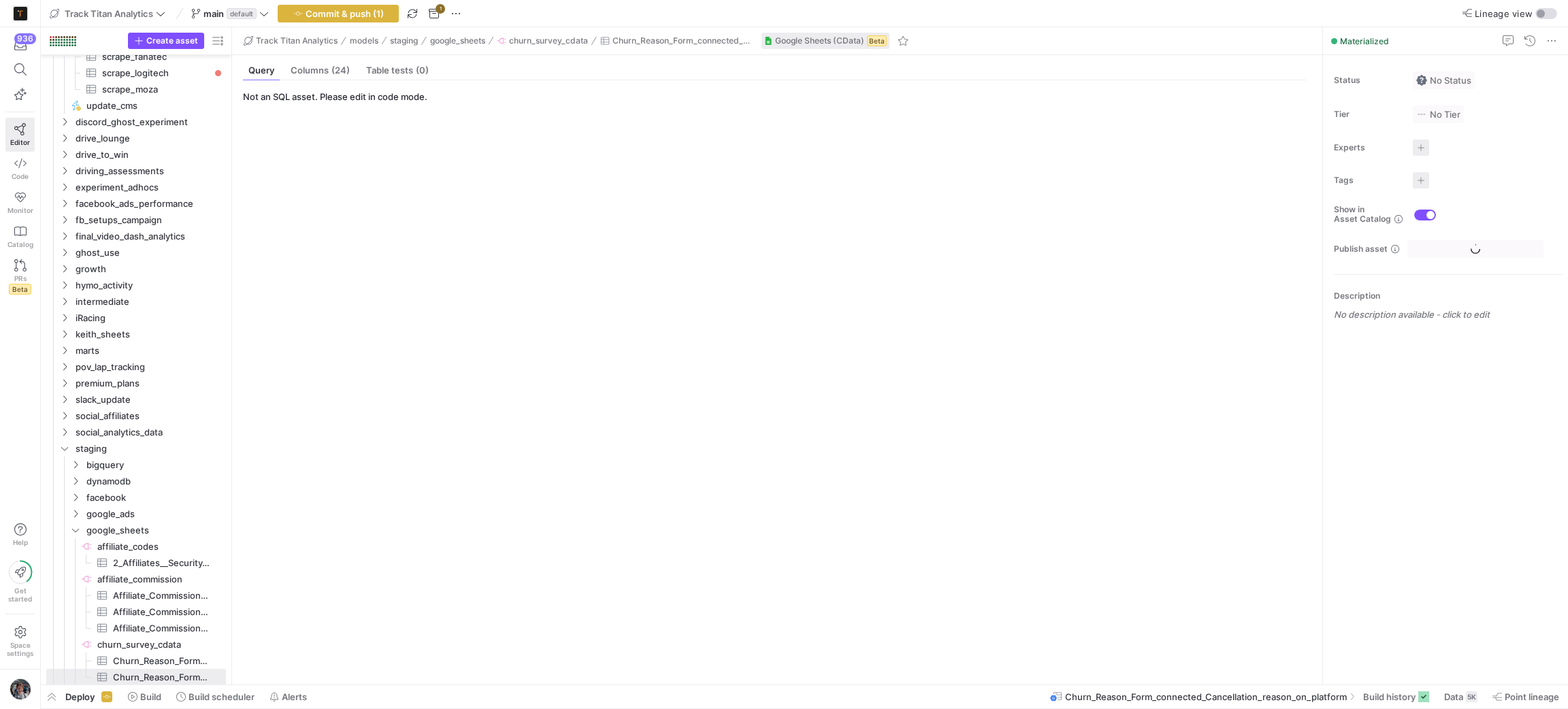
scroll to position [1313, 0]
click at [560, 33] on span "button" at bounding box center [542, 41] width 96 height 15
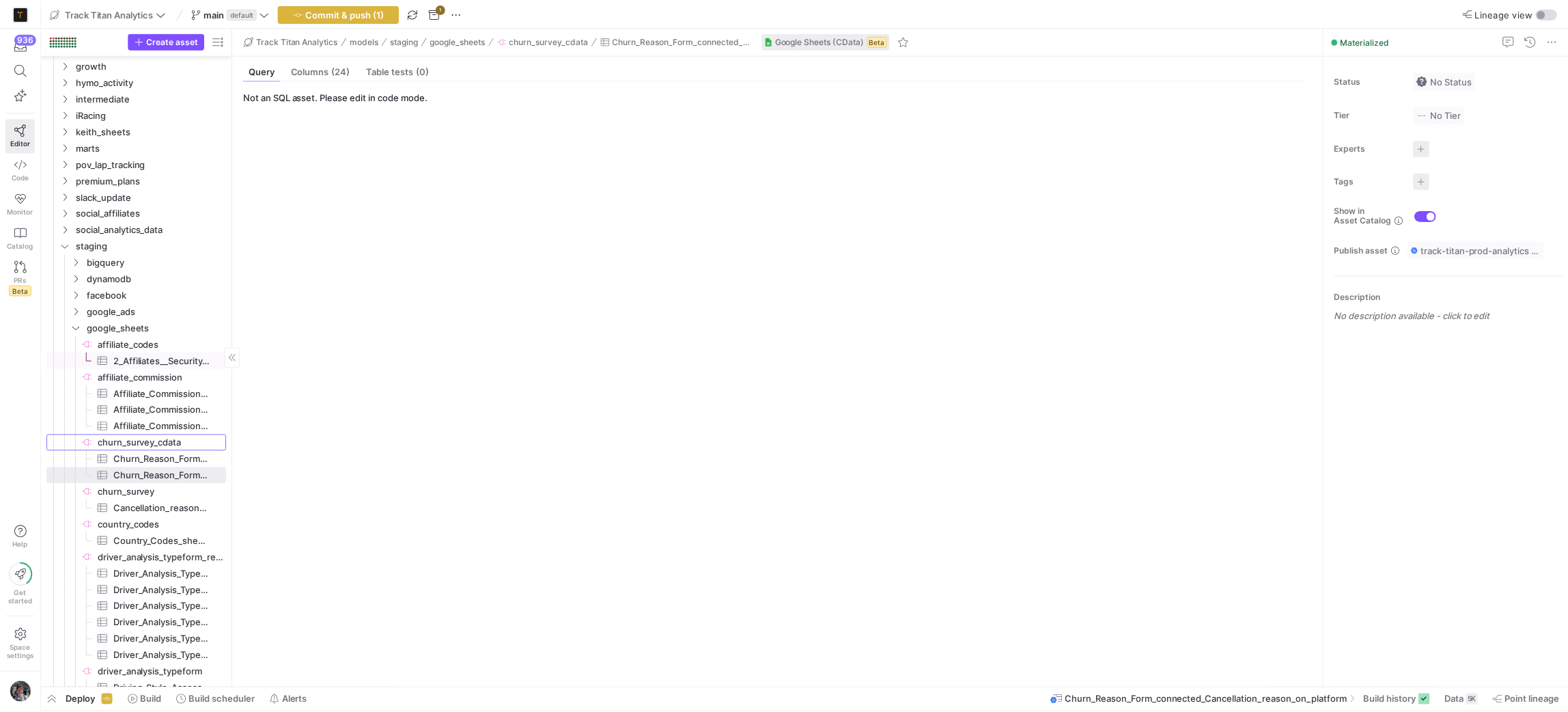
scroll to position [1524, 0]
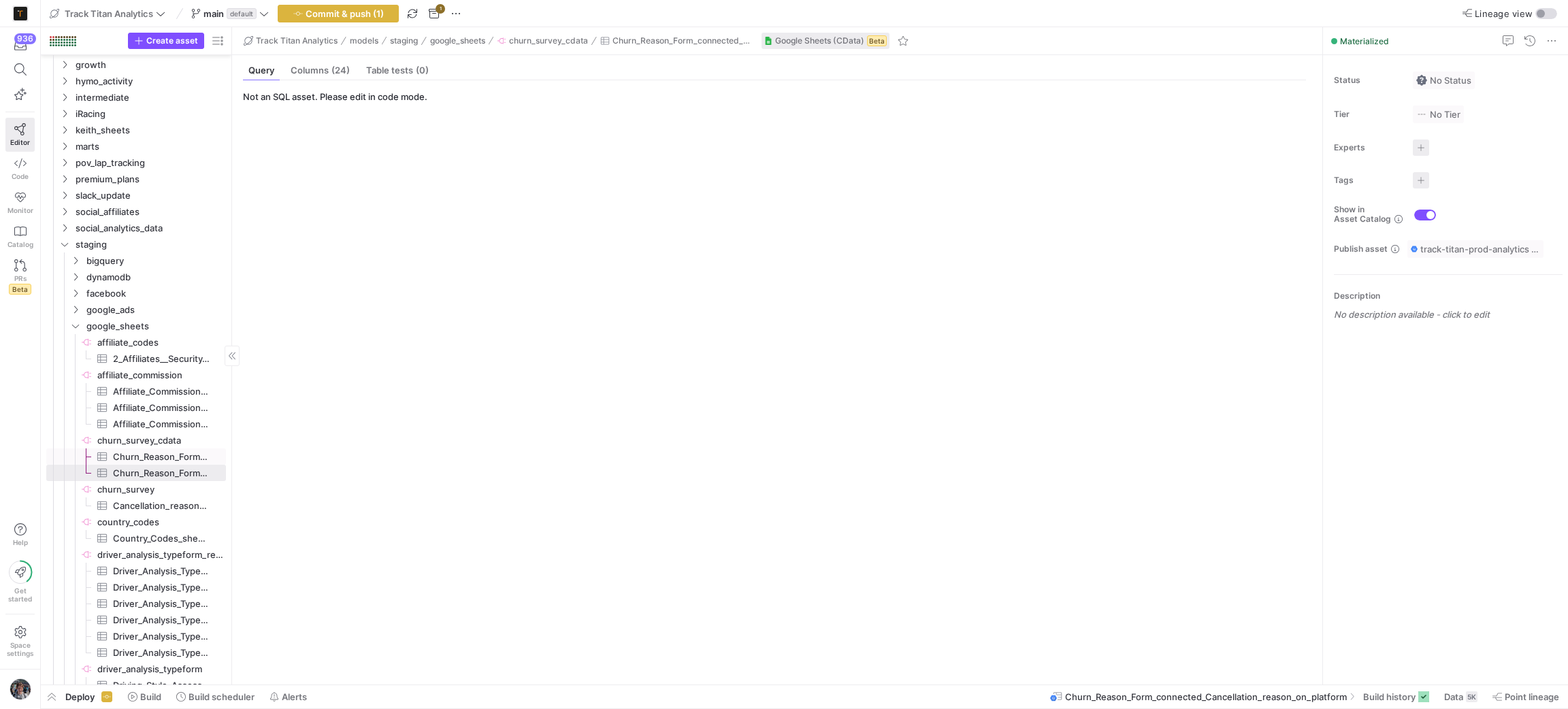
click at [149, 453] on span "Churn_Reason_Form_connected_Cancellation_reason_on_platform__2024-09-05T125349Z…" at bounding box center [162, 457] width 97 height 16
click at [1528, 694] on span "Point lineage" at bounding box center [1531, 697] width 54 height 11
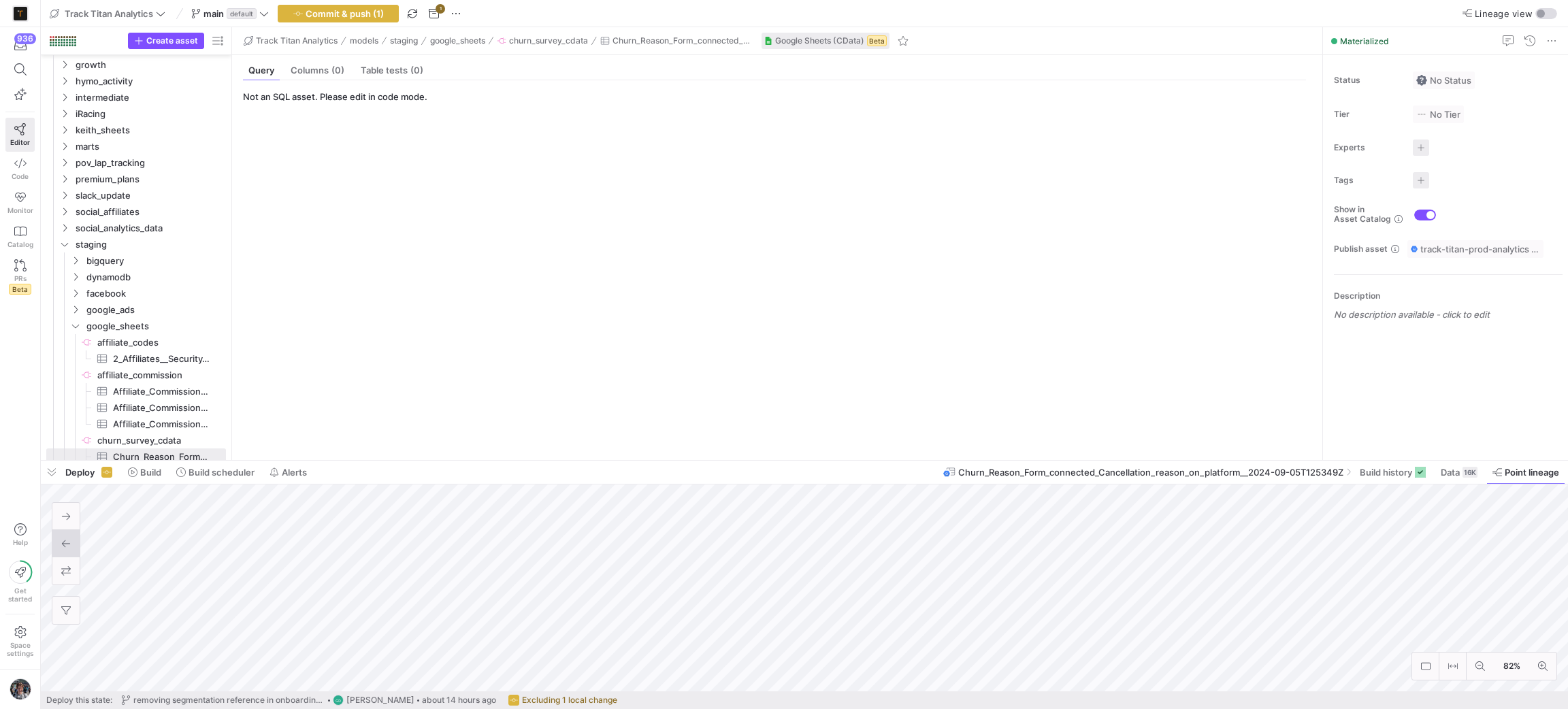
click at [951, 708] on html "936 Editor Code Monitor Catalog PRs Beta Help Get started Space settings Track …" at bounding box center [784, 354] width 1568 height 709
click at [945, 708] on html "936 Editor Code Monitor Catalog PRs Beta Help Get started Space settings Track …" at bounding box center [784, 354] width 1568 height 709
click at [949, 708] on html "936 Editor Code Monitor Catalog PRs Beta Help Get started Space settings Track …" at bounding box center [784, 354] width 1568 height 709
click at [1058, 708] on html "936 Editor Code Monitor Catalog PRs Beta Help Get started Space settings Track …" at bounding box center [784, 354] width 1568 height 709
click at [1065, 704] on div "Deploy Build Build scheduler Alerts Churn_Reason_Form_connected_Cancellation_re…" at bounding box center [804, 584] width 1527 height 248
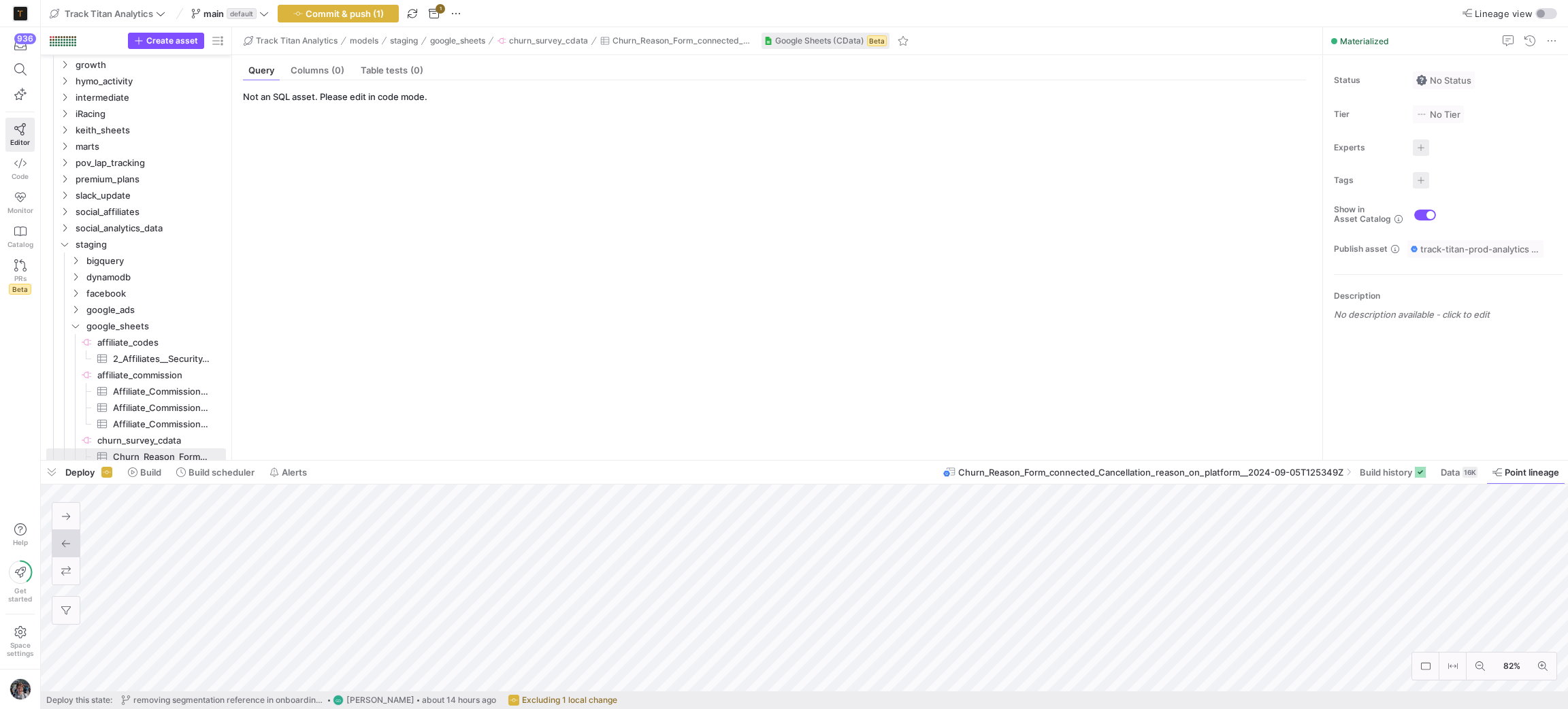
click at [1055, 704] on div "Deploy Build Build scheduler Alerts Churn_Reason_Form_connected_Cancellation_re…" at bounding box center [804, 584] width 1527 height 248
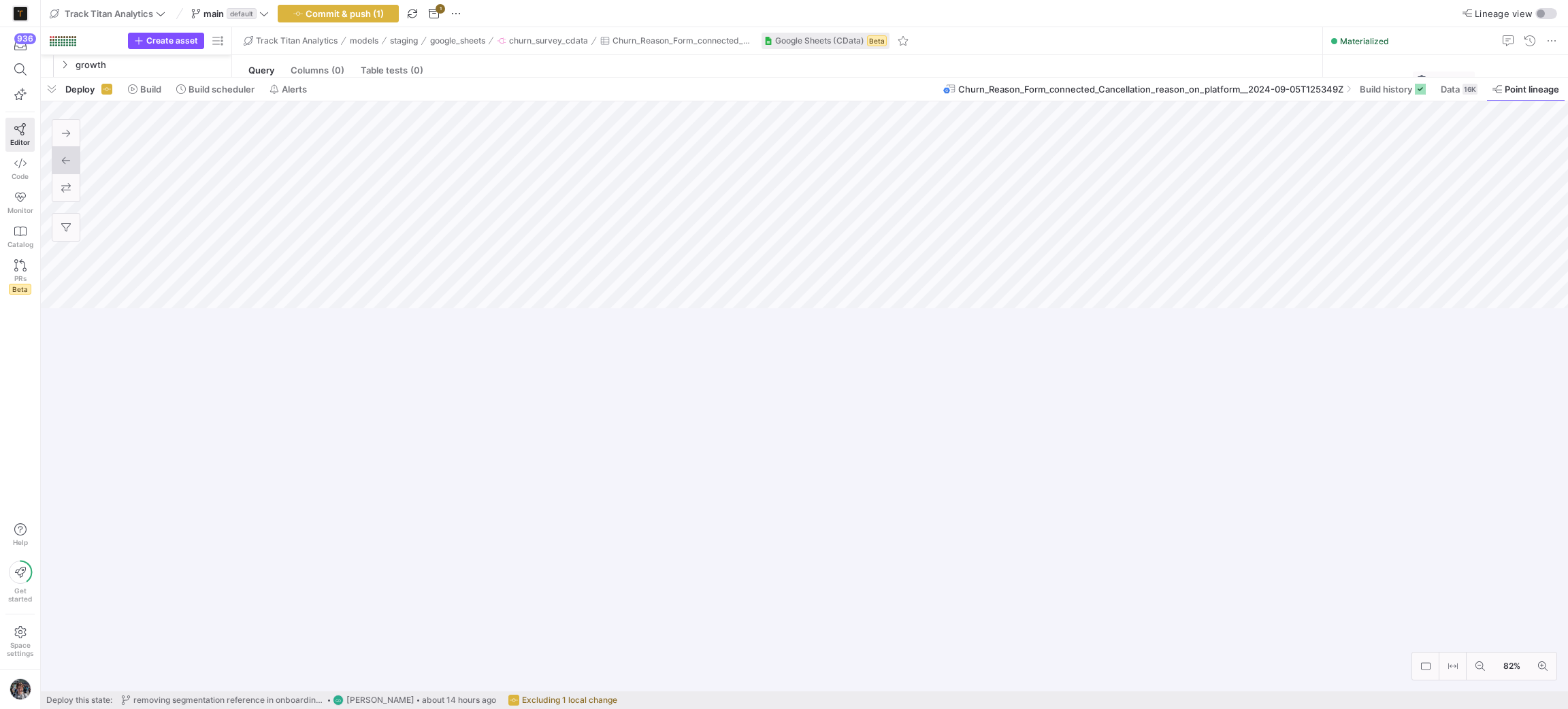
drag, startPoint x: 970, startPoint y: 458, endPoint x: 954, endPoint y: 32, distance: 426.3
click at [976, 75] on div at bounding box center [804, 77] width 1527 height 6
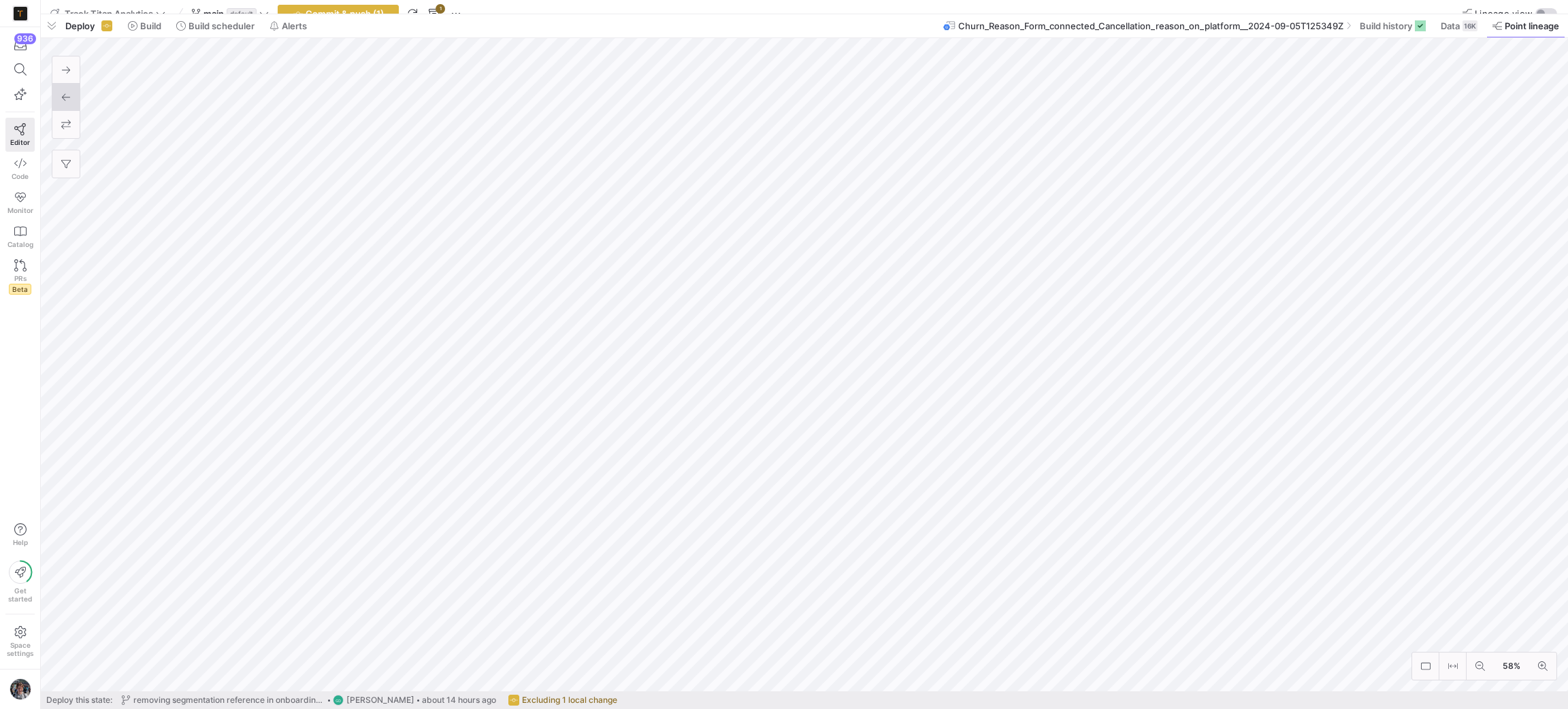
click at [643, 19] on div "Deploy Build Build scheduler Alerts Churn_Reason_Form_connected_Cancellation_re…" at bounding box center [804, 353] width 1527 height 677
click at [719, 9] on as-split "Track Titan Analytics main default Commit & push (1) 1 Lineage view Create asse…" at bounding box center [804, 354] width 1527 height 709
click at [981, 0] on html "936 Editor Code Monitor Catalog PRs Beta Help Get started Space settings Track …" at bounding box center [784, 354] width 1568 height 709
click at [603, 534] on div "Deploy Build Build scheduler Alerts Churn_Reason_Form_connected_Cancellation_re…" at bounding box center [804, 353] width 1527 height 677
click at [1134, 22] on span "Churn_Reason_Form_connected_Cancellation_reason_on_platform__2024-09-05T125349Z" at bounding box center [1151, 25] width 385 height 11
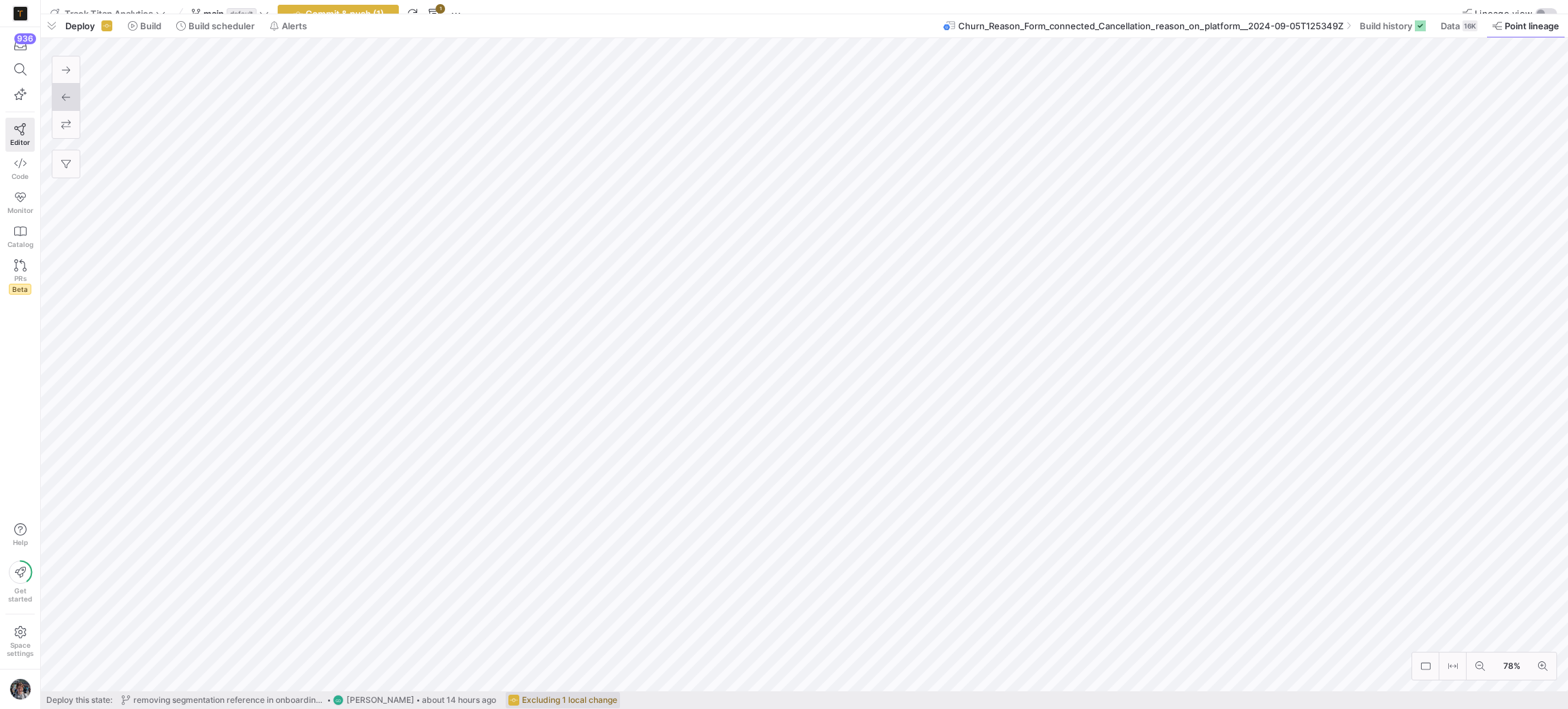
click at [515, 708] on html "936 Editor Code Monitor Catalog PRs Beta Help Get started Space settings Track …" at bounding box center [784, 354] width 1568 height 709
click at [130, 62] on div at bounding box center [784, 354] width 1568 height 709
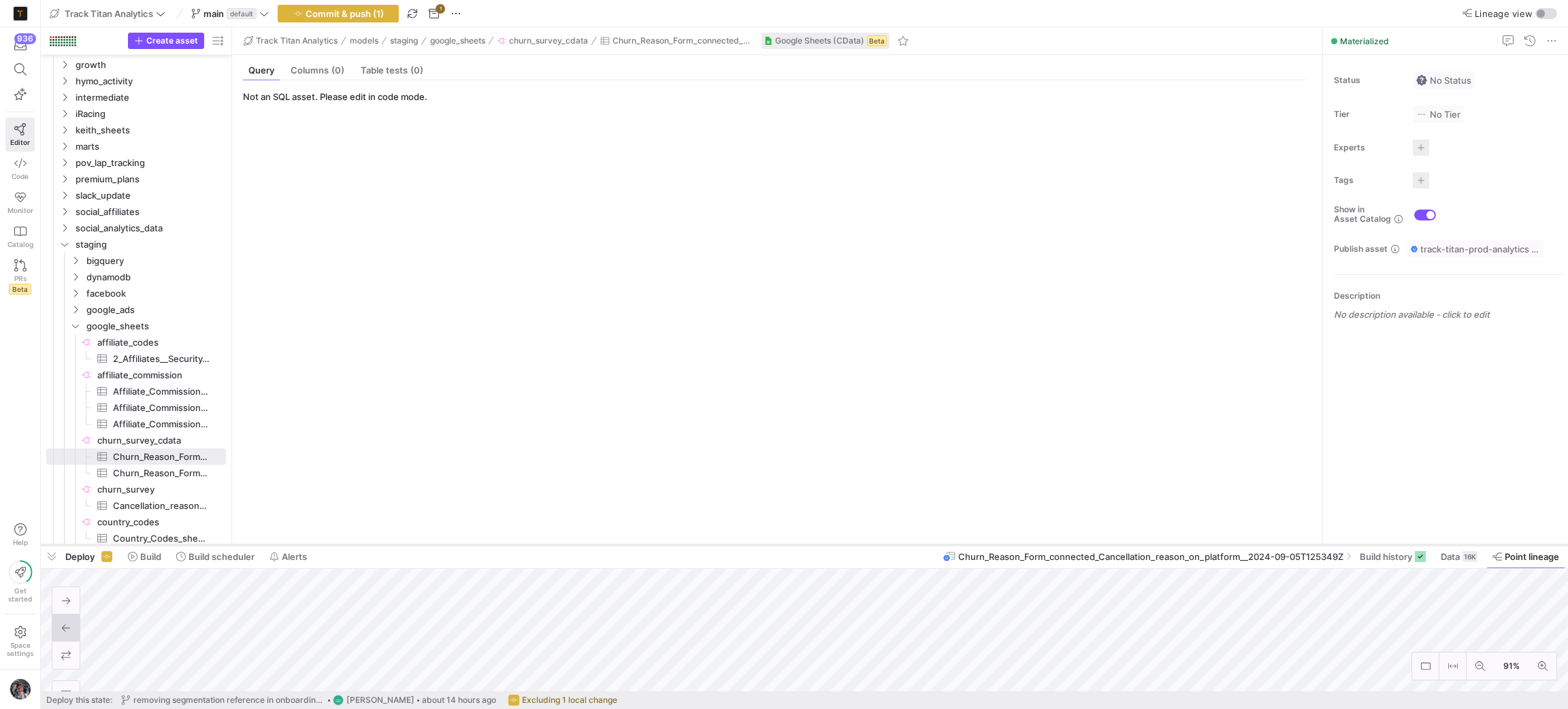
drag, startPoint x: 413, startPoint y: 16, endPoint x: 411, endPoint y: 553, distance: 537.0
click at [411, 548] on div at bounding box center [804, 545] width 1527 height 6
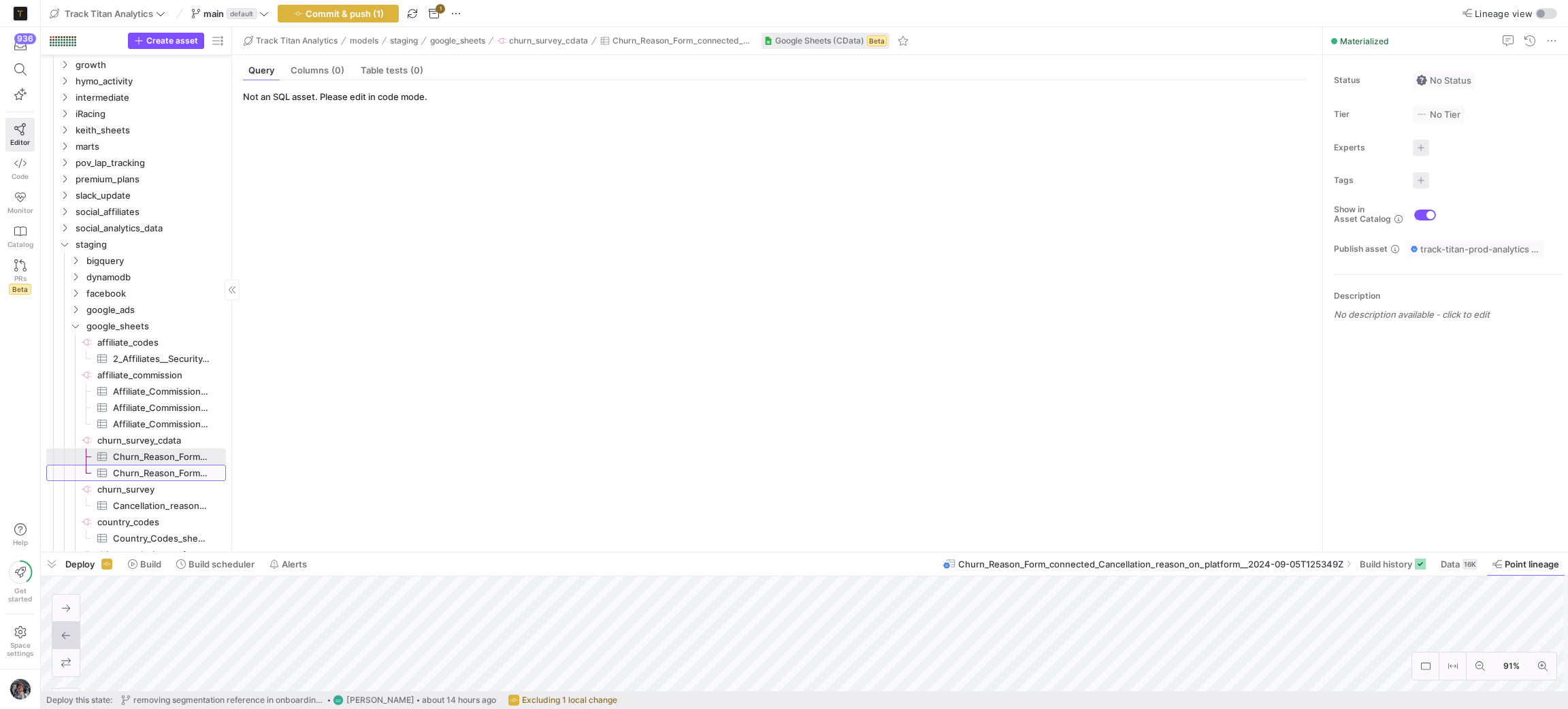
click at [165, 476] on span "Churn_Reason_Form_connected_Cancellation_reason_on_platform​​​​​​​​​" at bounding box center [162, 474] width 97 height 16
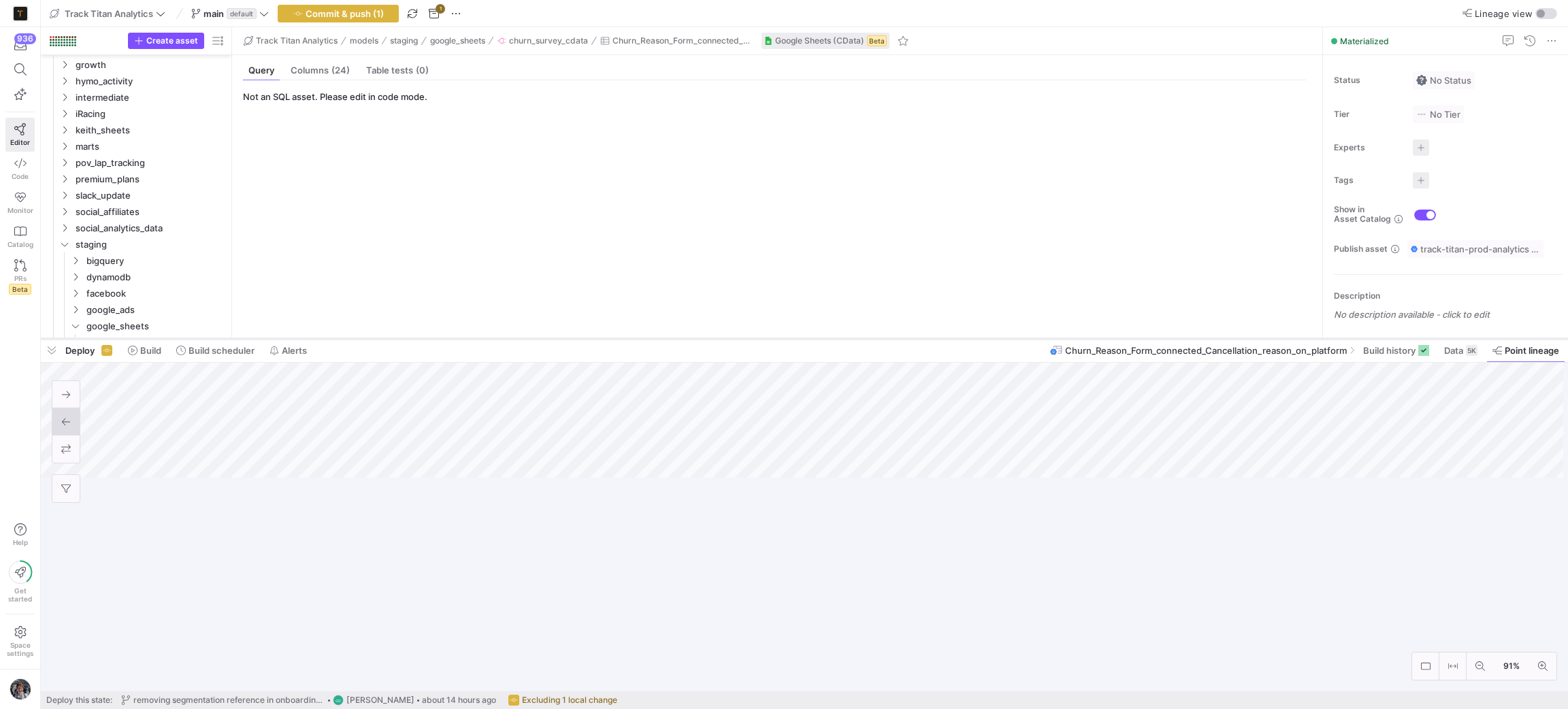
drag, startPoint x: 969, startPoint y: 551, endPoint x: 958, endPoint y: 337, distance: 214.3
click at [958, 337] on div at bounding box center [804, 339] width 1527 height 6
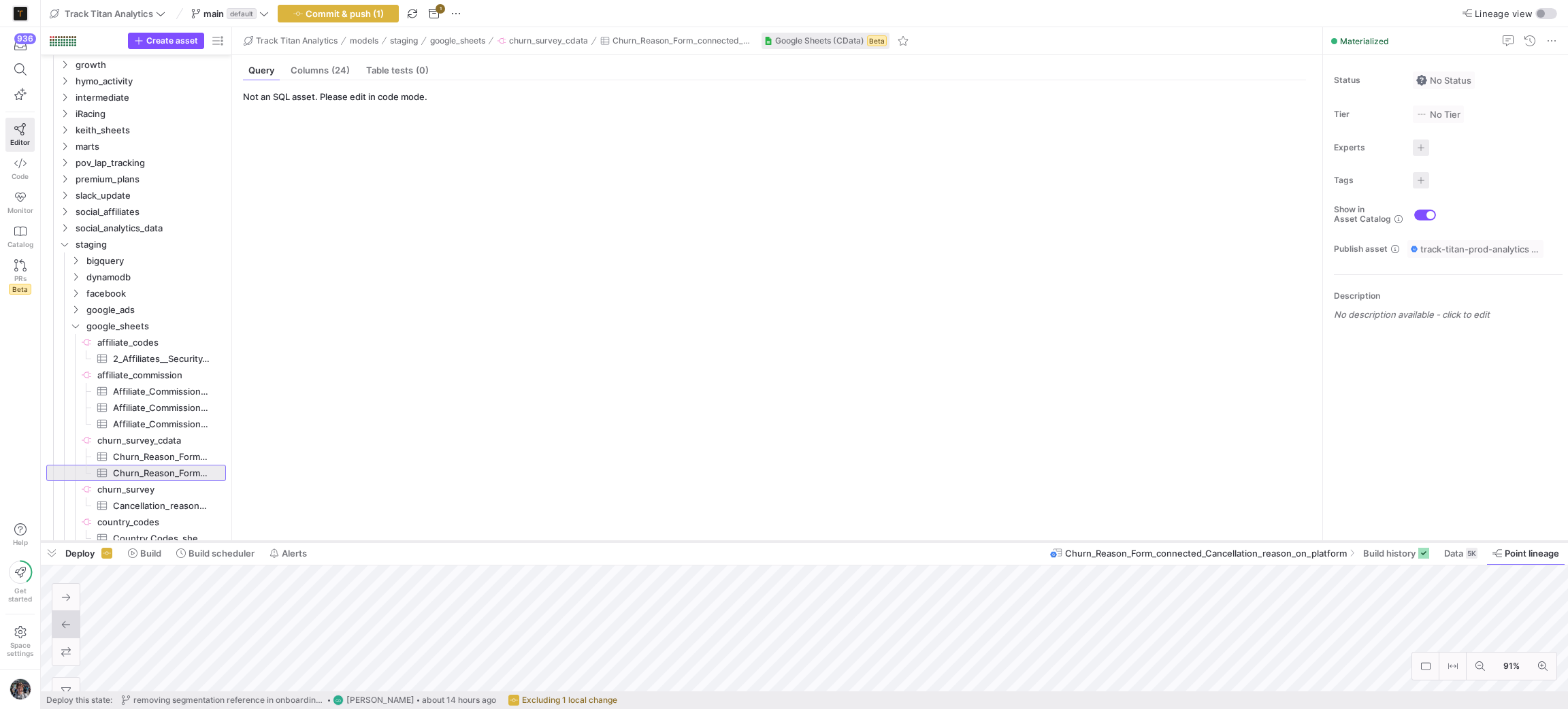
drag, startPoint x: 501, startPoint y: 339, endPoint x: 501, endPoint y: 542, distance: 203.0
click at [501, 542] on div at bounding box center [804, 542] width 1527 height 6
click at [167, 453] on span "Churn_Reason_Form_connected_Cancellation_reason_on_platform__2024-09-05T125349Z…" at bounding box center [162, 457] width 97 height 16
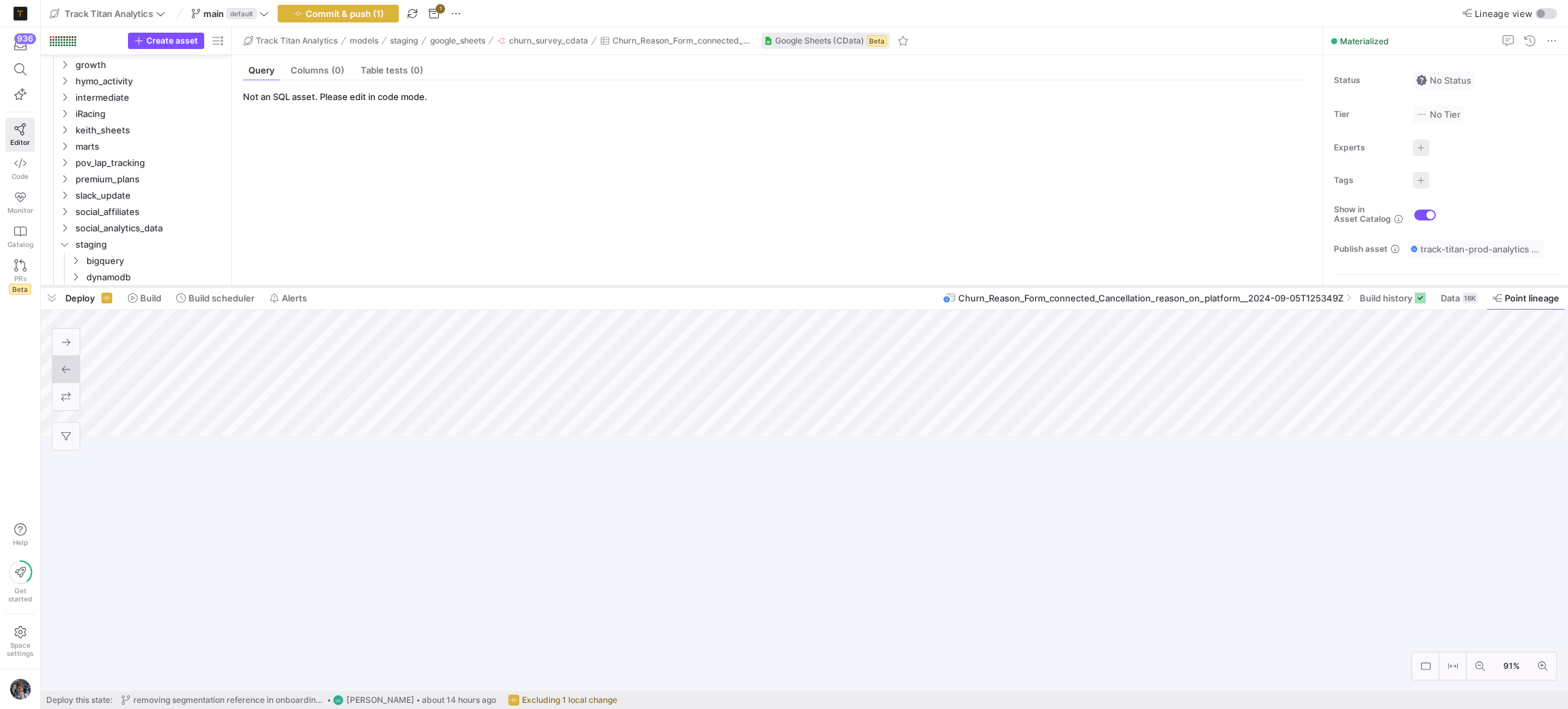
drag, startPoint x: 1063, startPoint y: 542, endPoint x: 986, endPoint y: 288, distance: 265.4
click at [986, 288] on div at bounding box center [804, 287] width 1527 height 6
click at [437, 14] on span "button" at bounding box center [434, 14] width 17 height 17
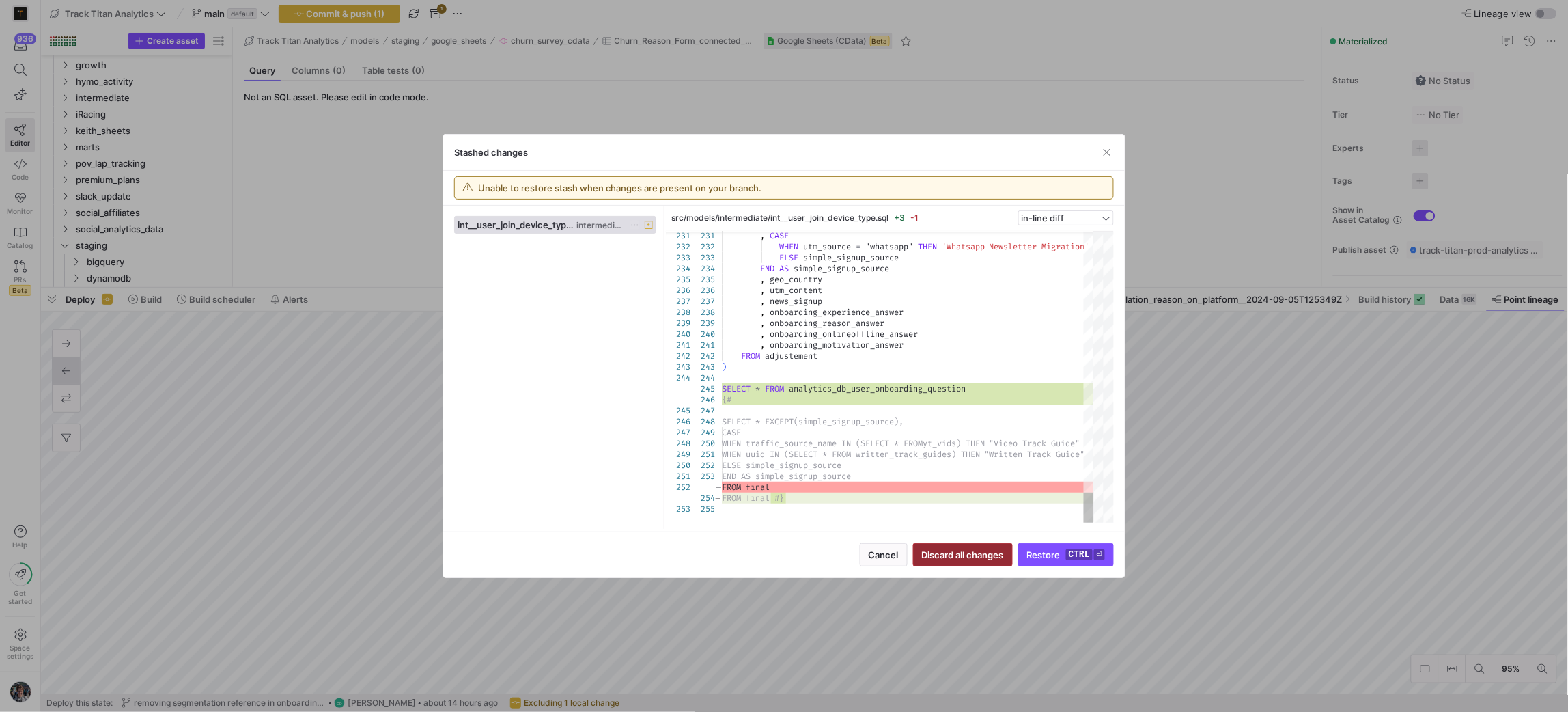
click at [953, 555] on span "Discard all changes" at bounding box center [962, 554] width 82 height 11
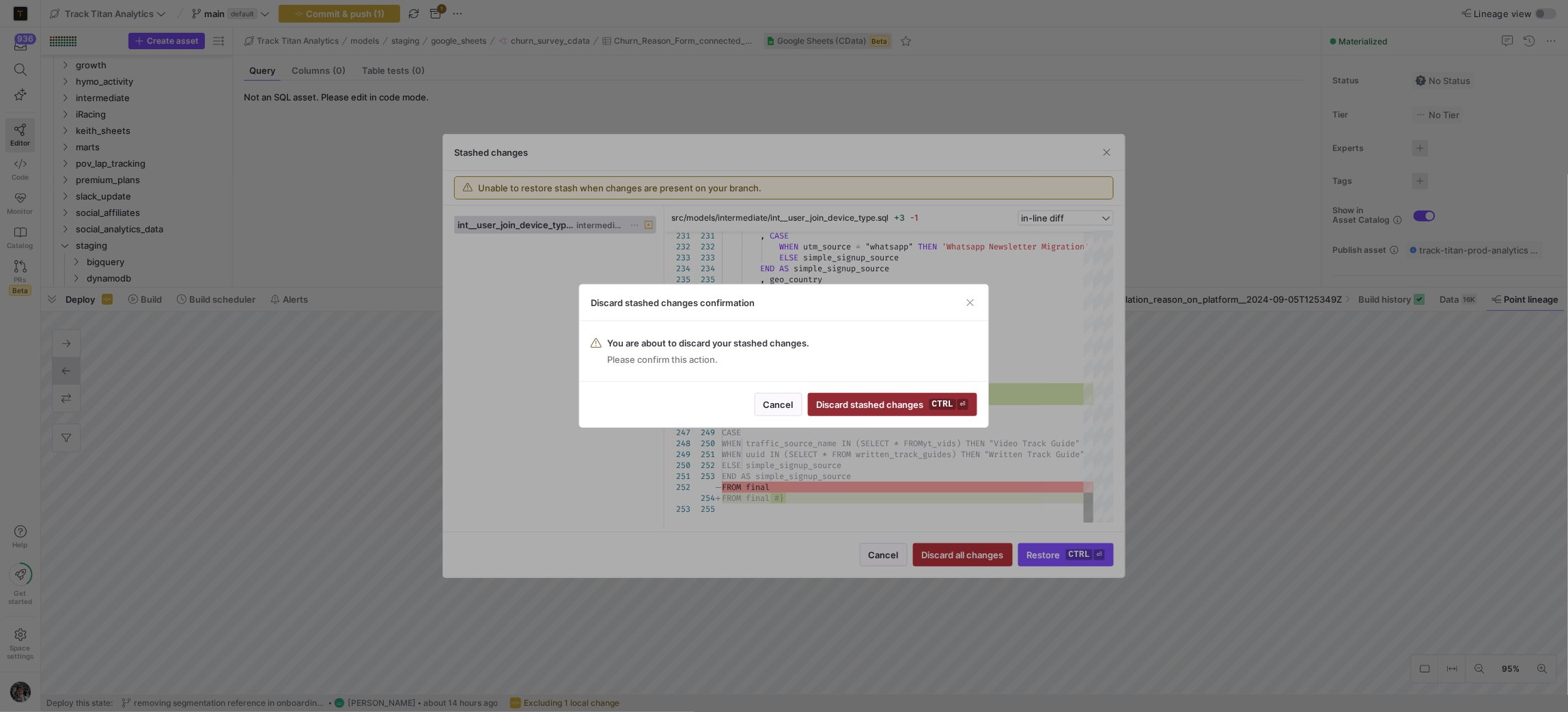
click at [944, 406] on kbd "ctrl" at bounding box center [943, 404] width 27 height 11
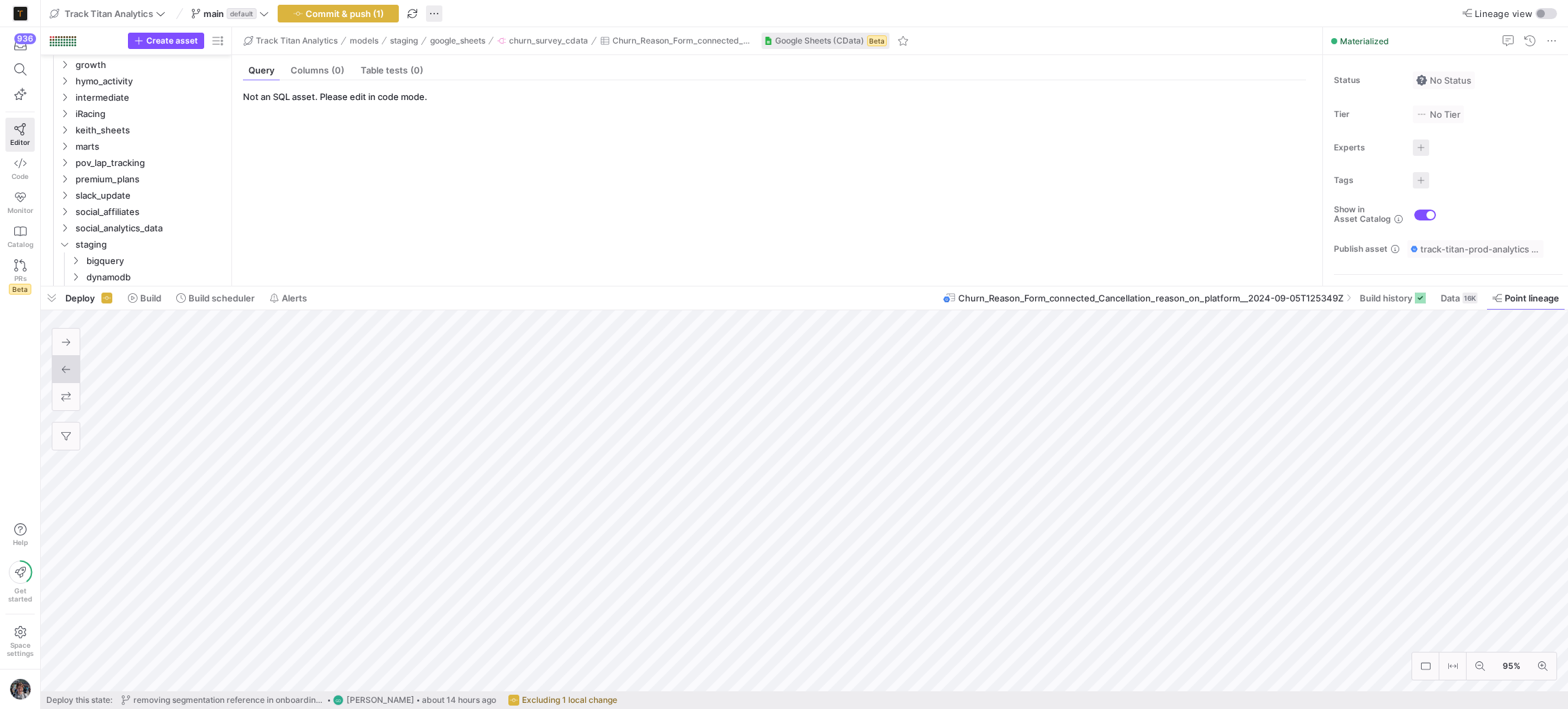
click at [434, 10] on span "button" at bounding box center [434, 14] width 17 height 17
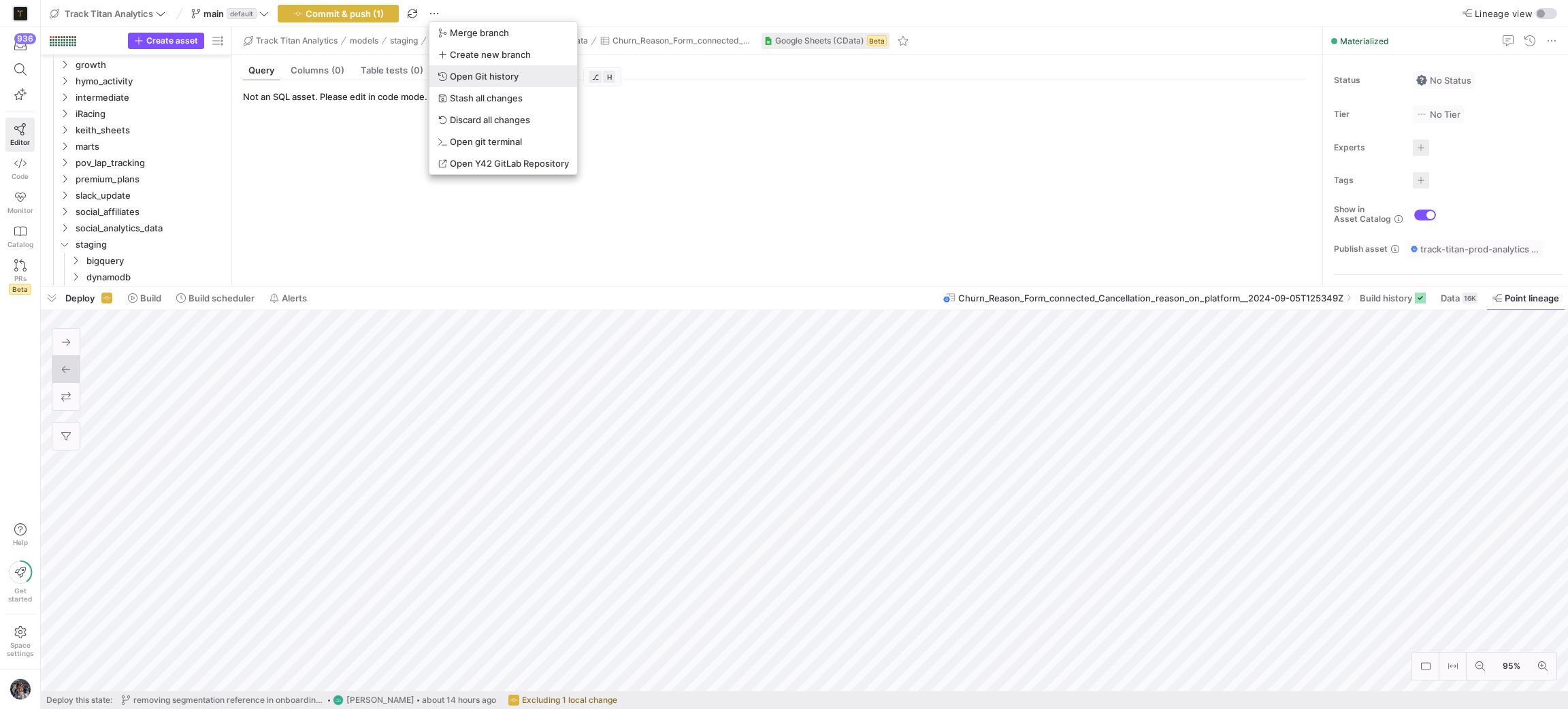
click at [497, 77] on span "Open Git history" at bounding box center [484, 76] width 69 height 11
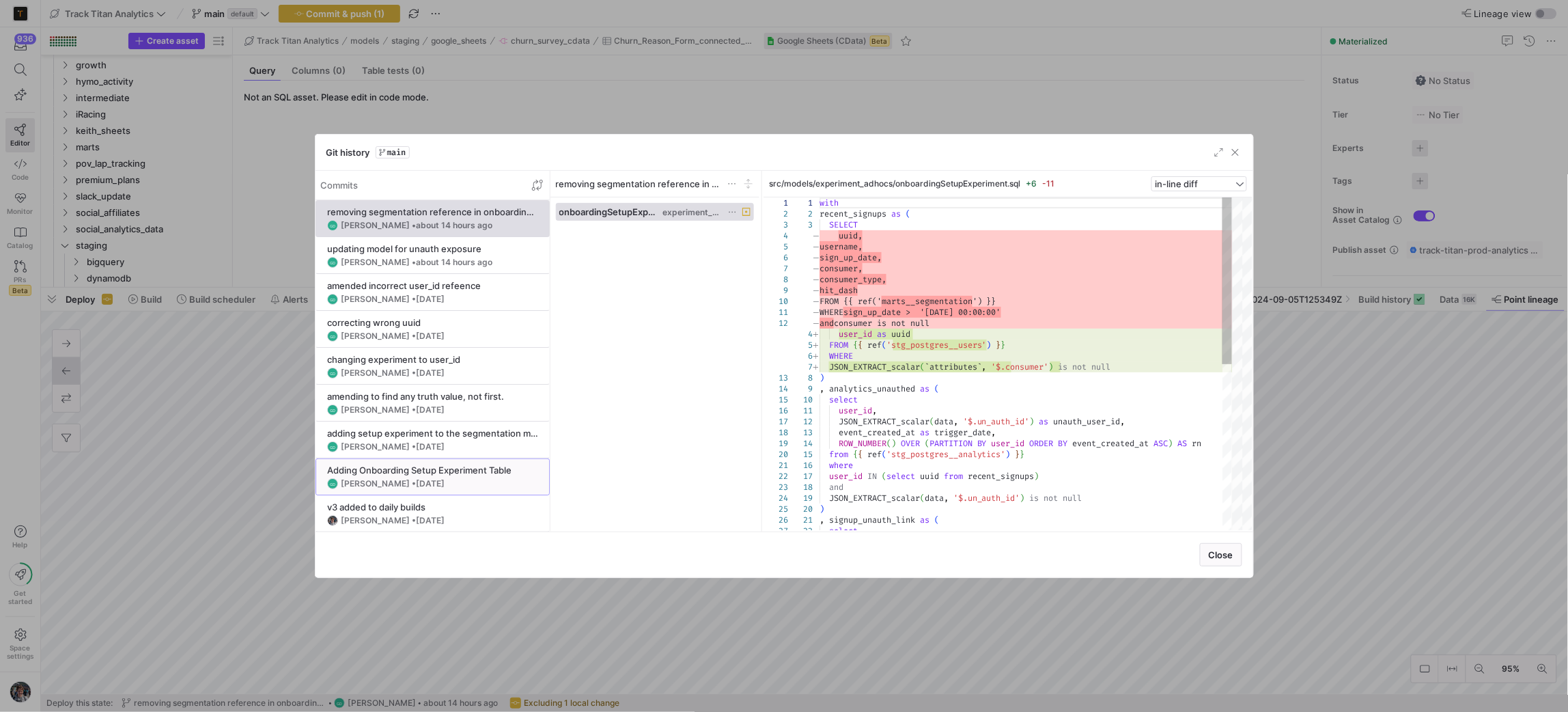
click at [466, 479] on div "GD [PERSON_NAME] • [DATE]" at bounding box center [433, 484] width 211 height 11
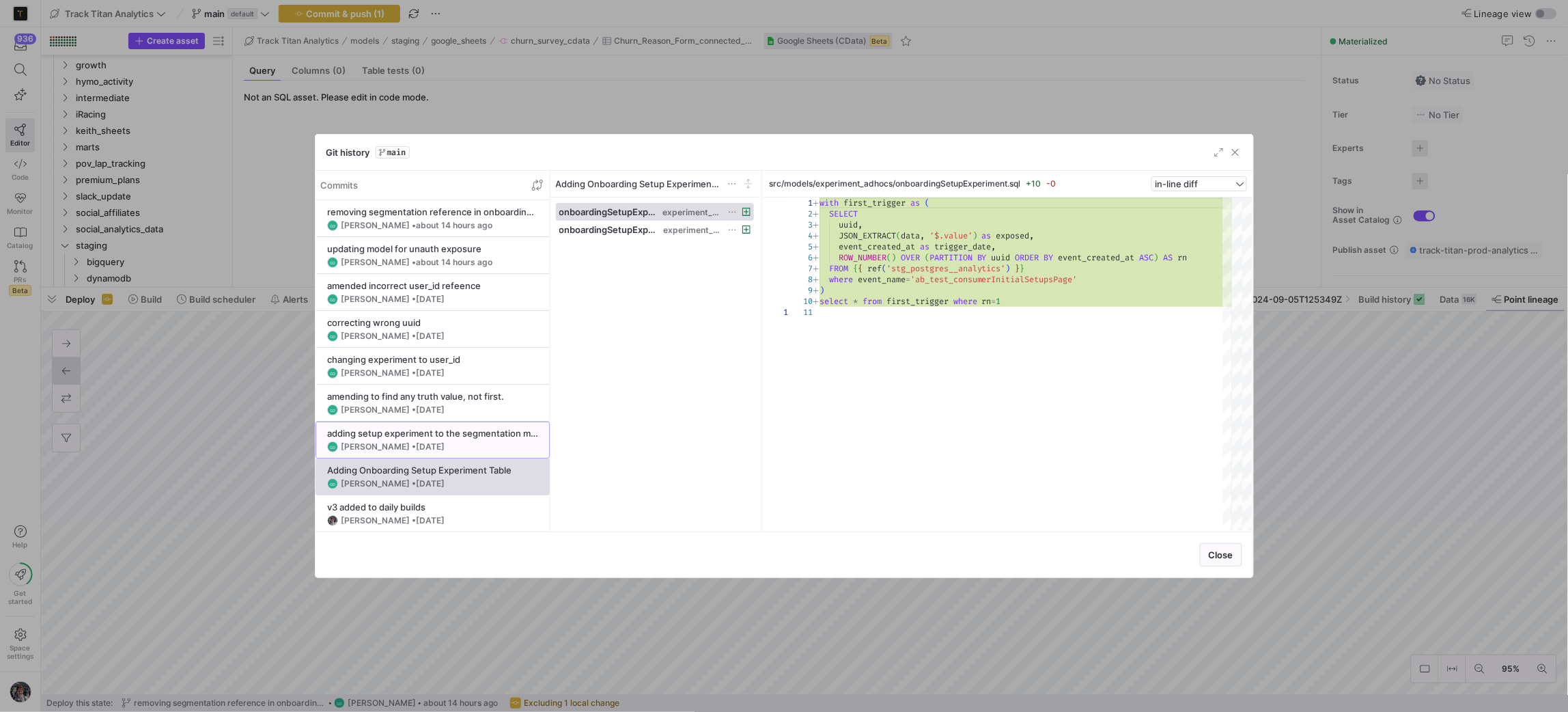
click at [465, 438] on div "adding setup experiment to the segmentation model" at bounding box center [433, 433] width 211 height 11
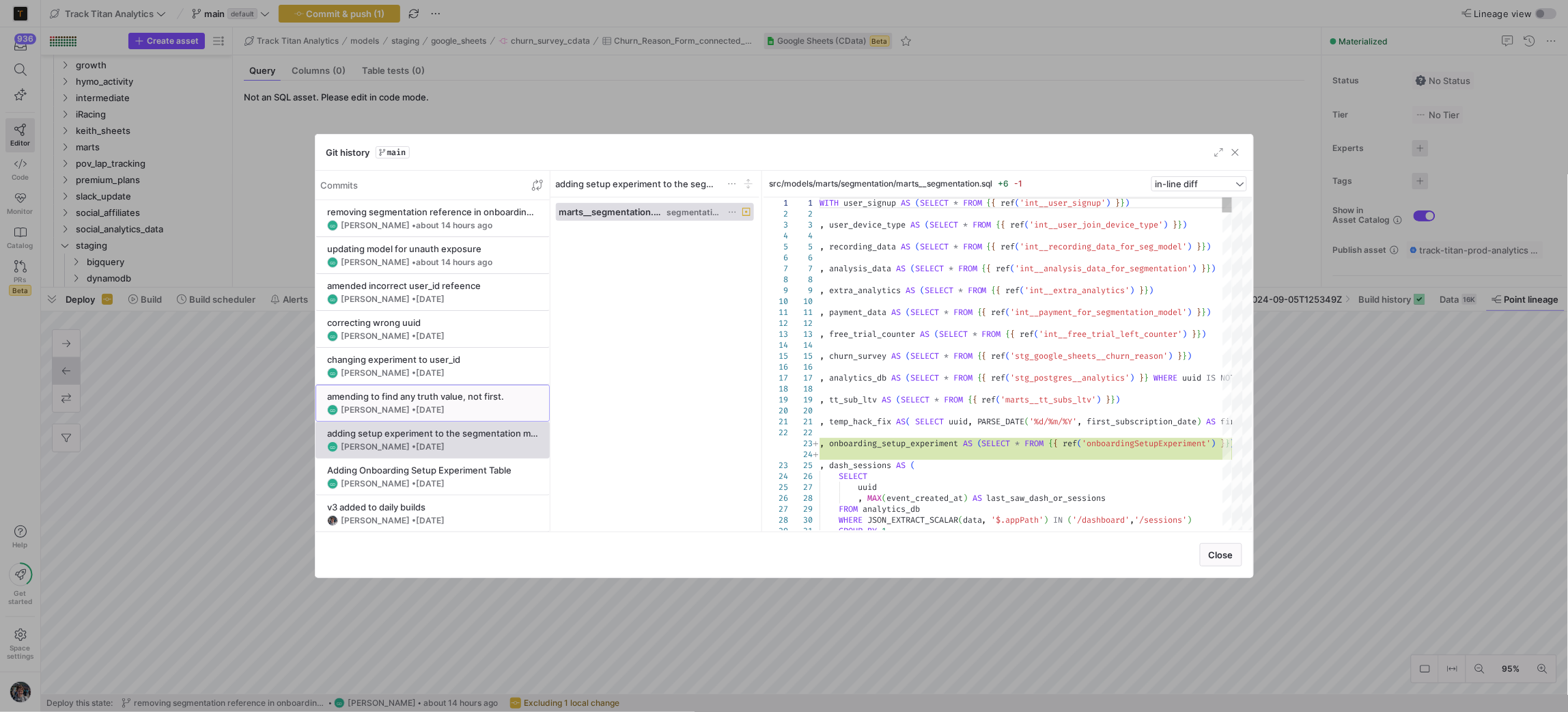
click at [458, 417] on span at bounding box center [433, 403] width 233 height 36
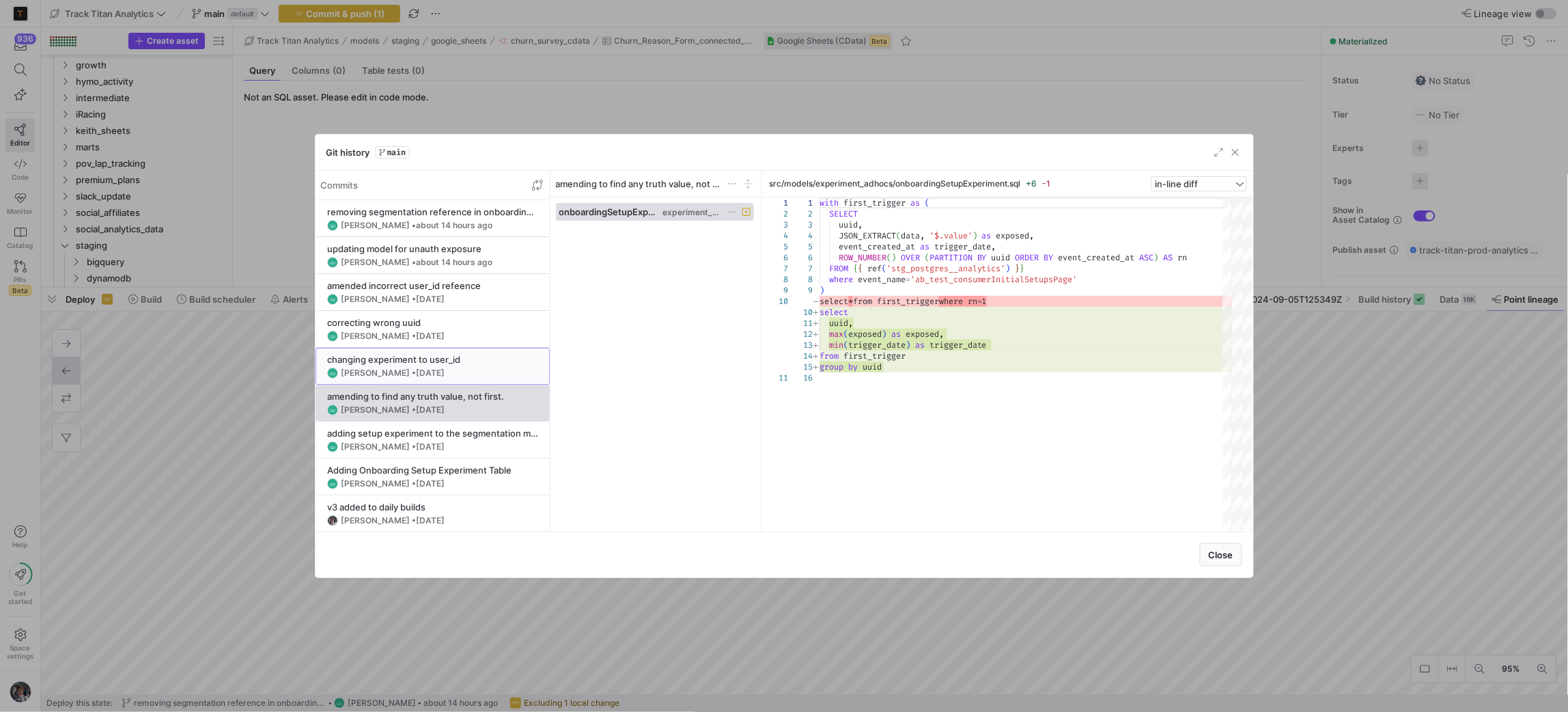
click at [460, 370] on div "GD [PERSON_NAME] • [DATE]" at bounding box center [433, 372] width 211 height 11
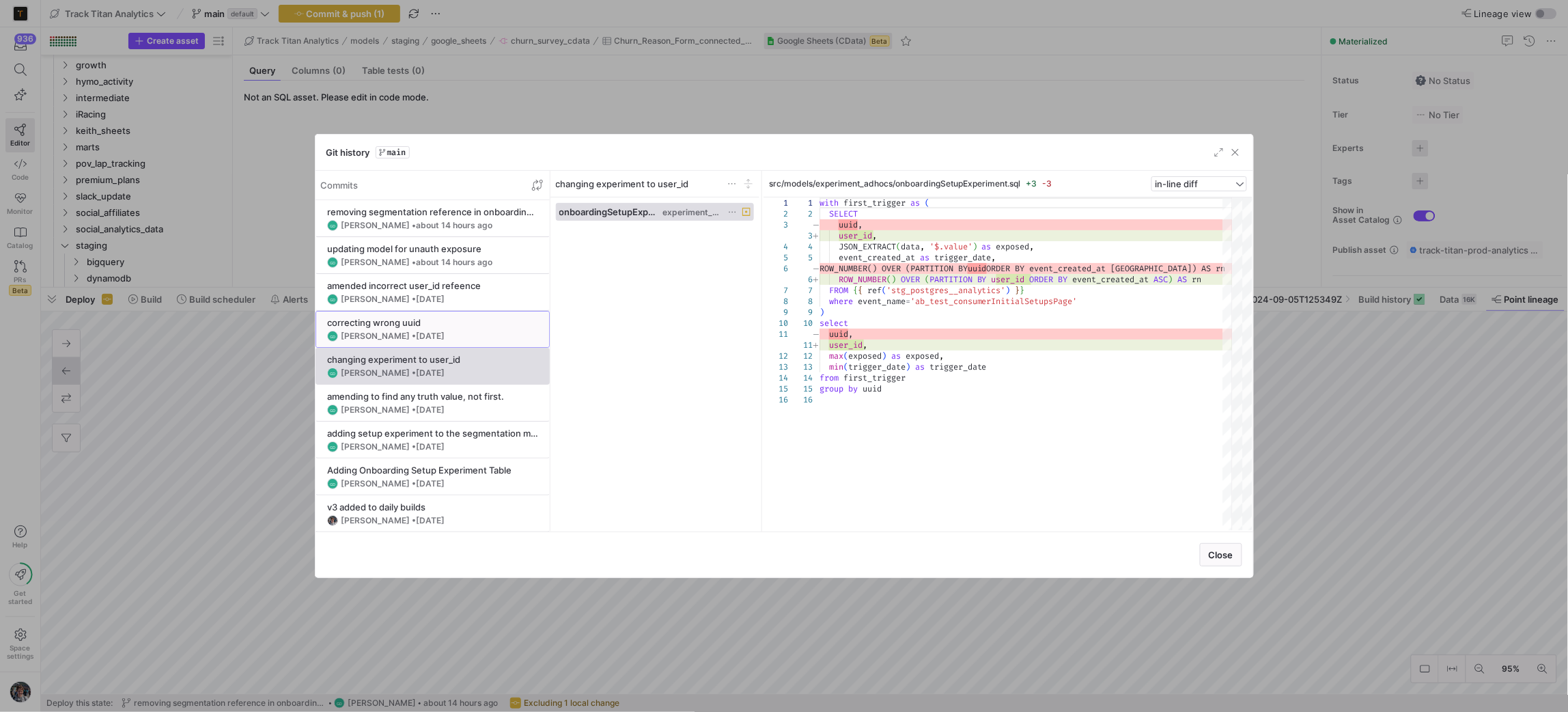
click at [453, 327] on div "correcting wrong uuid" at bounding box center [433, 322] width 211 height 11
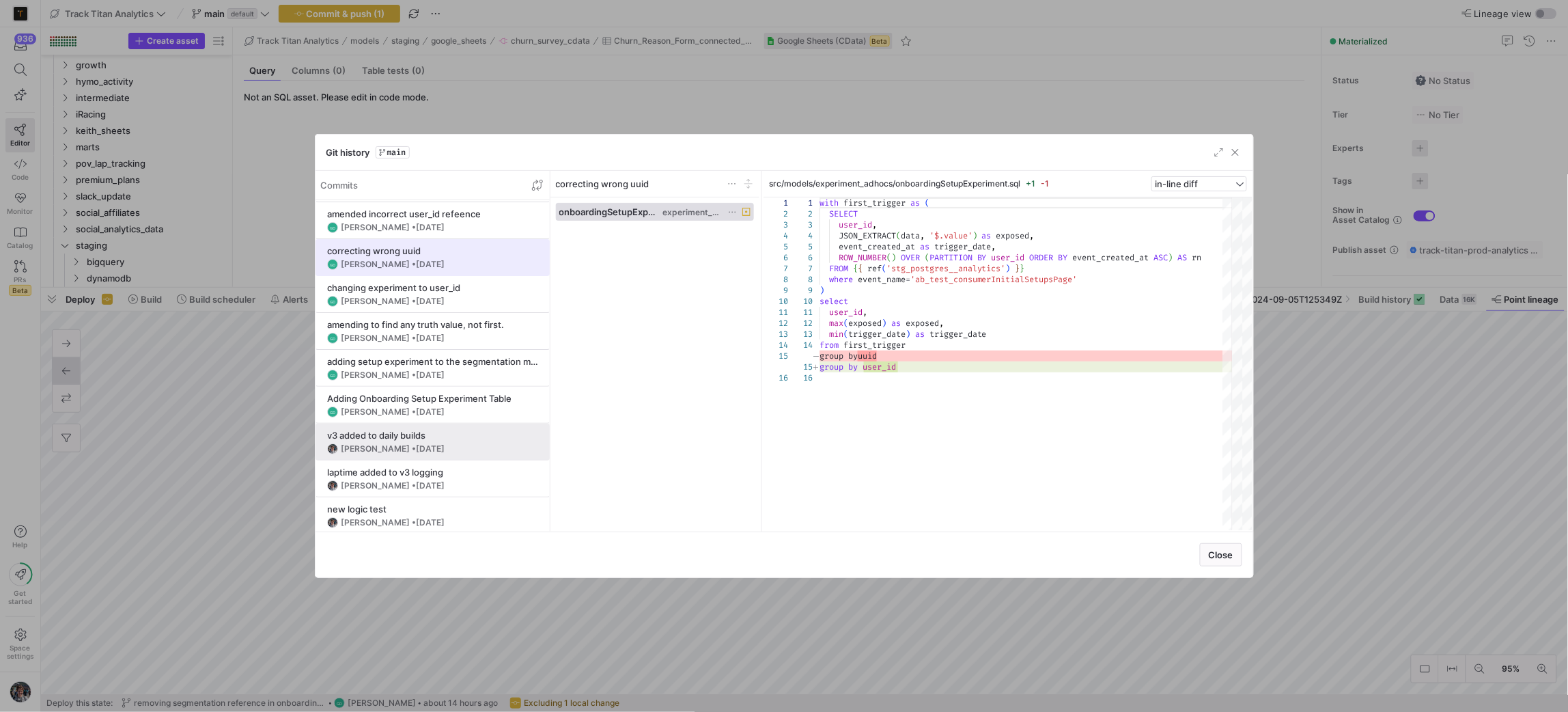
scroll to position [103, 0]
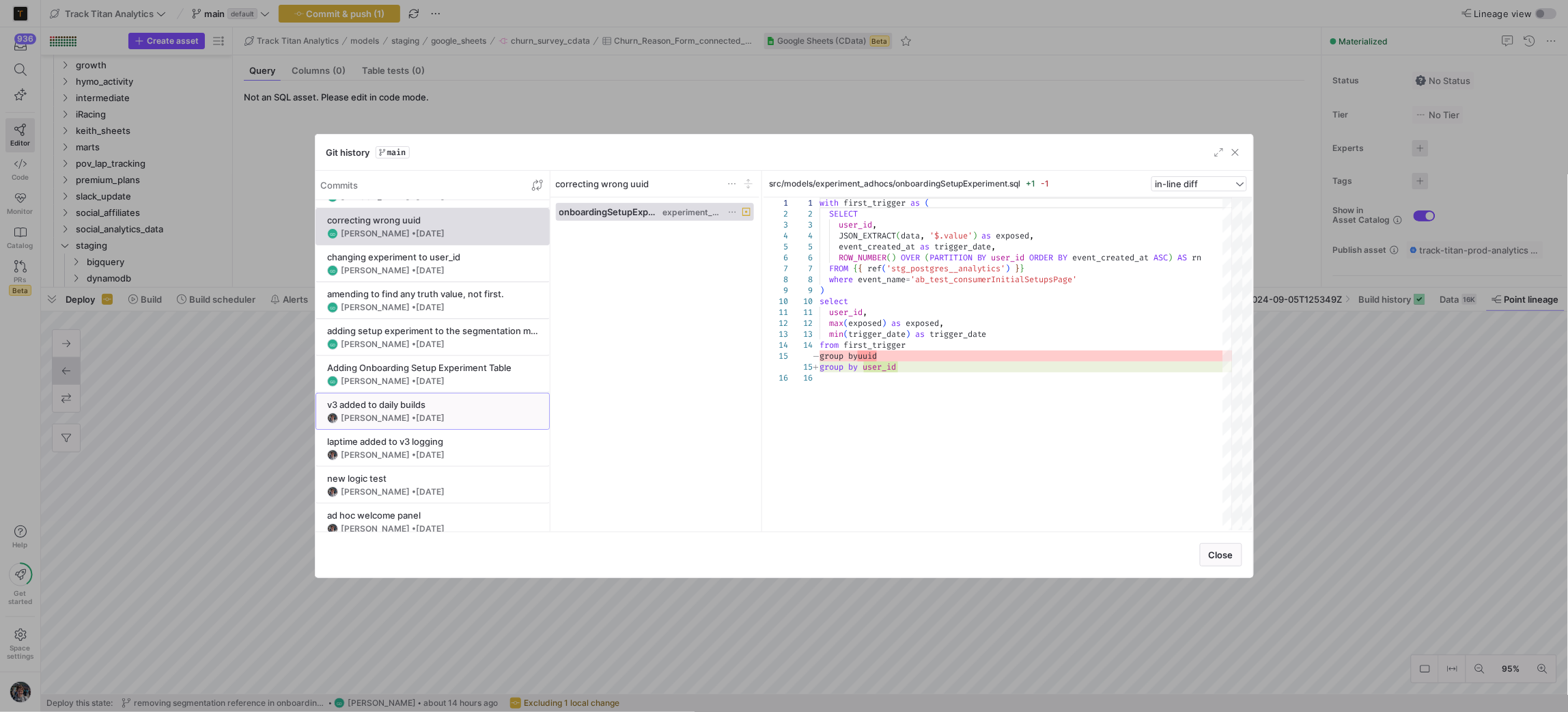
click at [436, 405] on div "v3 added to daily builds" at bounding box center [433, 404] width 211 height 11
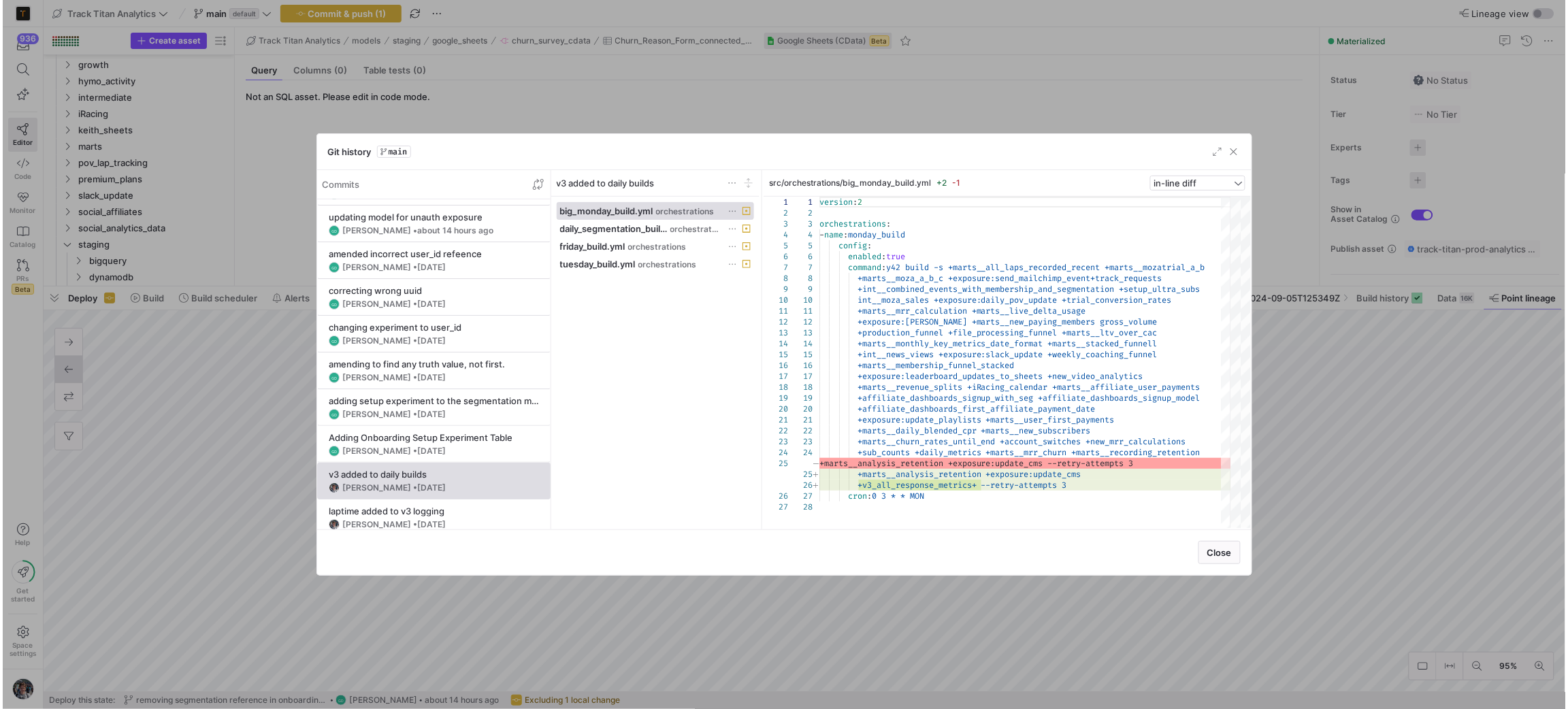
scroll to position [28, 0]
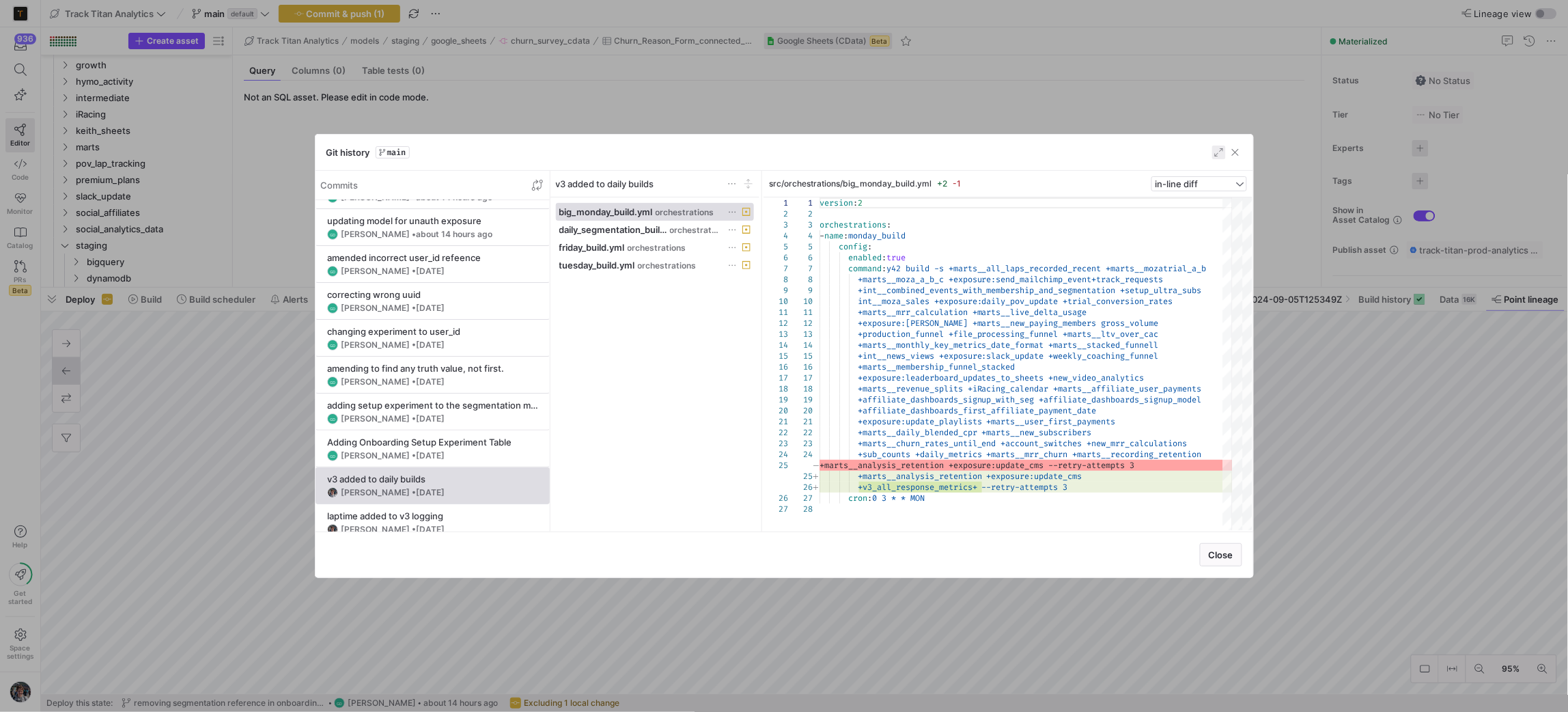
click at [1241, 159] on span "button" at bounding box center [1235, 152] width 14 height 14
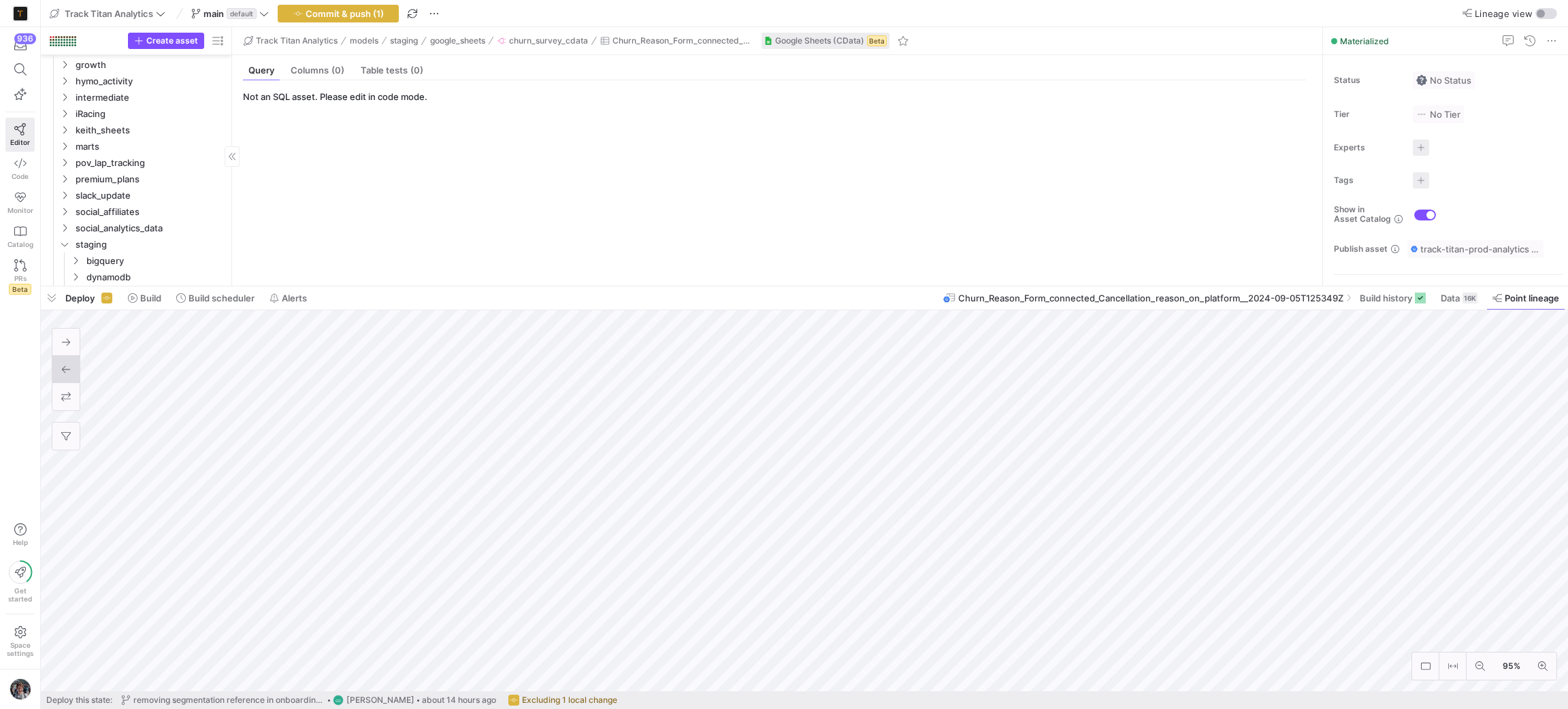
click at [56, 301] on span "button" at bounding box center [51, 298] width 22 height 23
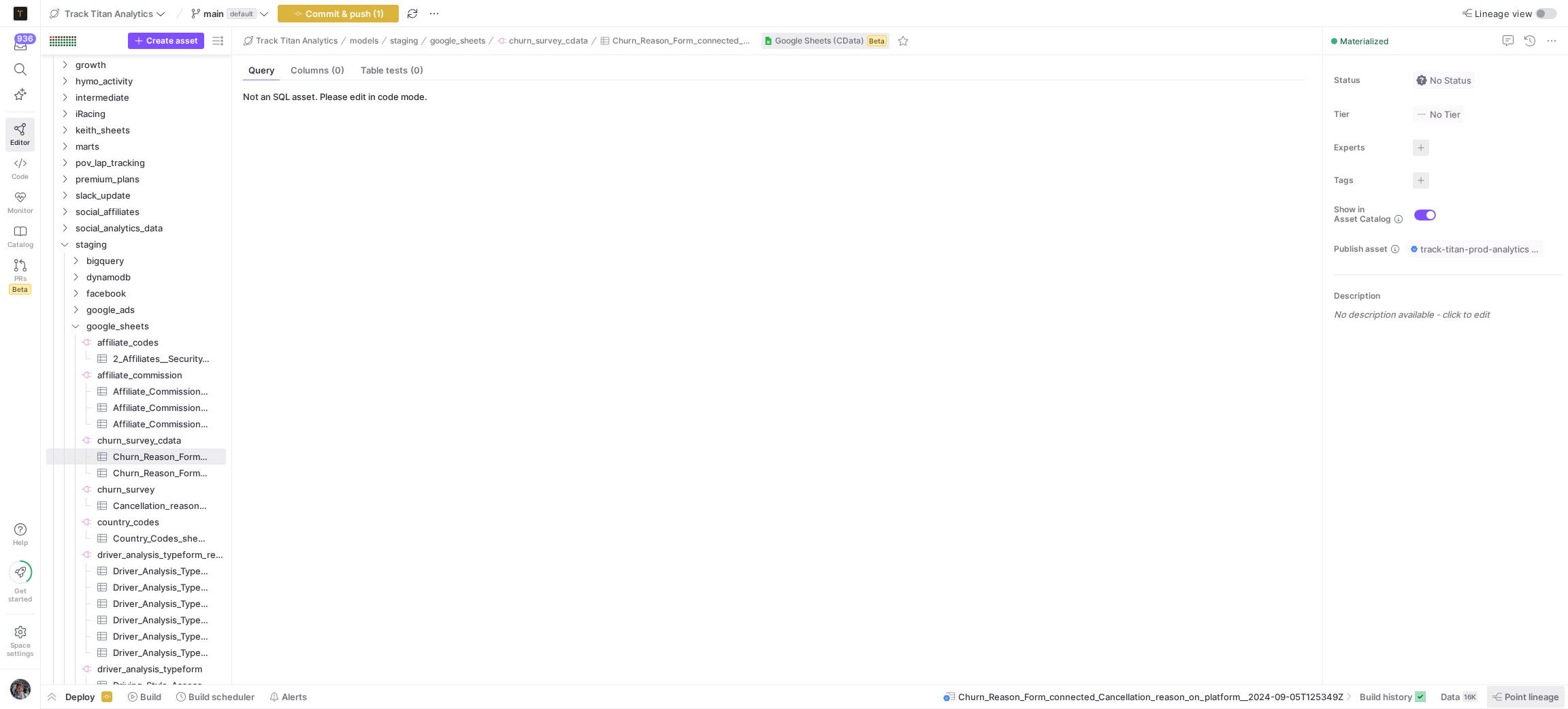
click at [1514, 693] on span "Point lineage" at bounding box center [1531, 697] width 54 height 11
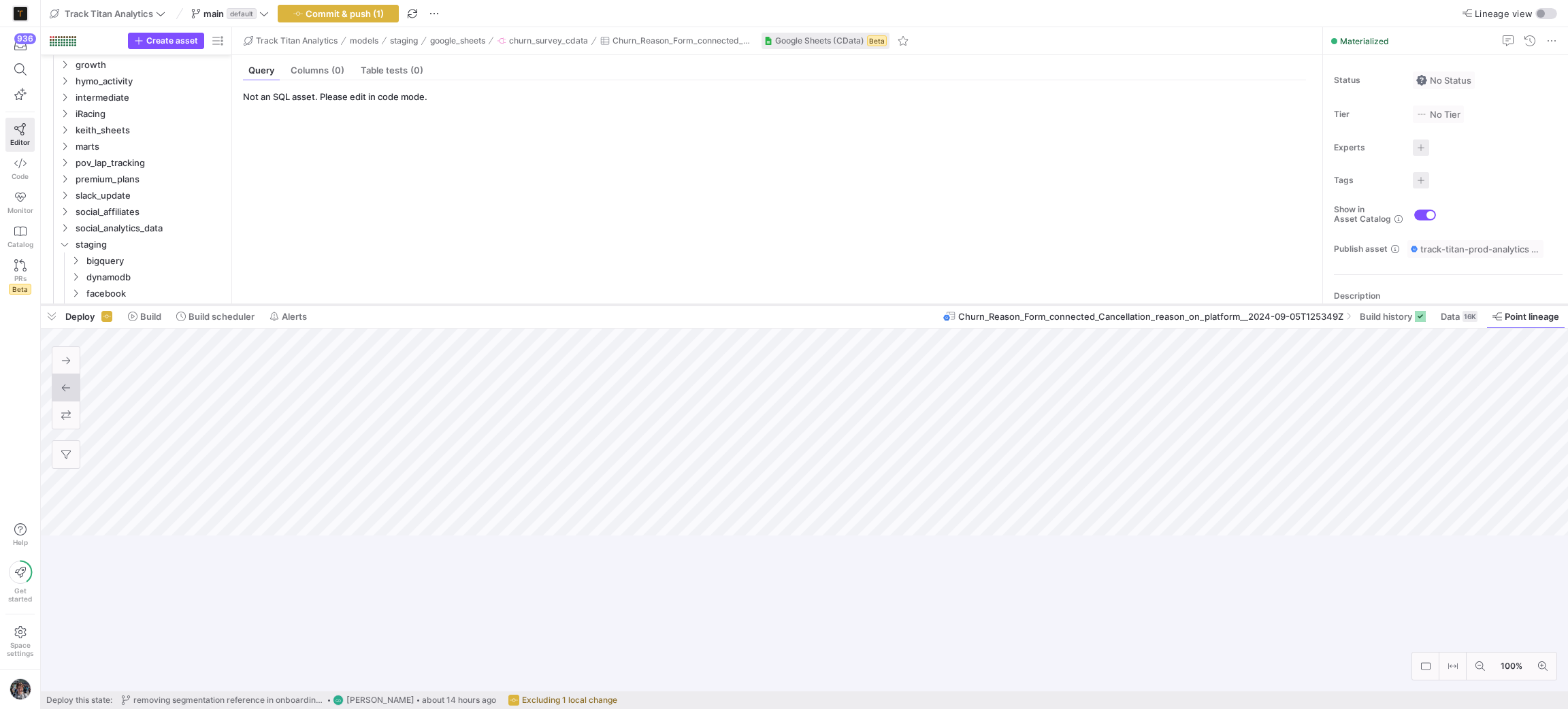
drag, startPoint x: 1101, startPoint y: 460, endPoint x: 1038, endPoint y: 304, distance: 168.2
click at [1038, 304] on div at bounding box center [804, 305] width 1527 height 6
click at [1472, 319] on div "16K" at bounding box center [1470, 316] width 15 height 11
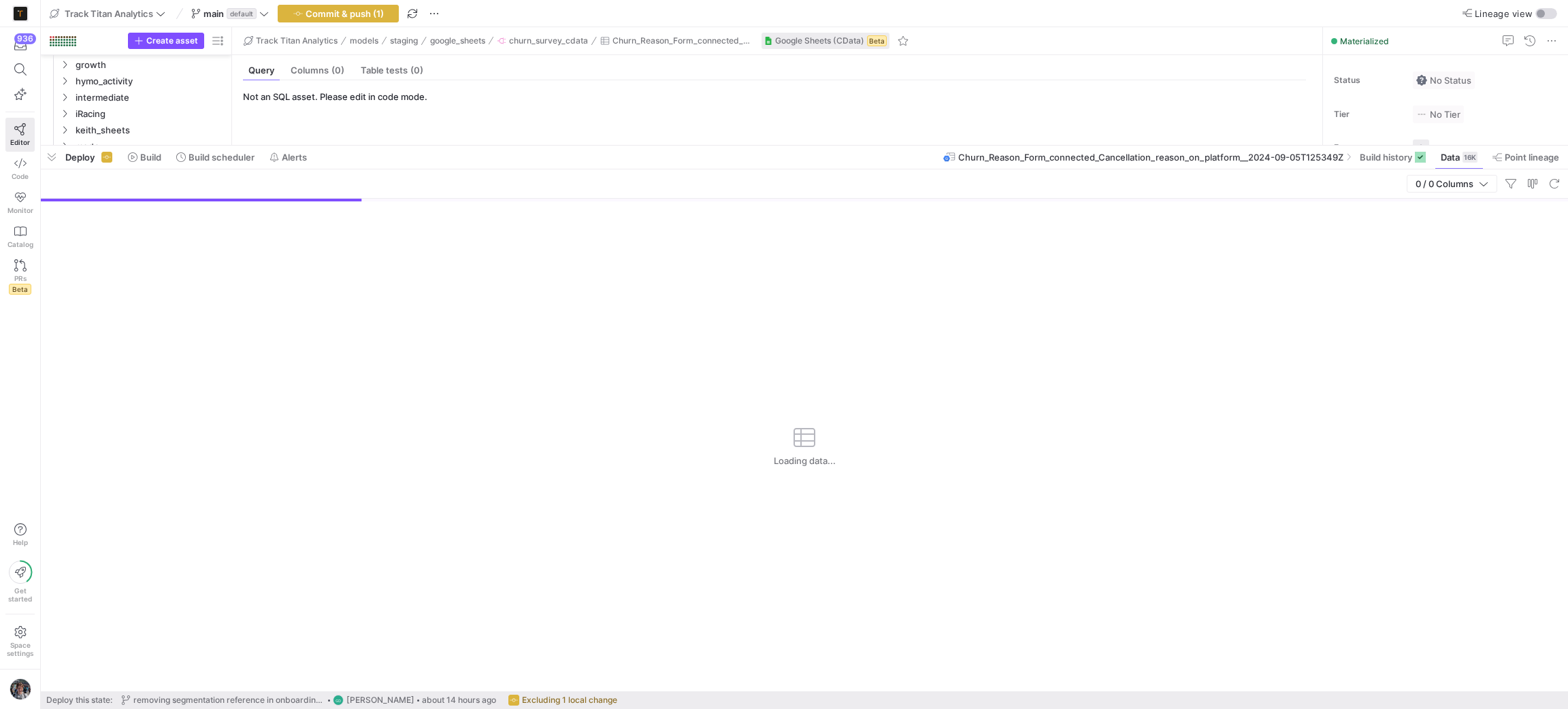
drag, startPoint x: 848, startPoint y: 303, endPoint x: 839, endPoint y: 144, distance: 159.3
click at [839, 144] on div at bounding box center [804, 146] width 1527 height 6
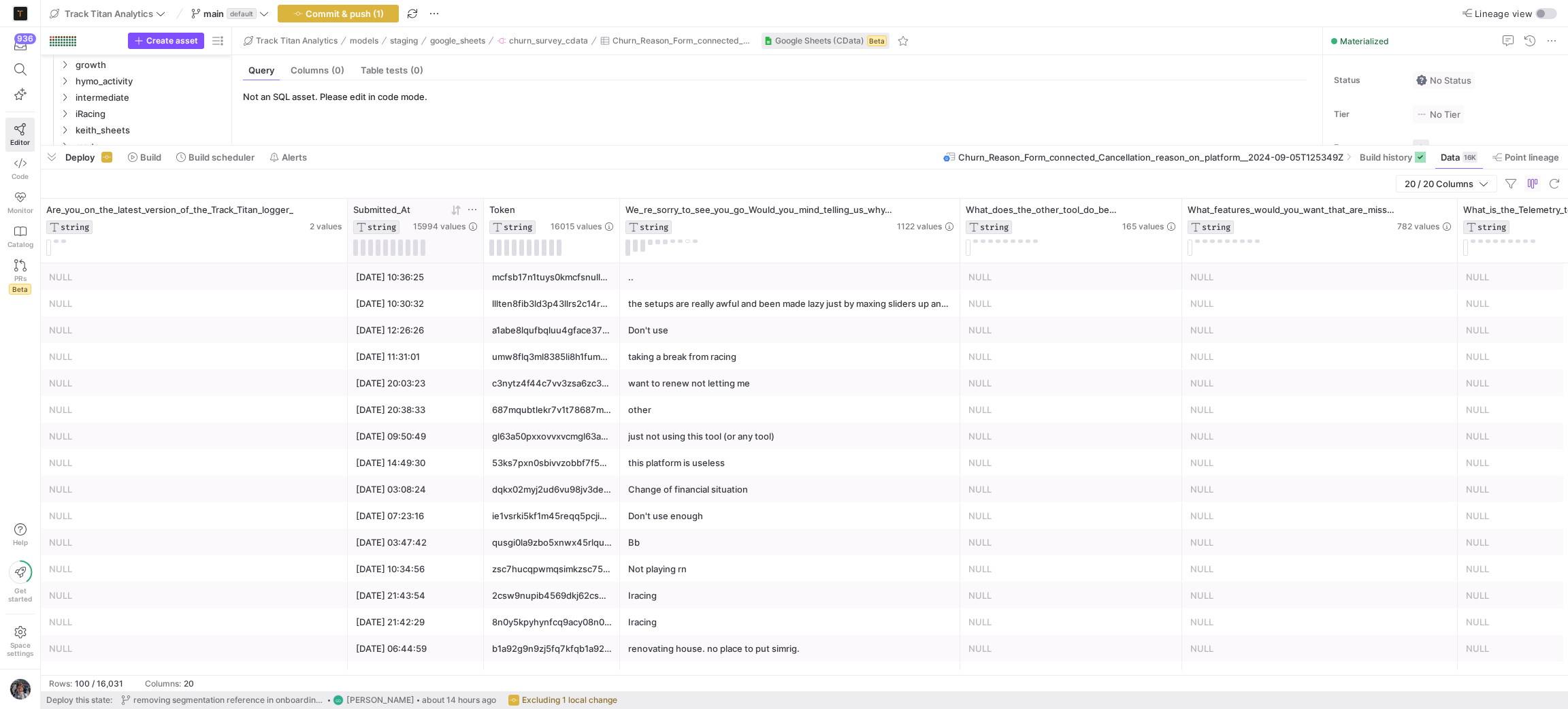
click at [454, 209] on icon at bounding box center [453, 210] width 5 height 9
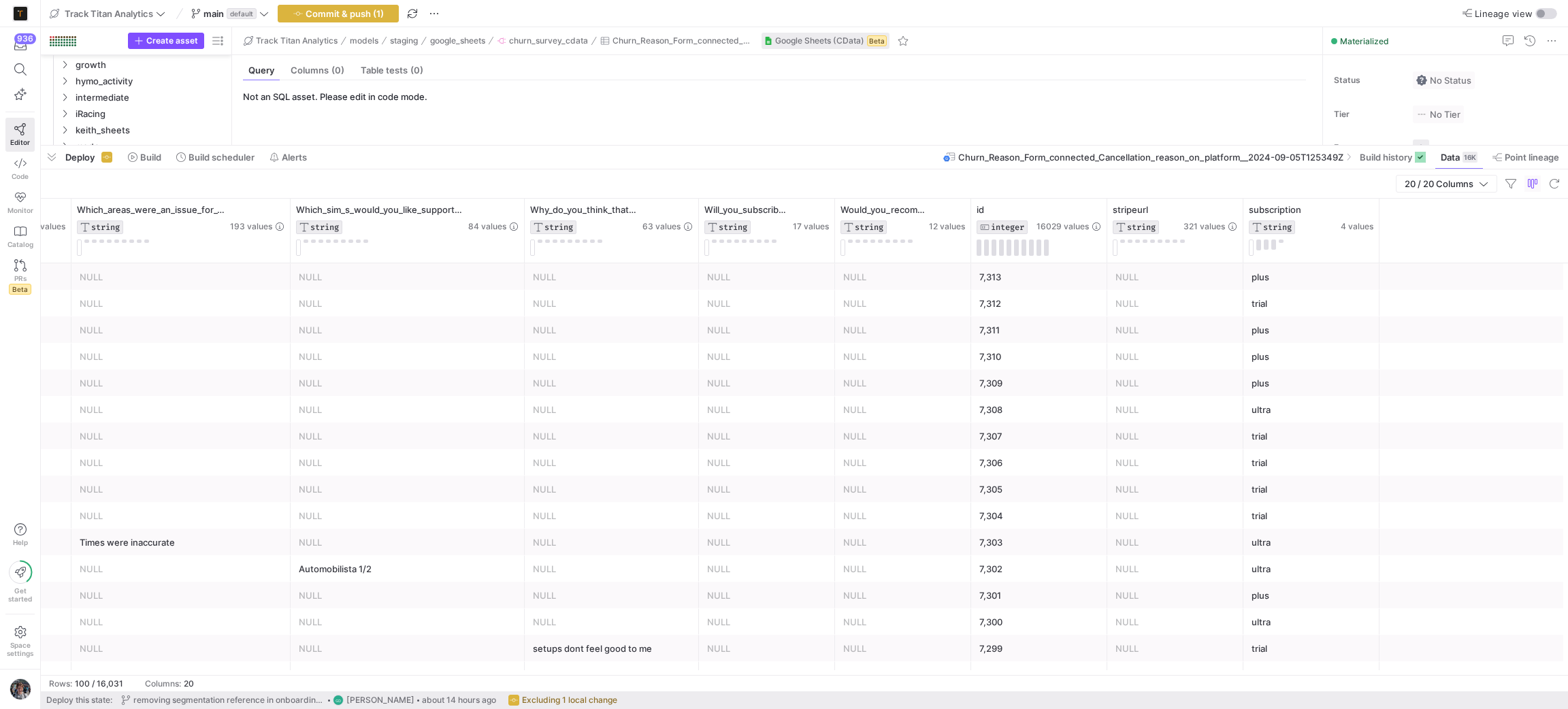
scroll to position [0, 2497]
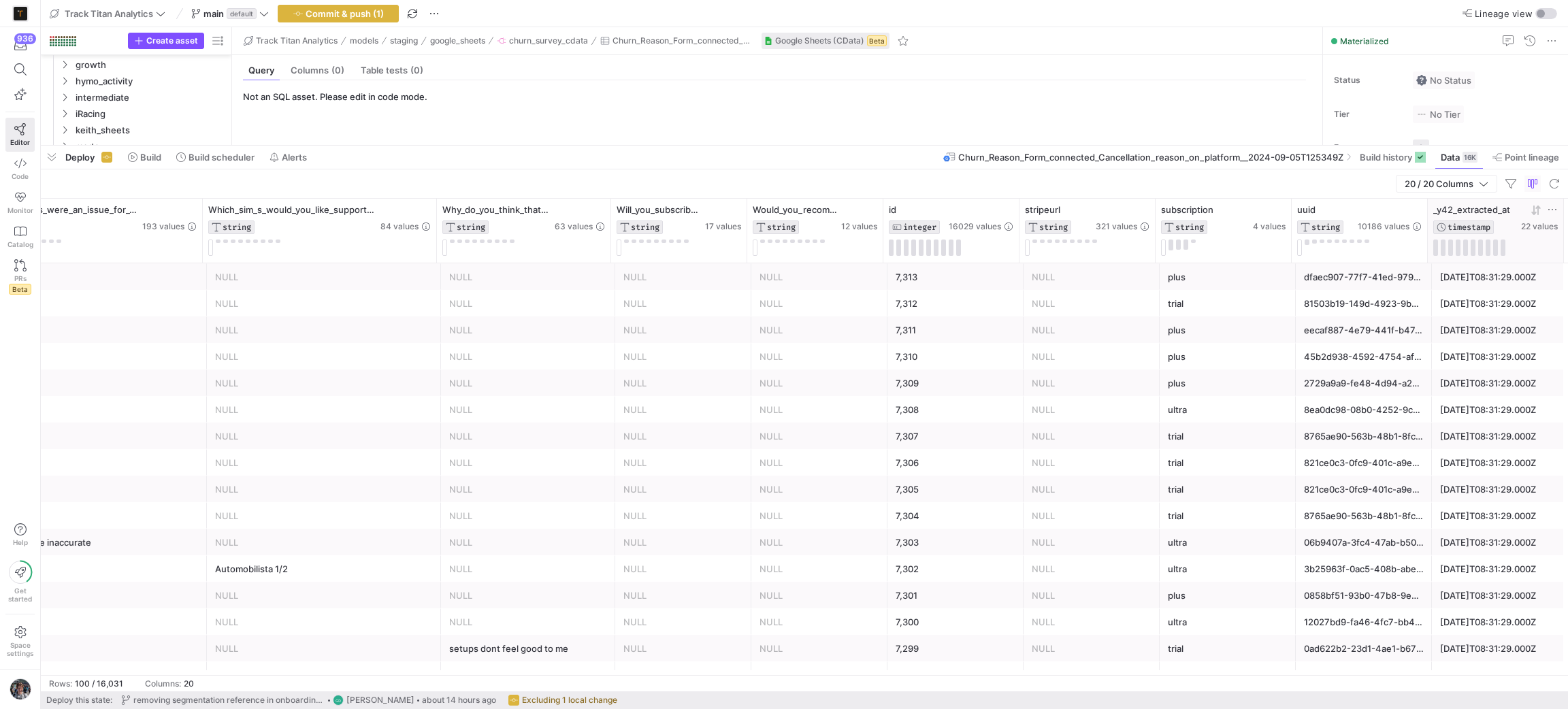
click at [1530, 214] on icon at bounding box center [1535, 210] width 11 height 11
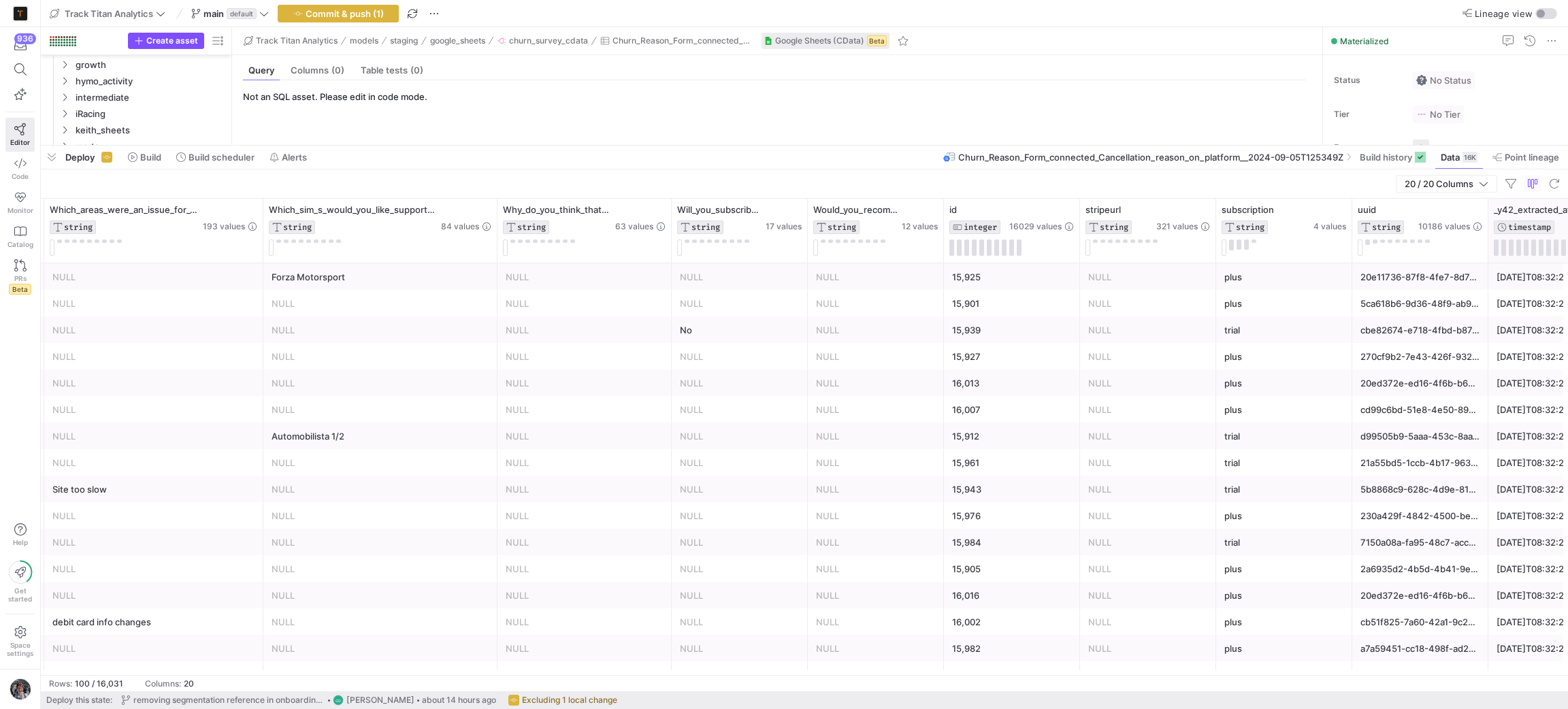
scroll to position [0, 2370]
